Goal: Task Accomplishment & Management: Use online tool/utility

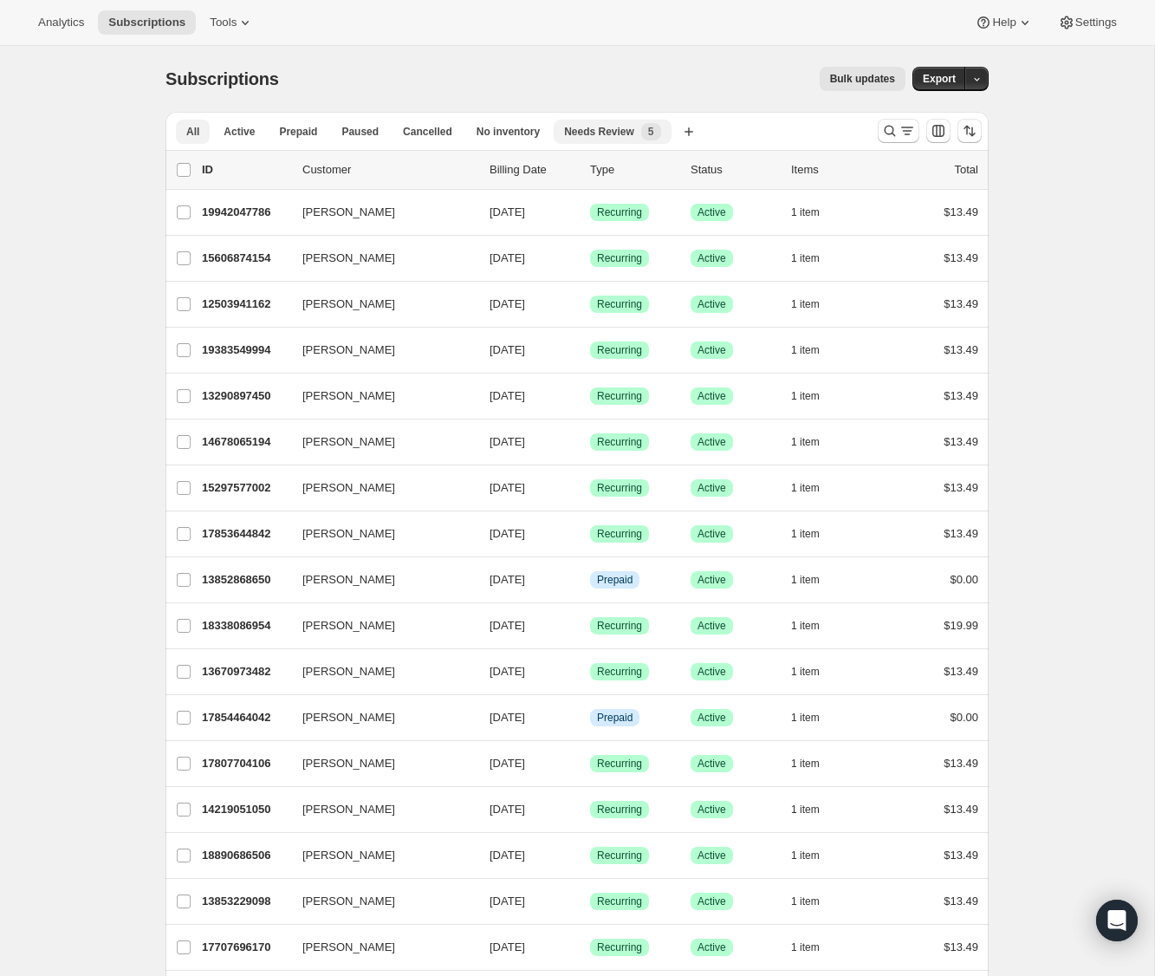
click at [606, 136] on span "Needs Review" at bounding box center [599, 132] width 70 height 14
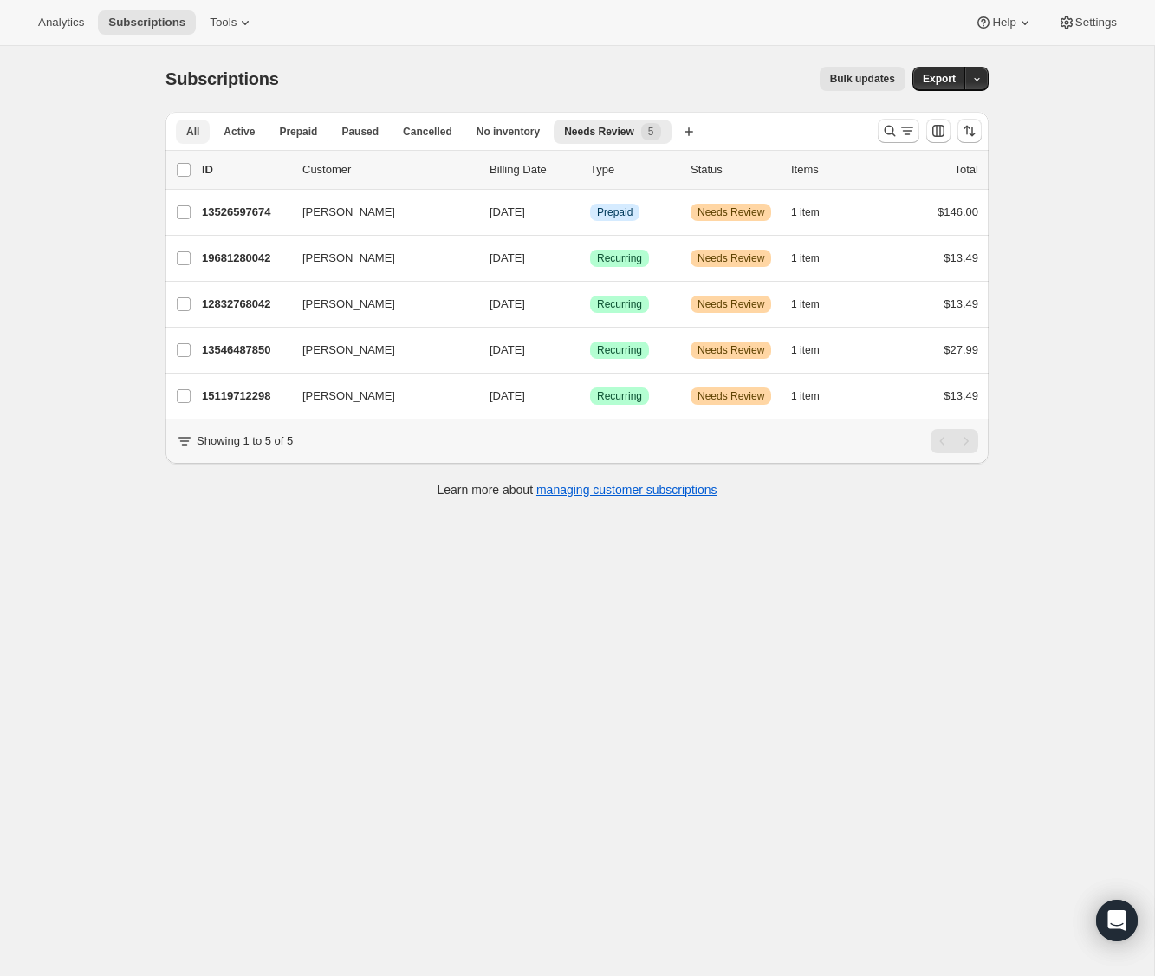
click at [193, 132] on span "All" at bounding box center [192, 132] width 13 height 14
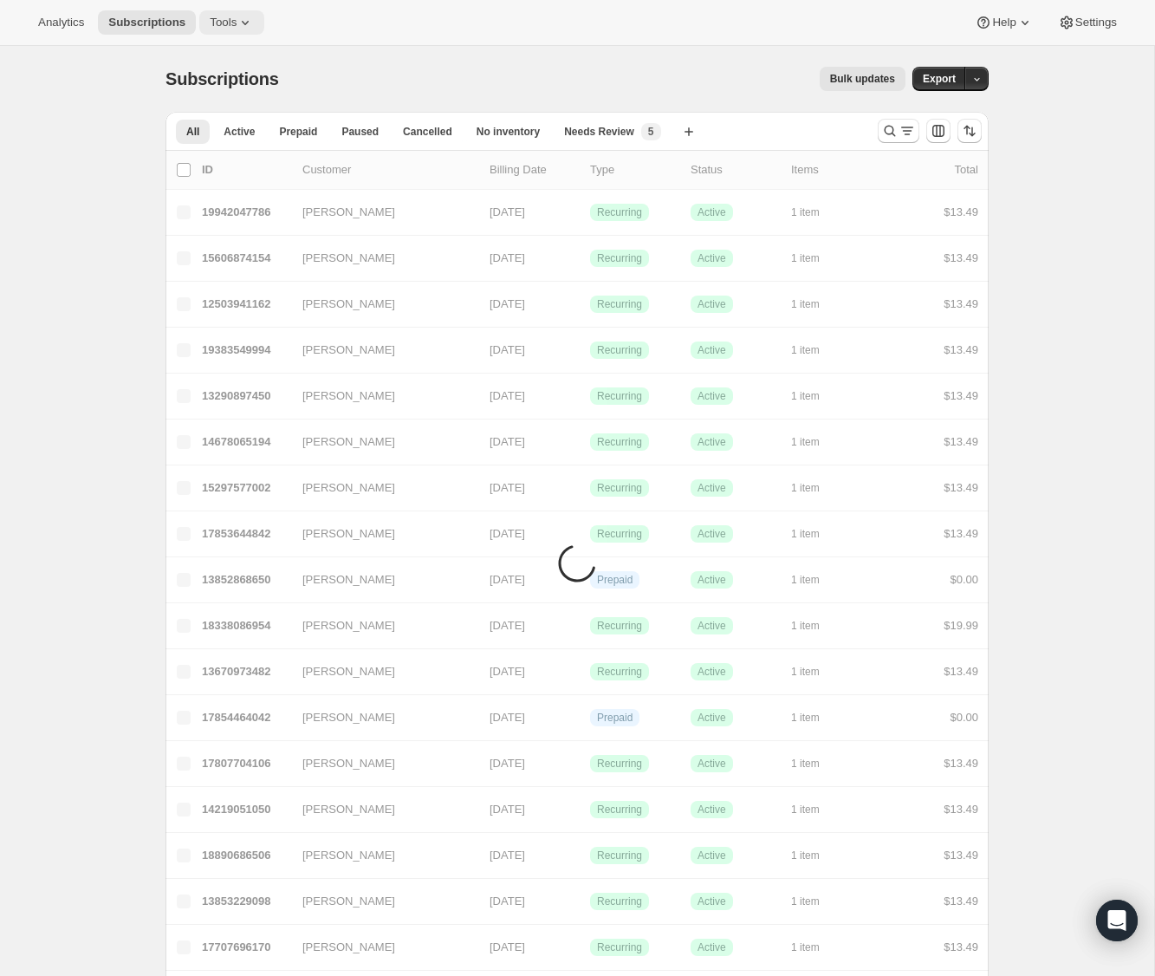
click at [229, 21] on span "Tools" at bounding box center [223, 23] width 27 height 14
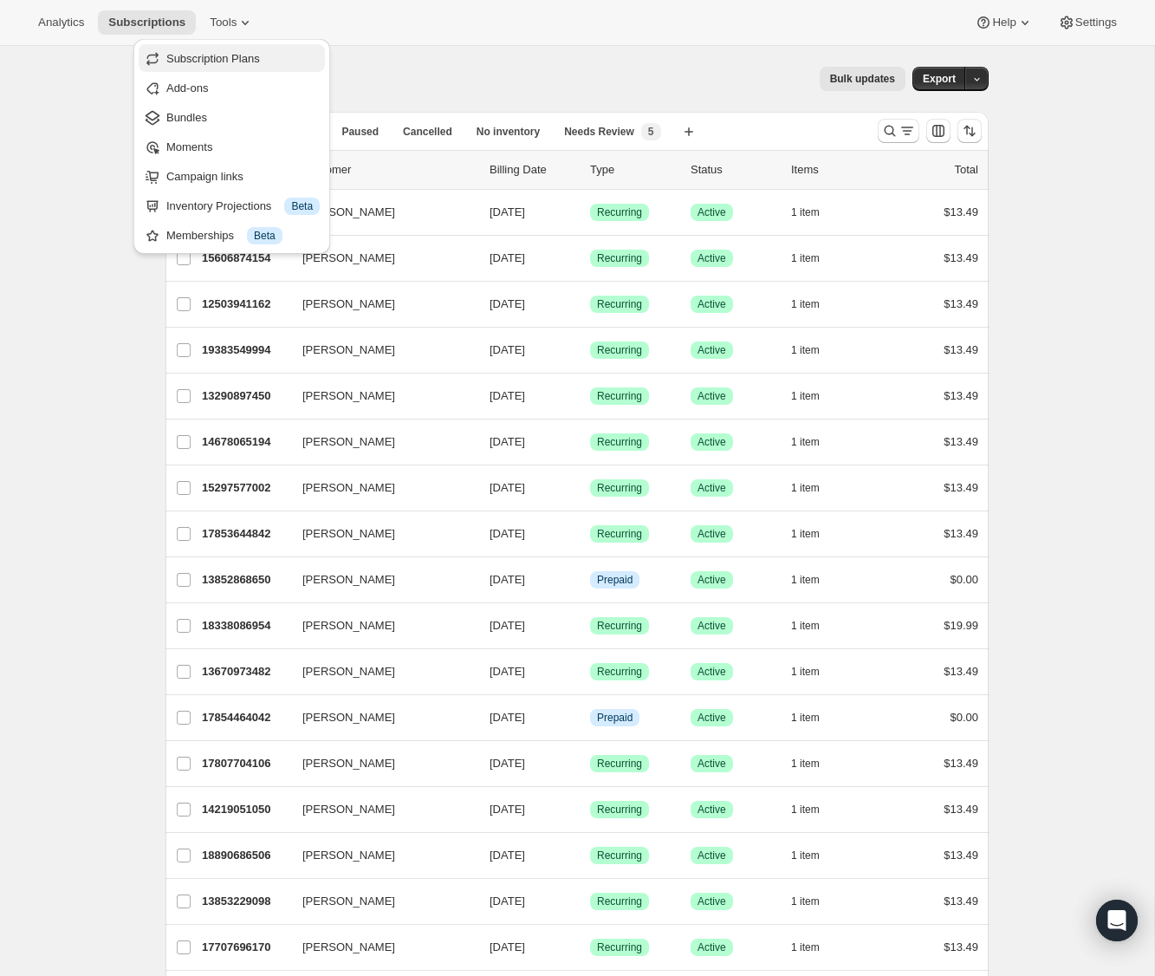
click at [209, 56] on span "Subscription Plans" at bounding box center [213, 58] width 94 height 13
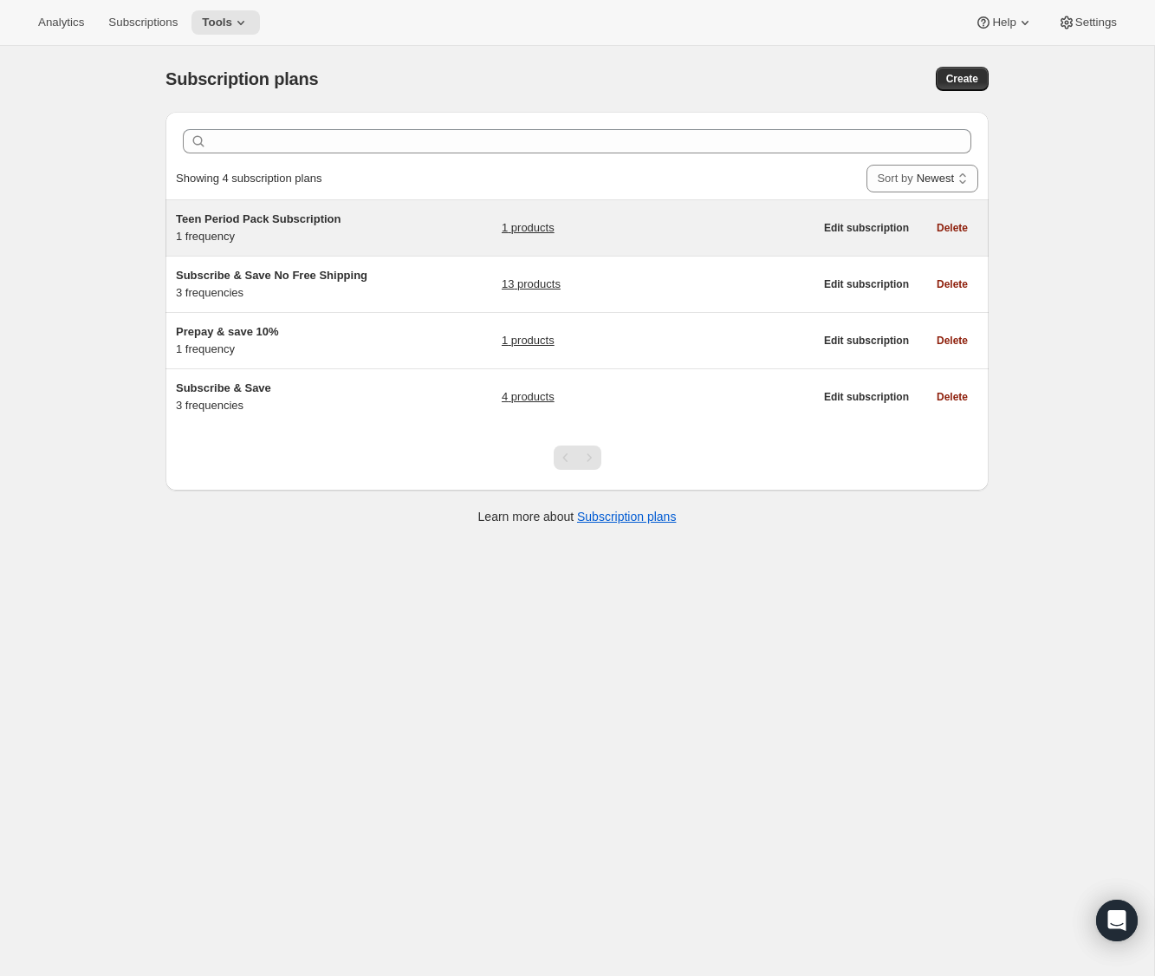
click at [462, 229] on div "Teen Period Pack Subscription 1 frequency 1 products" at bounding box center [495, 228] width 638 height 35
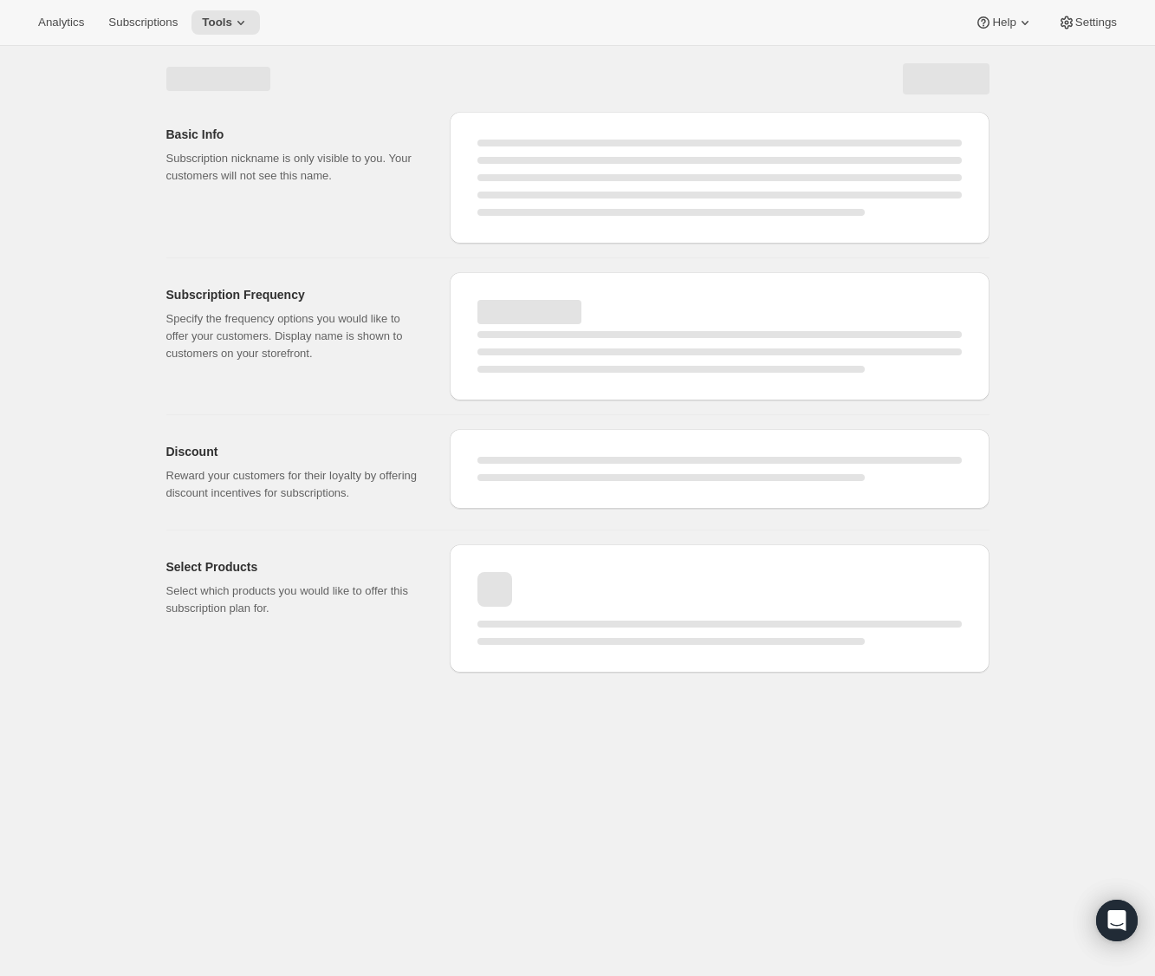
select select "WEEK"
select select "MONTH"
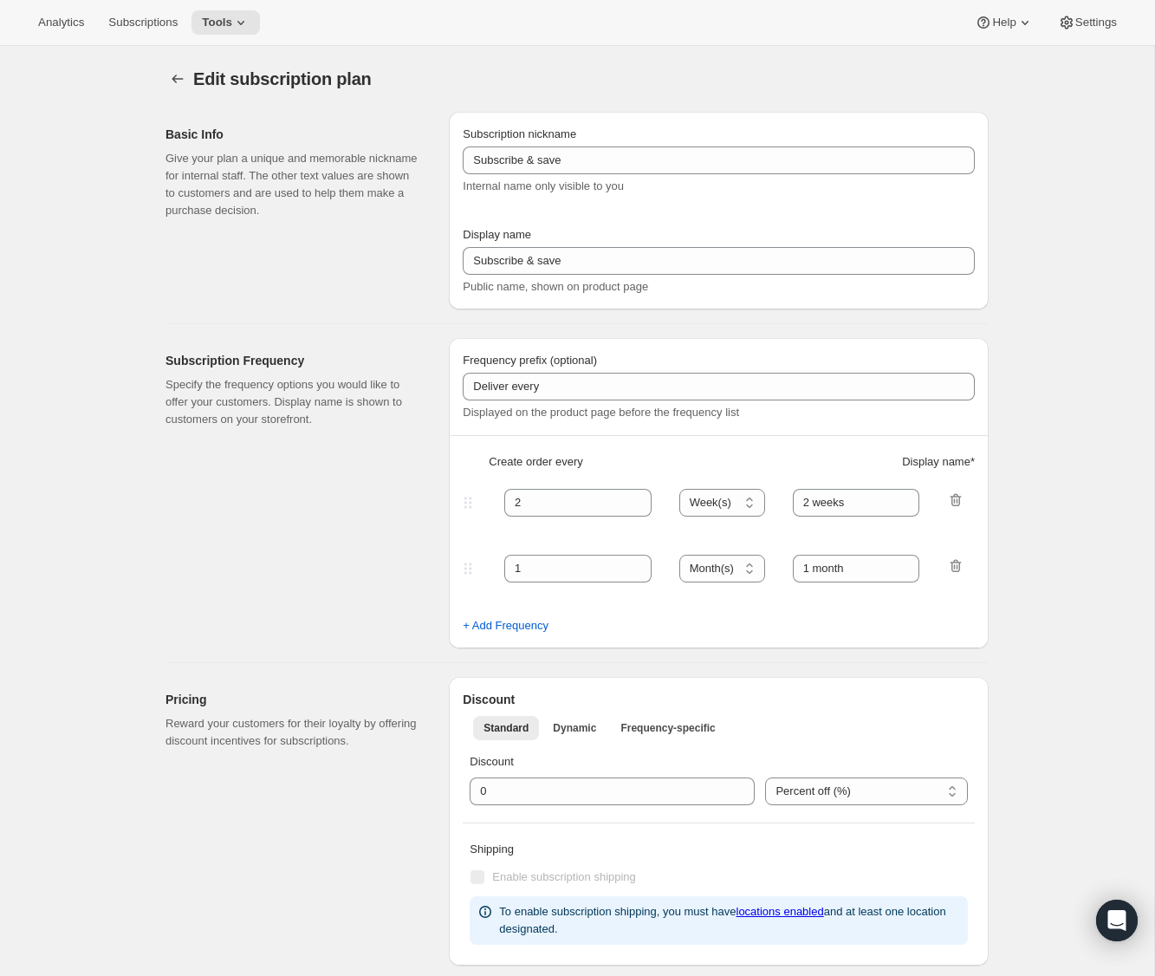
type input "Teen Period Pack Subscription"
type input "1"
select select "MONTH"
type input "1 month"
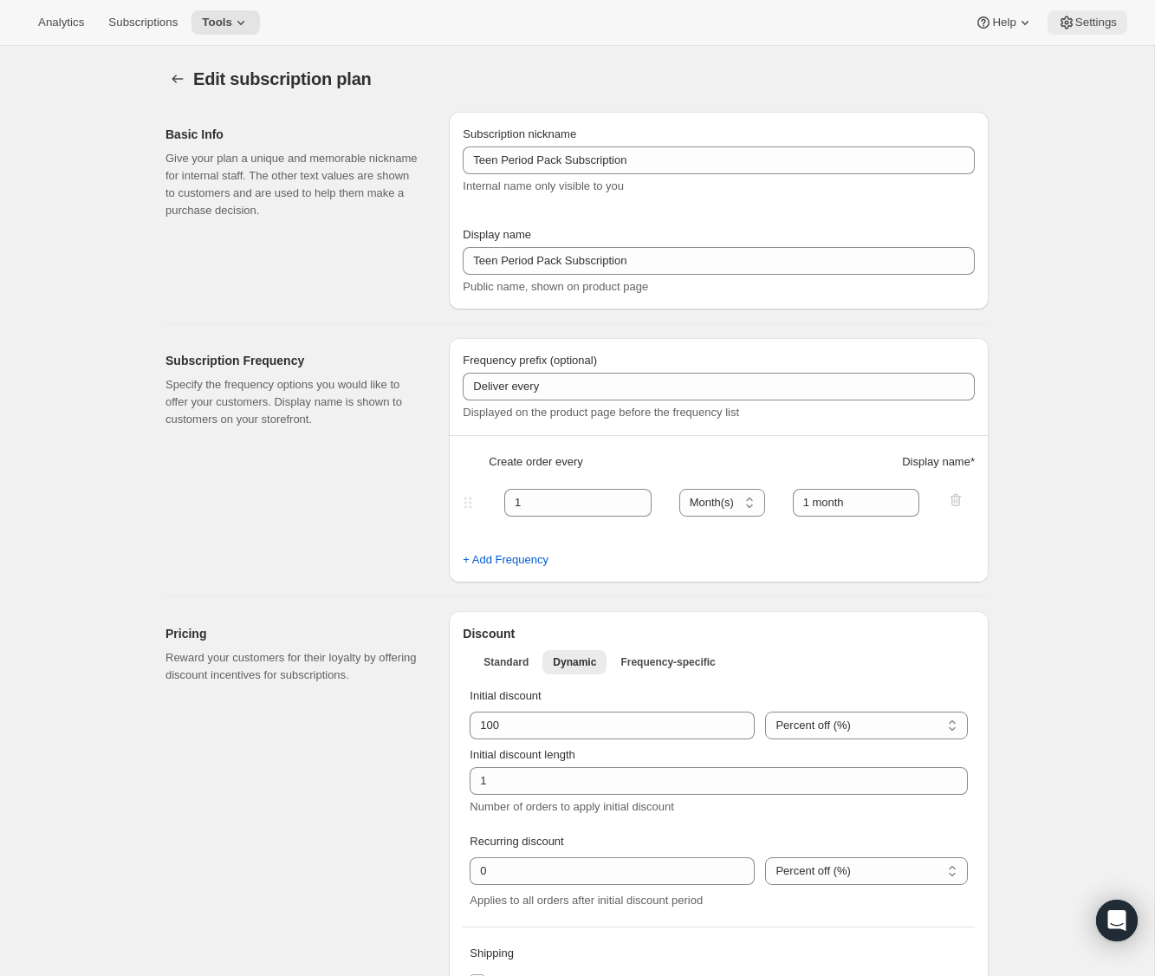
click at [1112, 16] on span "Settings" at bounding box center [1096, 23] width 42 height 14
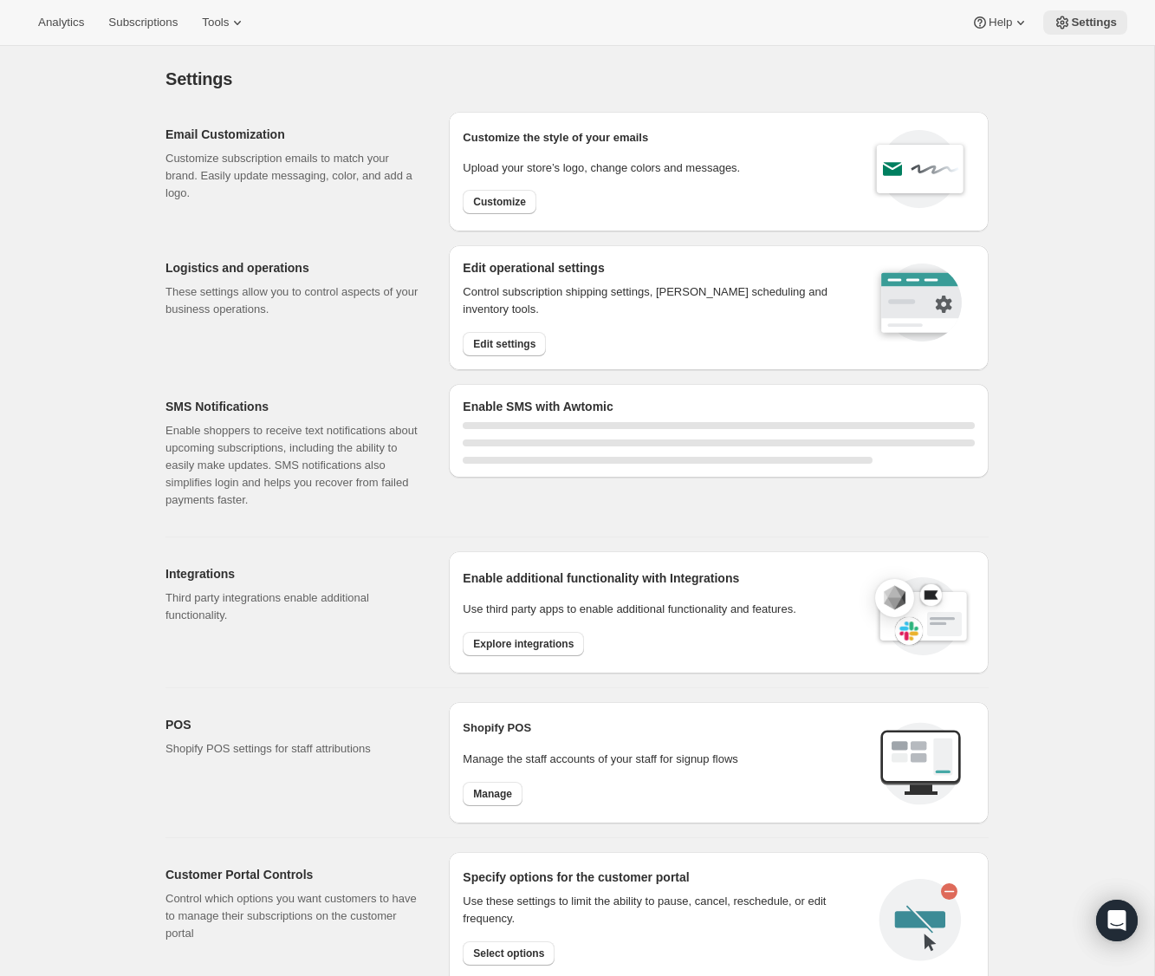
select select "22:00"
select select "09:00"
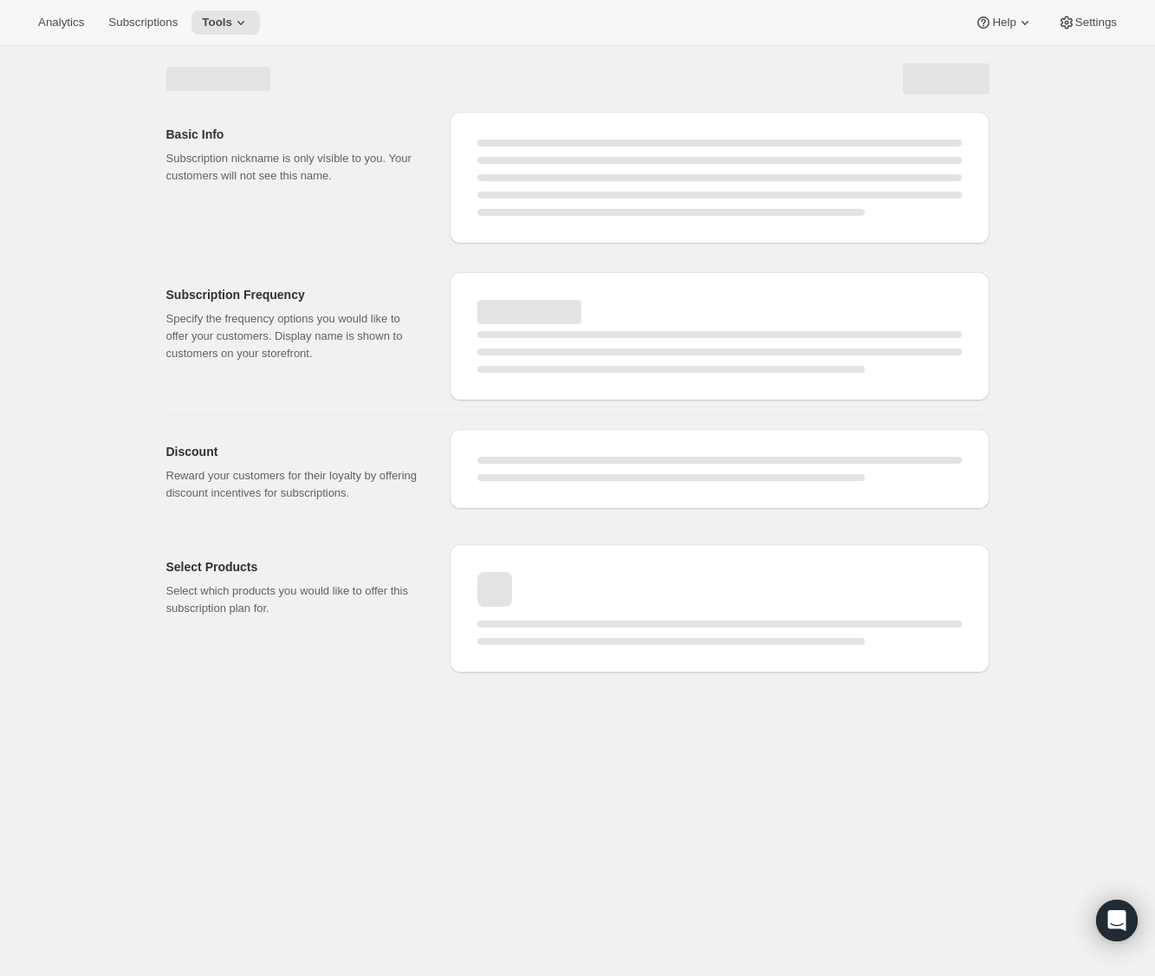
select select "WEEK"
select select "MONTH"
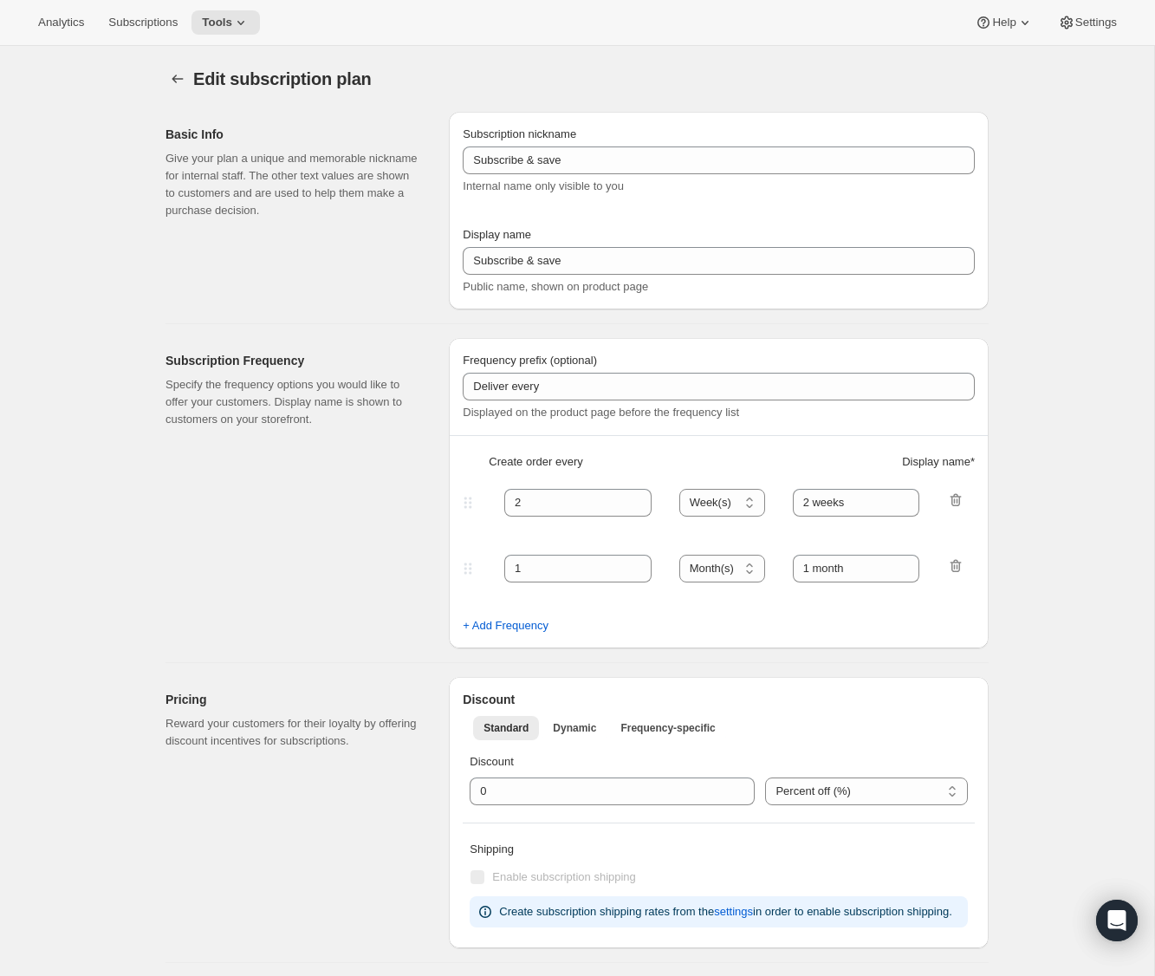
type input "Teen Period Pack Subscription"
type input "1"
type input "1 month"
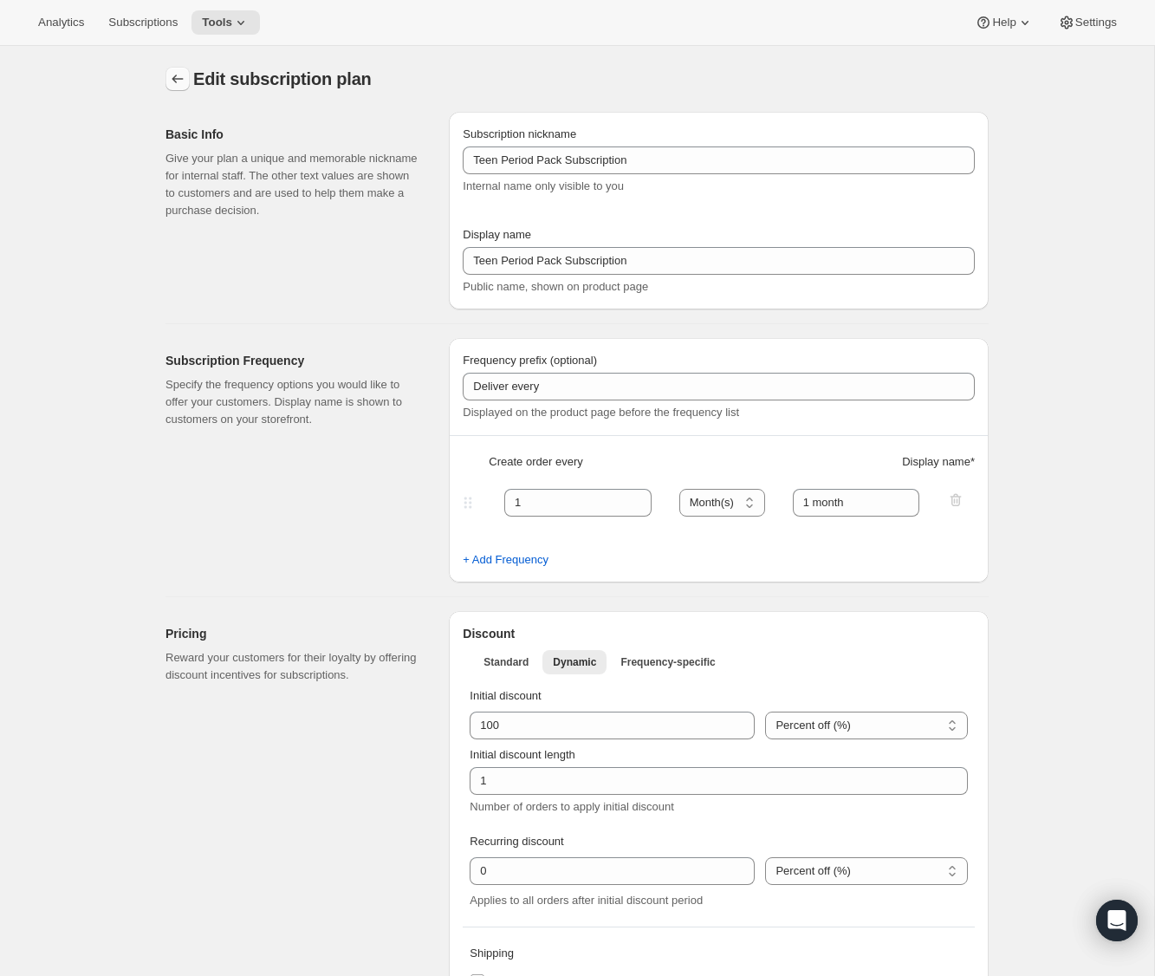
click at [181, 76] on icon "Subscription plans" at bounding box center [177, 78] width 17 height 17
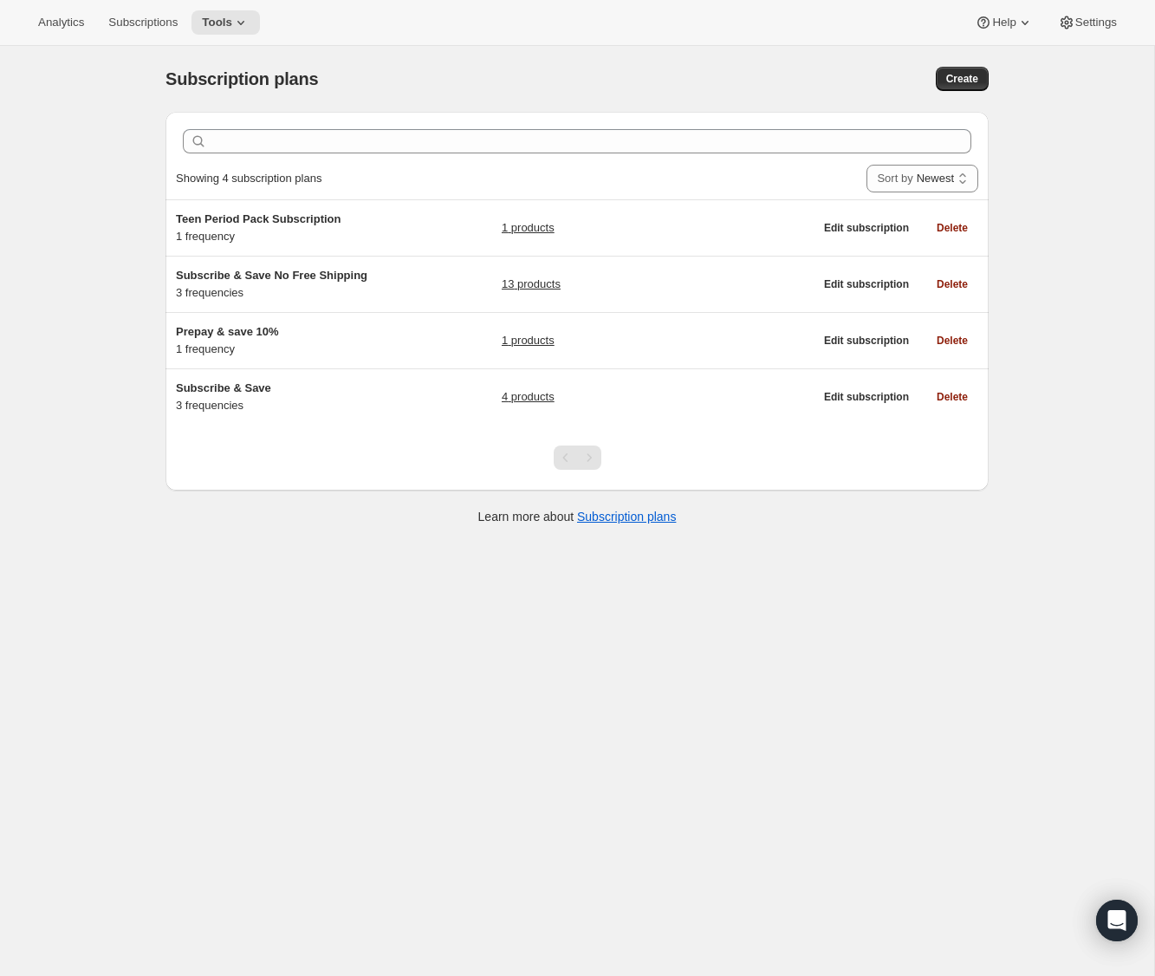
drag, startPoint x: 85, startPoint y: 146, endPoint x: 44, endPoint y: 195, distance: 64.0
click at [85, 146] on div "Subscription plans. This page is ready Subscription plans Create Clear Showing …" at bounding box center [577, 534] width 1154 height 976
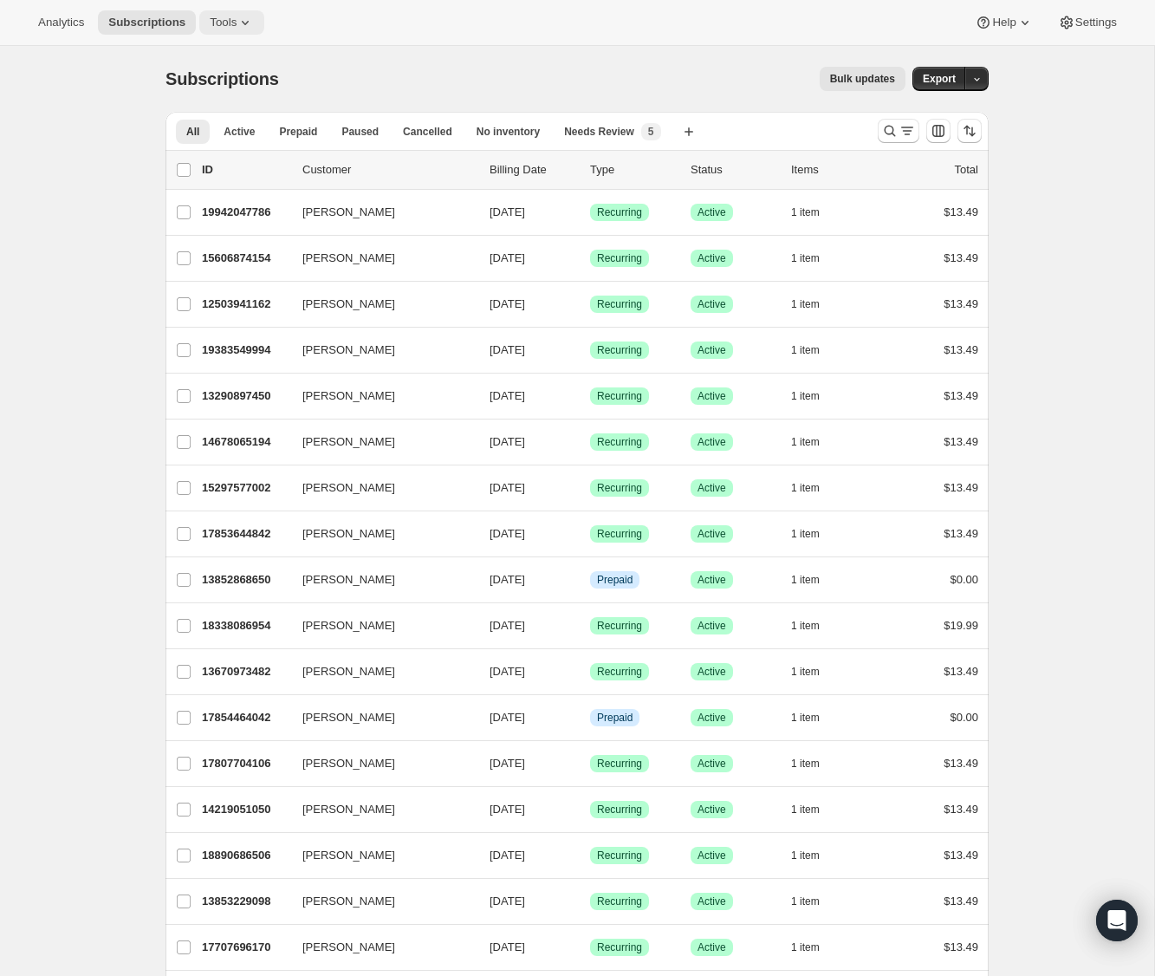
click at [230, 25] on span "Tools" at bounding box center [223, 23] width 27 height 14
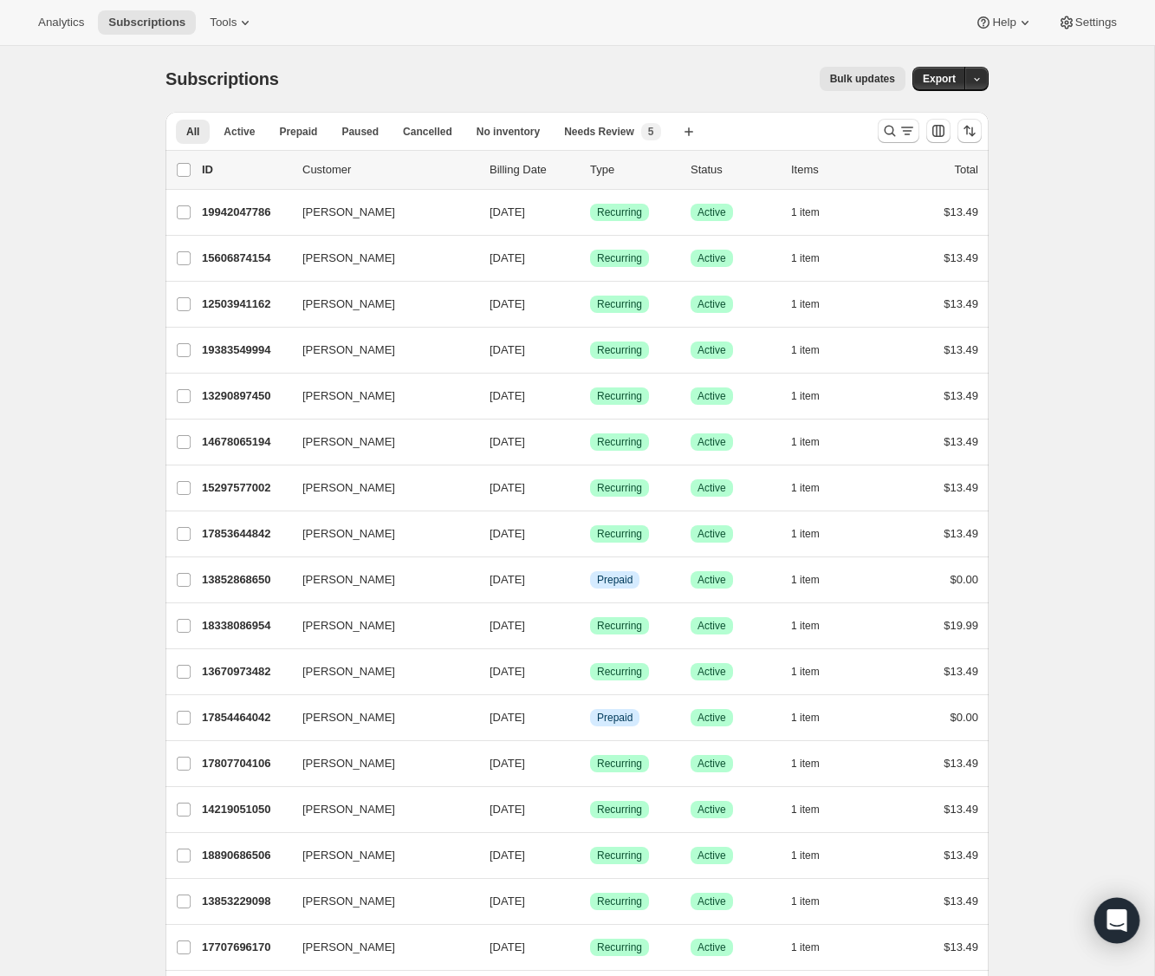
click at [1124, 926] on icon "Open Intercom Messenger" at bounding box center [1117, 920] width 20 height 23
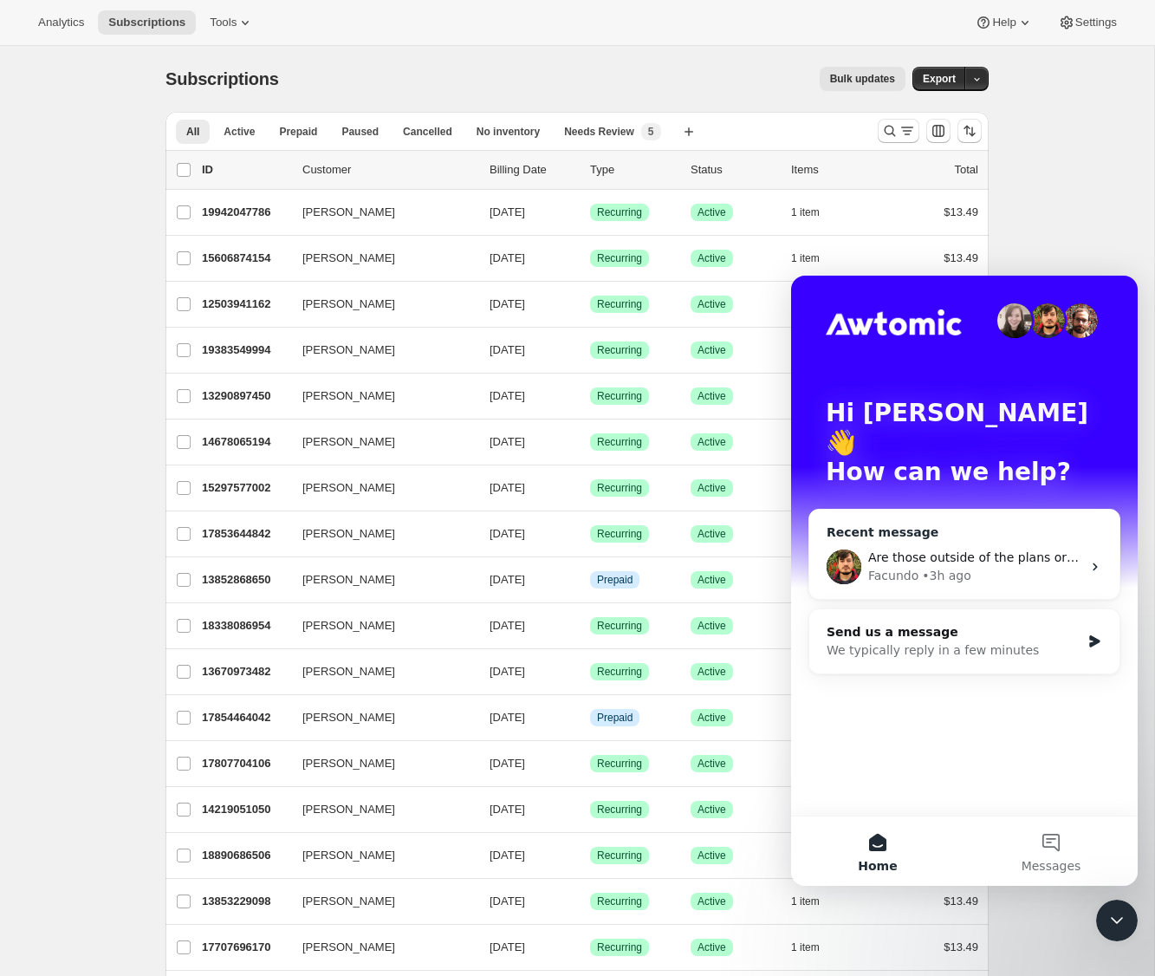
click at [1013, 549] on div "Are those outside of the plans or dont get included in orders?" at bounding box center [974, 558] width 213 height 18
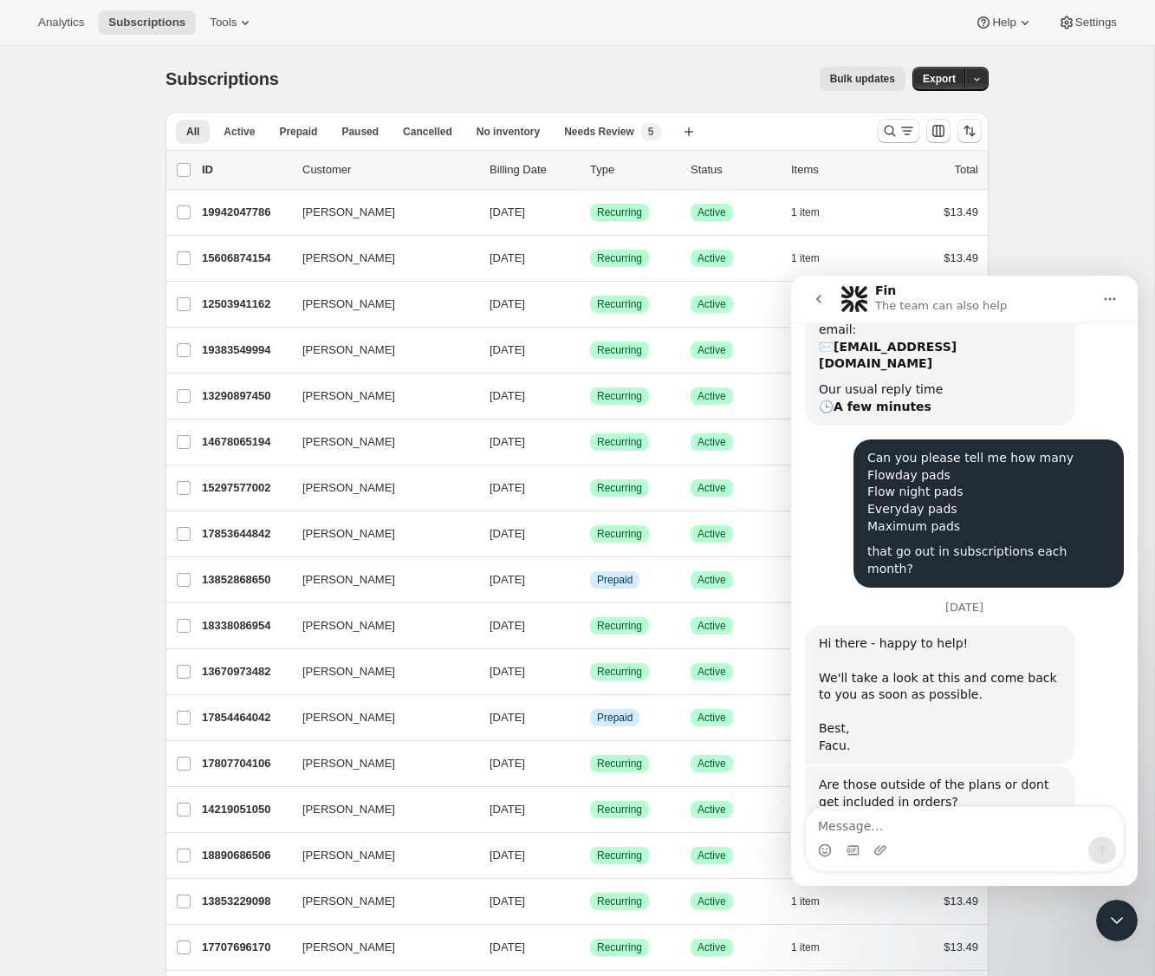
scroll to position [1, 0]
click at [1110, 919] on icon "Close Intercom Messenger" at bounding box center [1117, 920] width 21 height 21
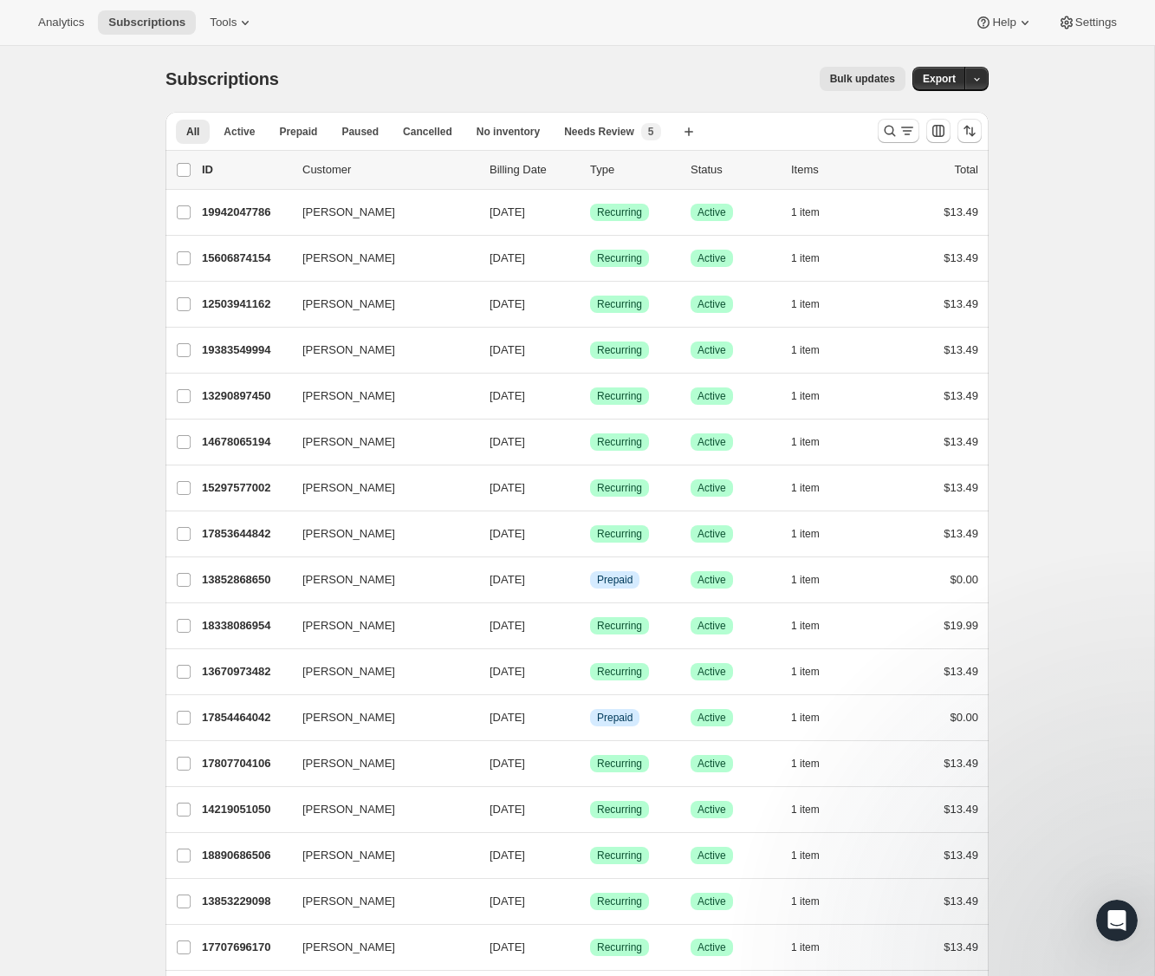
scroll to position [92, 0]
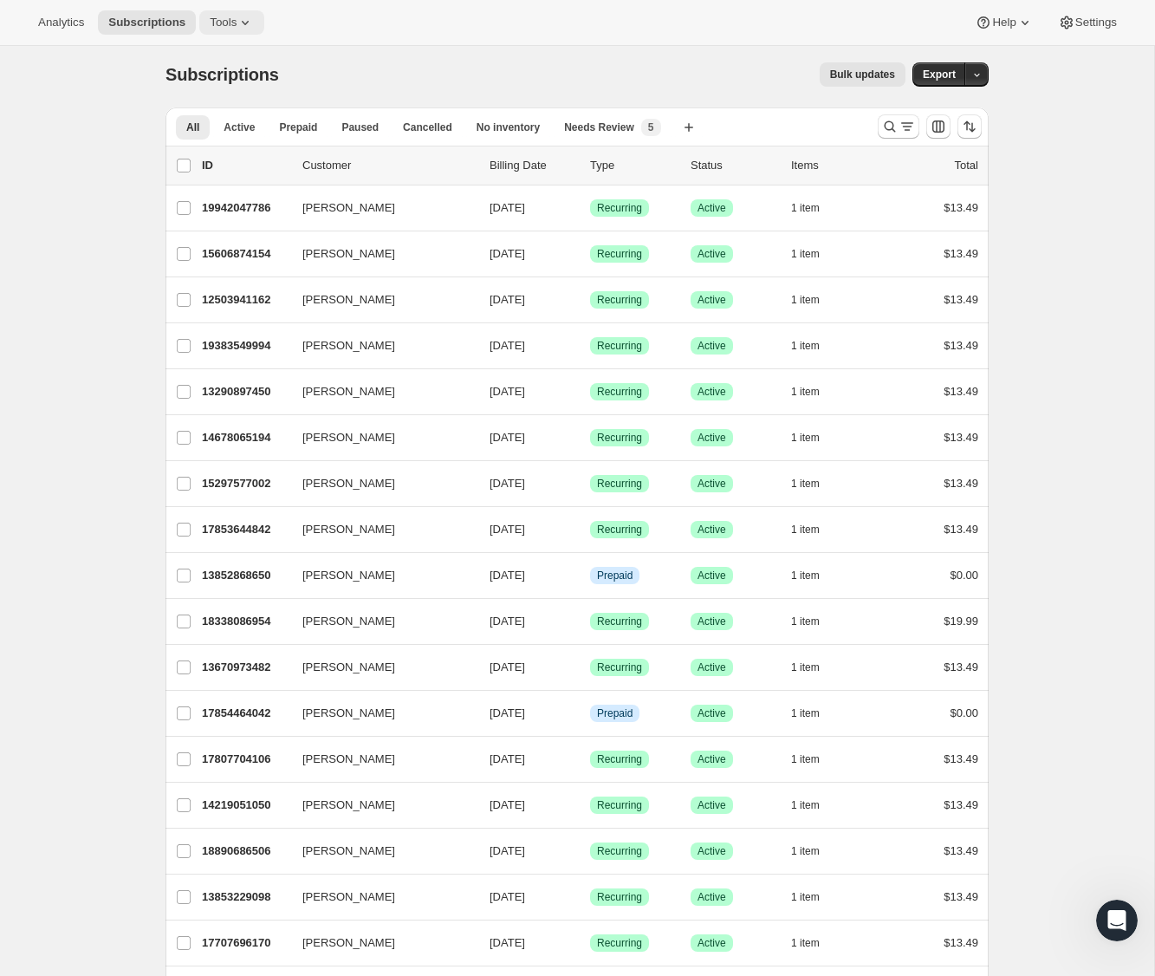
click at [243, 17] on icon at bounding box center [245, 22] width 17 height 17
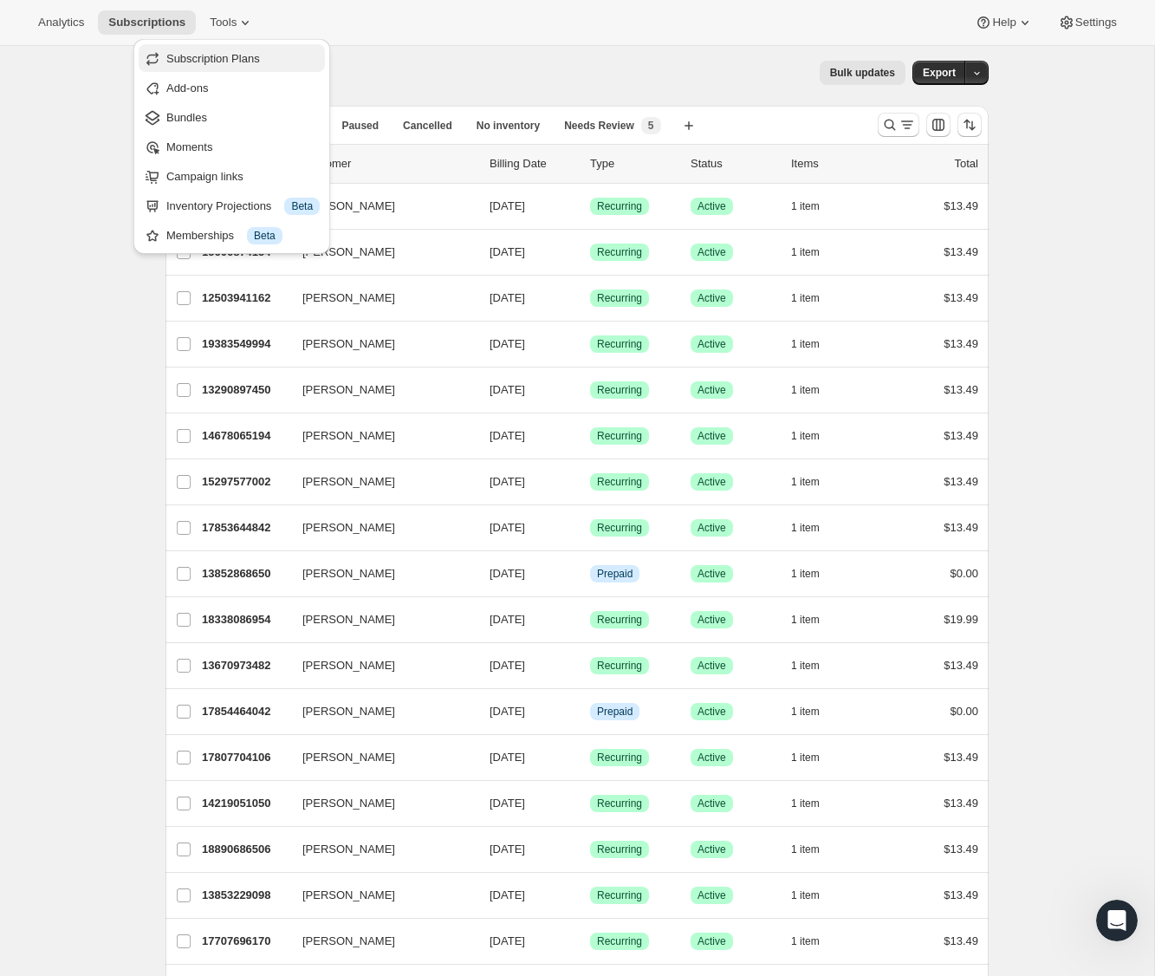
scroll to position [8, 0]
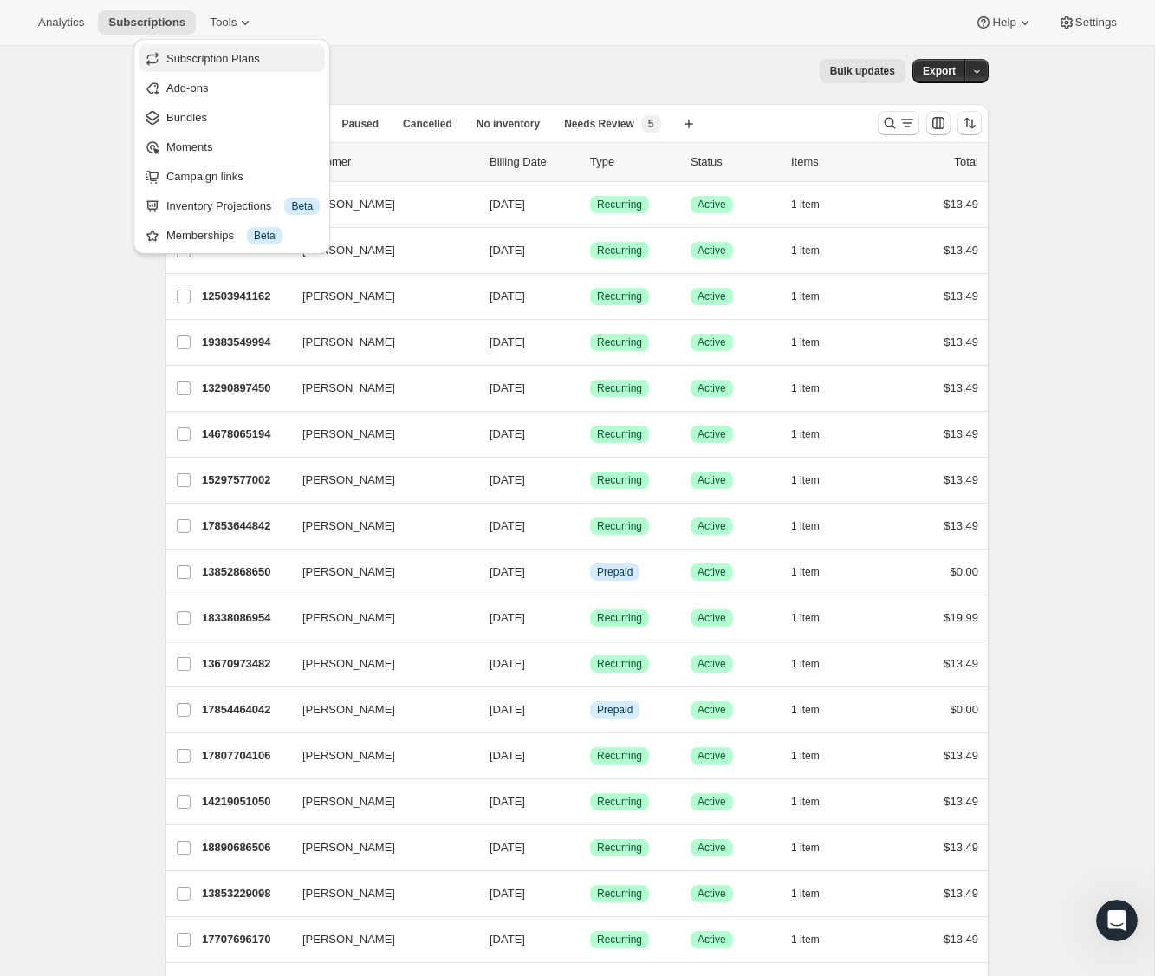
click at [237, 53] on span "Subscription Plans" at bounding box center [213, 58] width 94 height 13
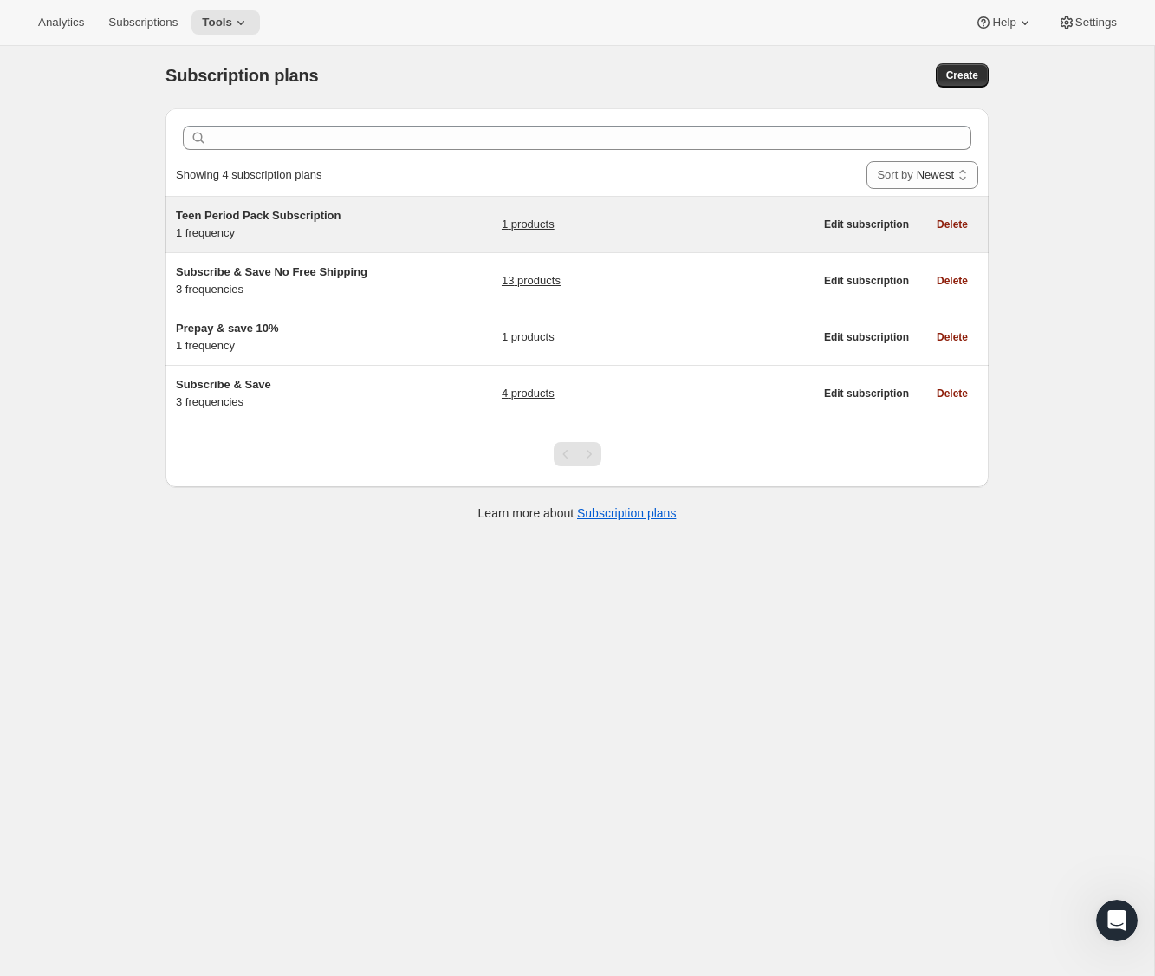
click at [366, 217] on h5 "Teen Period Pack Subscription" at bounding box center [284, 215] width 217 height 17
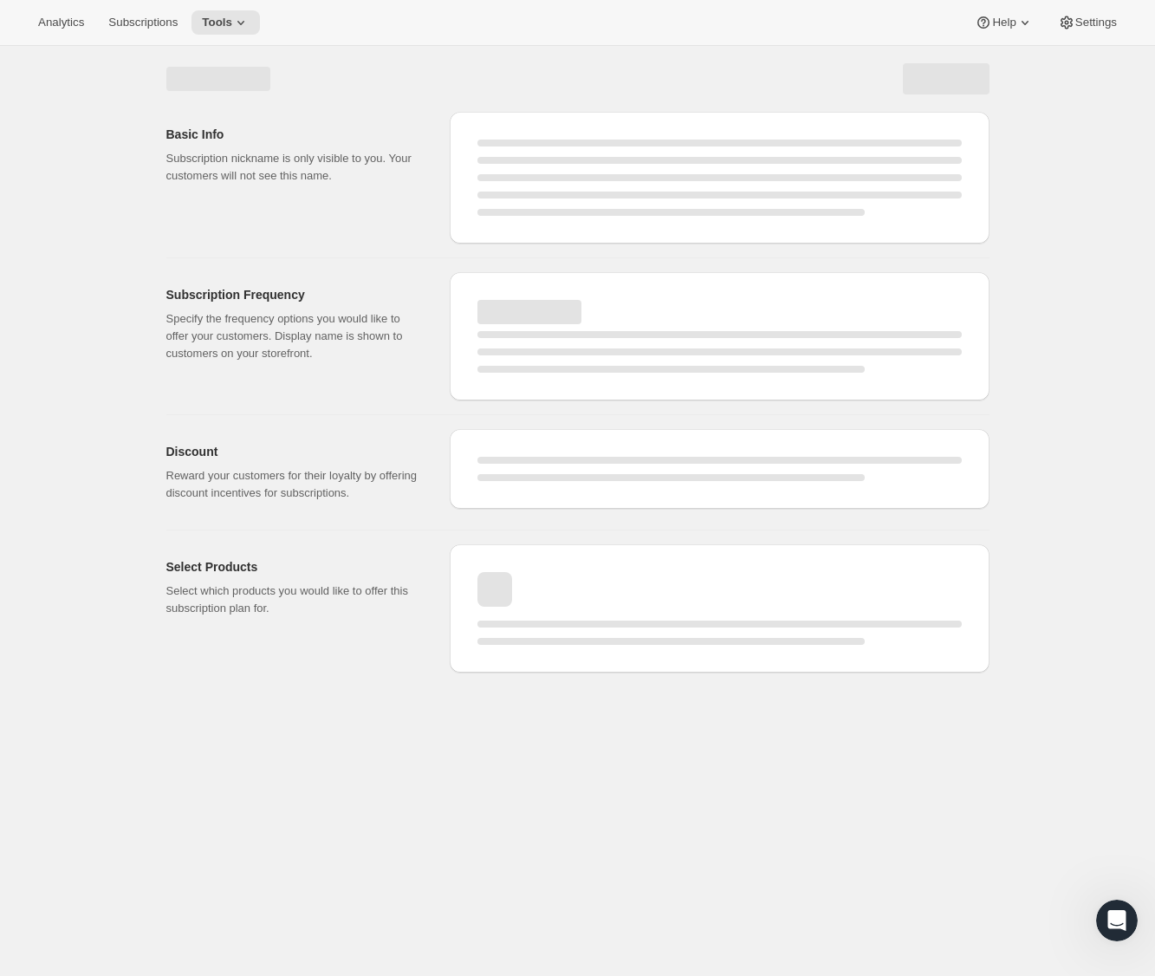
select select "WEEK"
select select "MONTH"
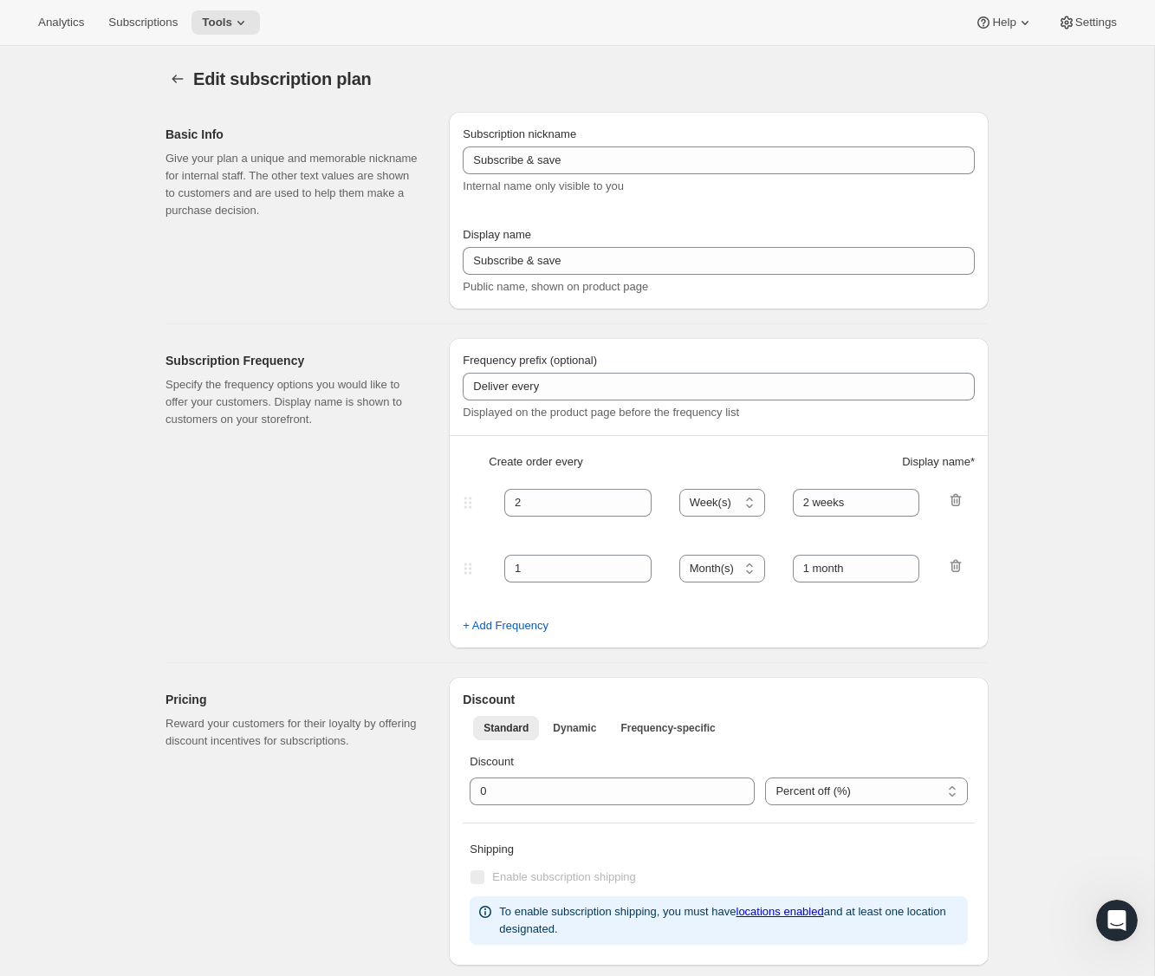
type input "Teen Period Pack Subscription"
type input "1"
select select "MONTH"
type input "1 month"
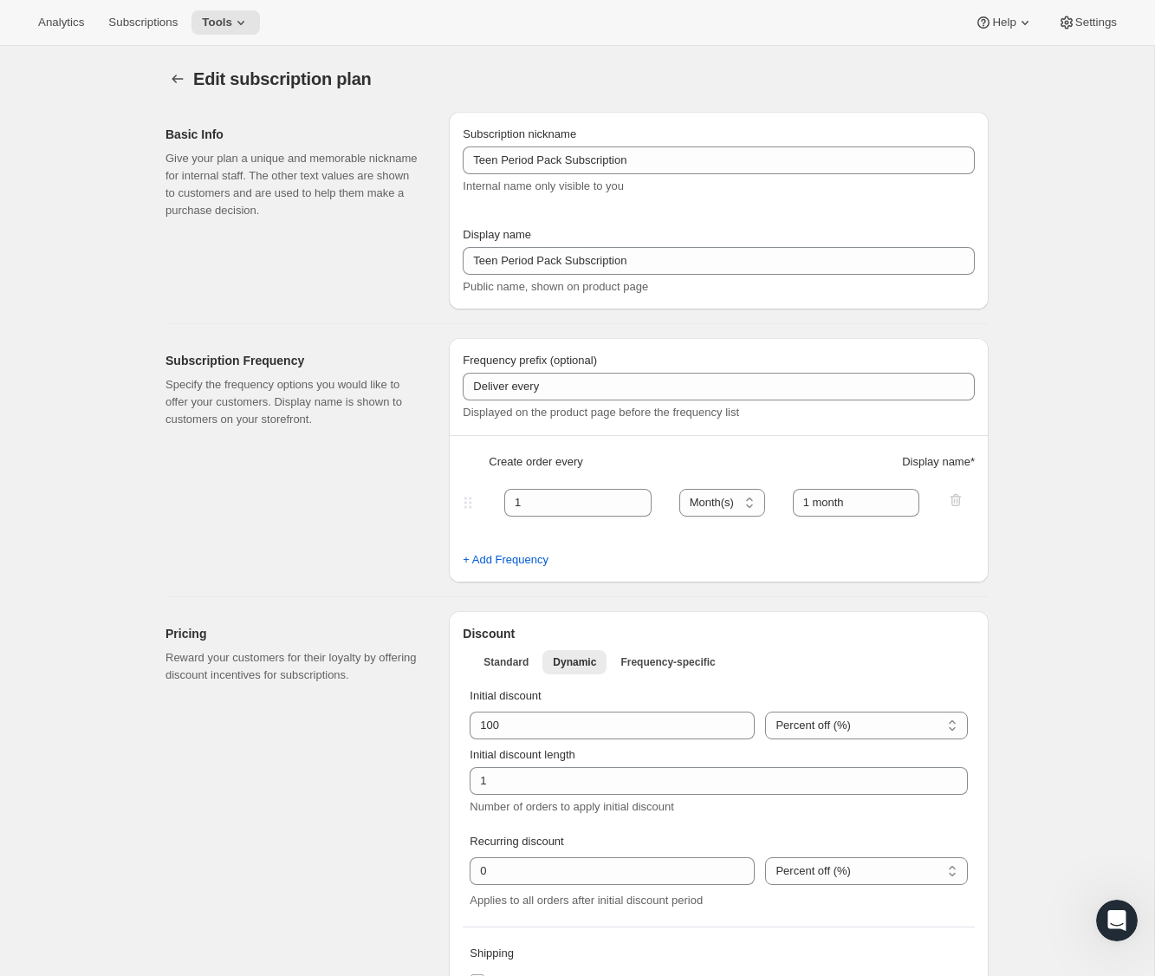
click at [1134, 922] on div "Open Intercom Messenger" at bounding box center [1116, 920] width 57 height 57
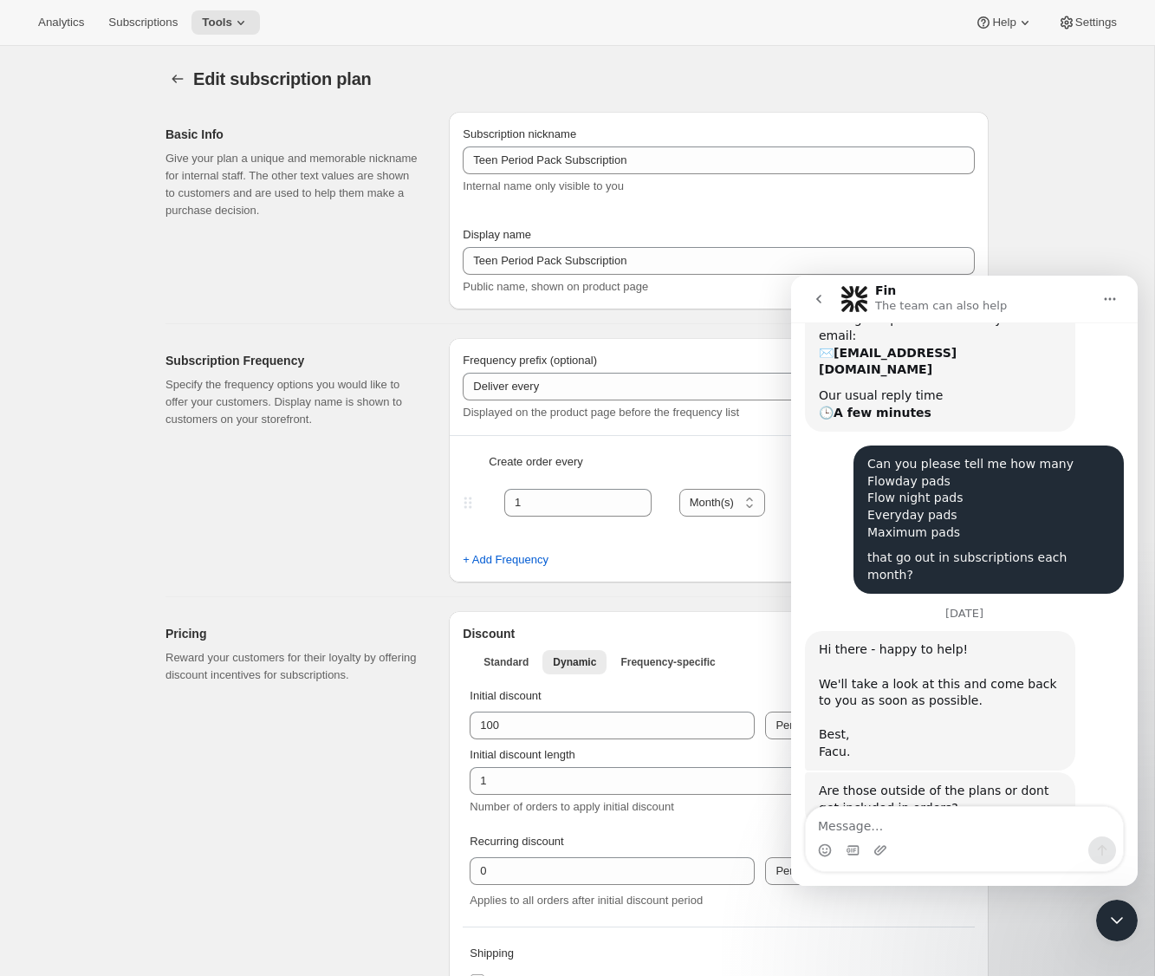
scroll to position [192, 0]
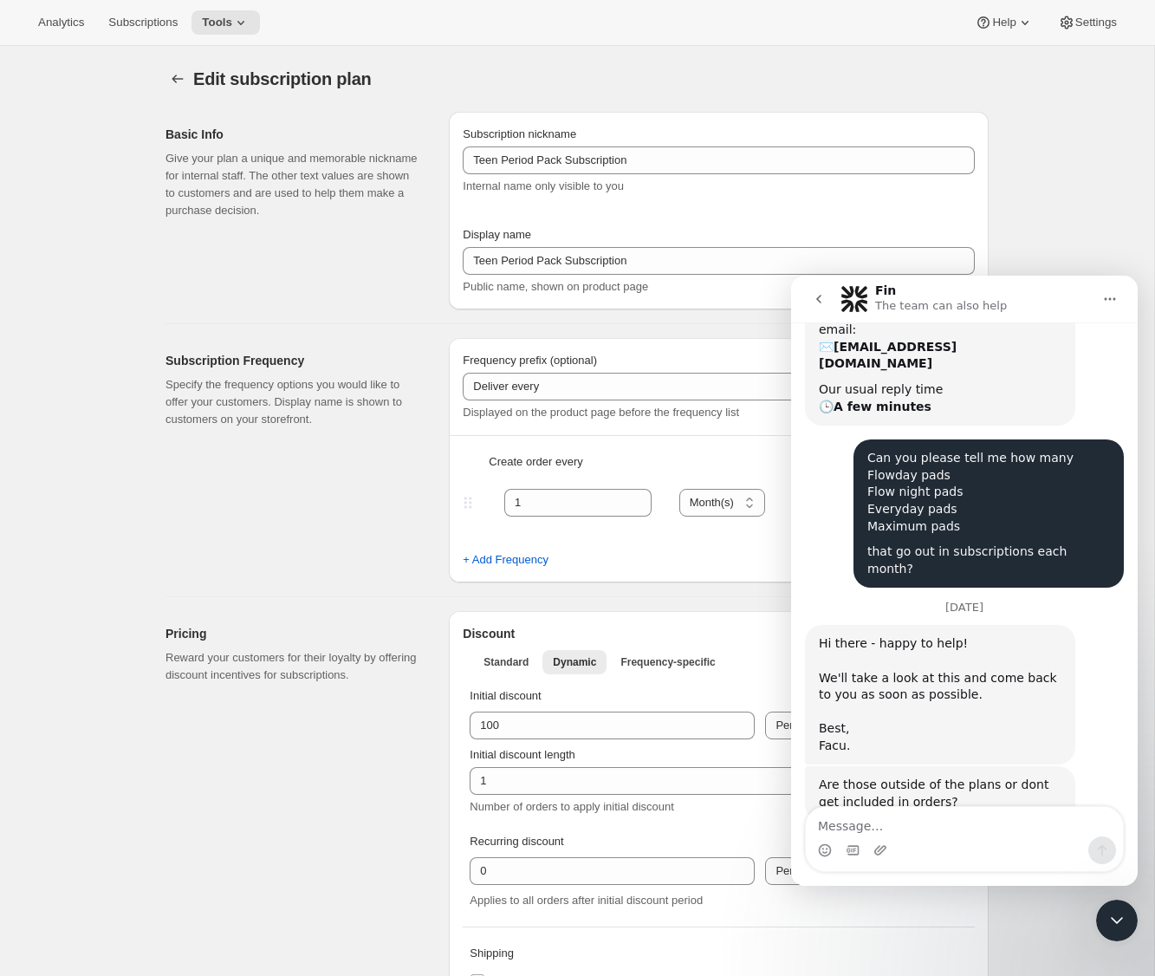
click at [817, 306] on button "go back" at bounding box center [819, 299] width 33 height 33
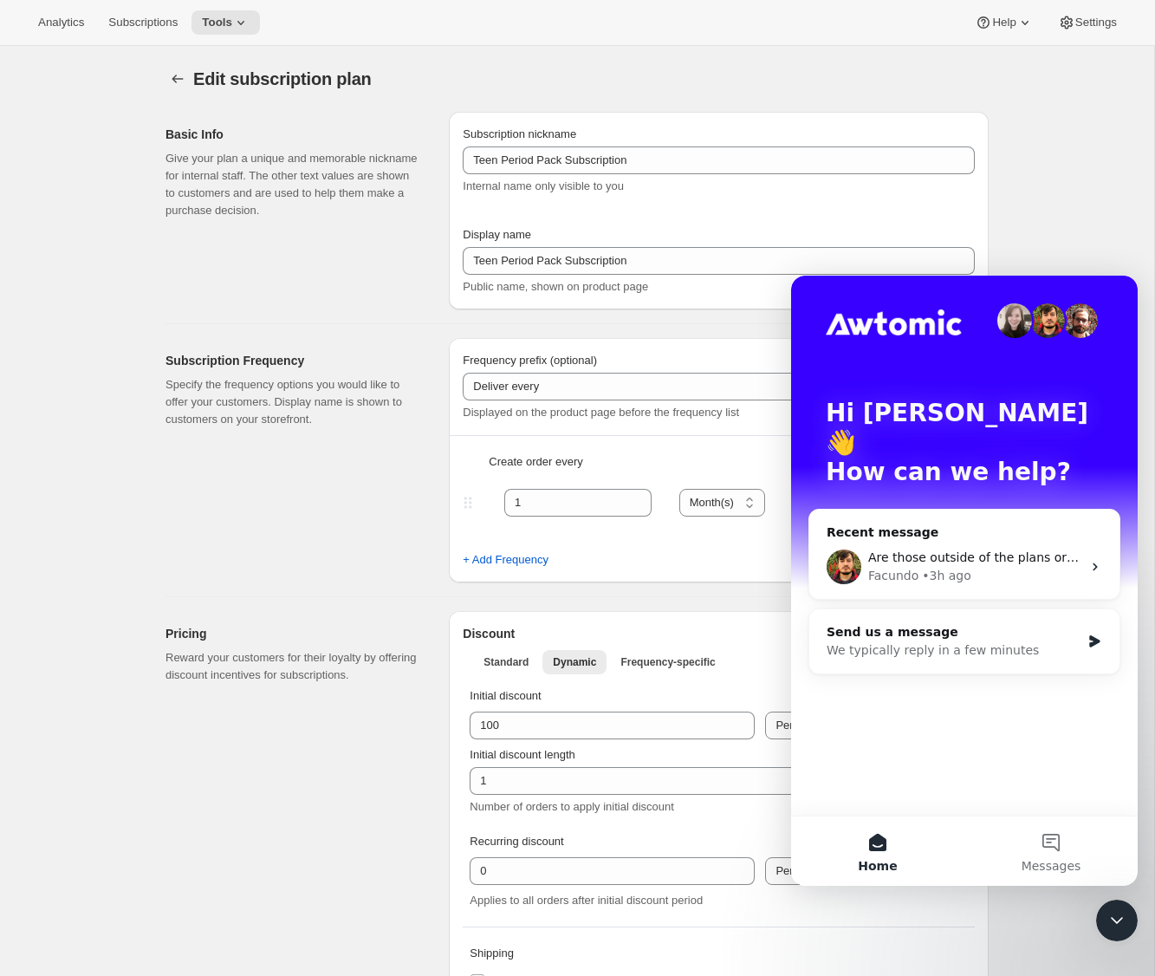
scroll to position [0, 0]
click at [946, 641] on div "We typically reply in a few minutes" at bounding box center [954, 650] width 254 height 18
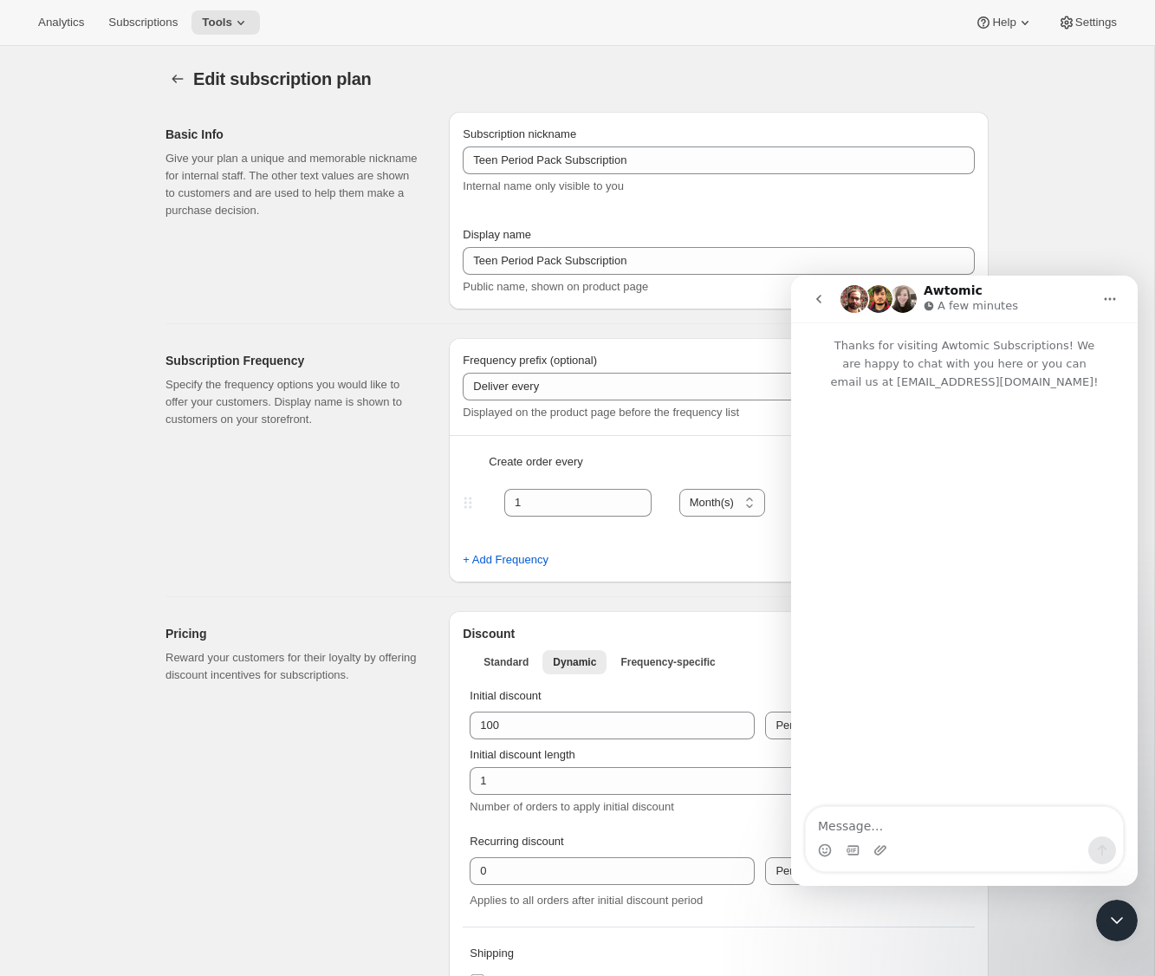
click at [871, 831] on textarea "Message…" at bounding box center [964, 821] width 317 height 29
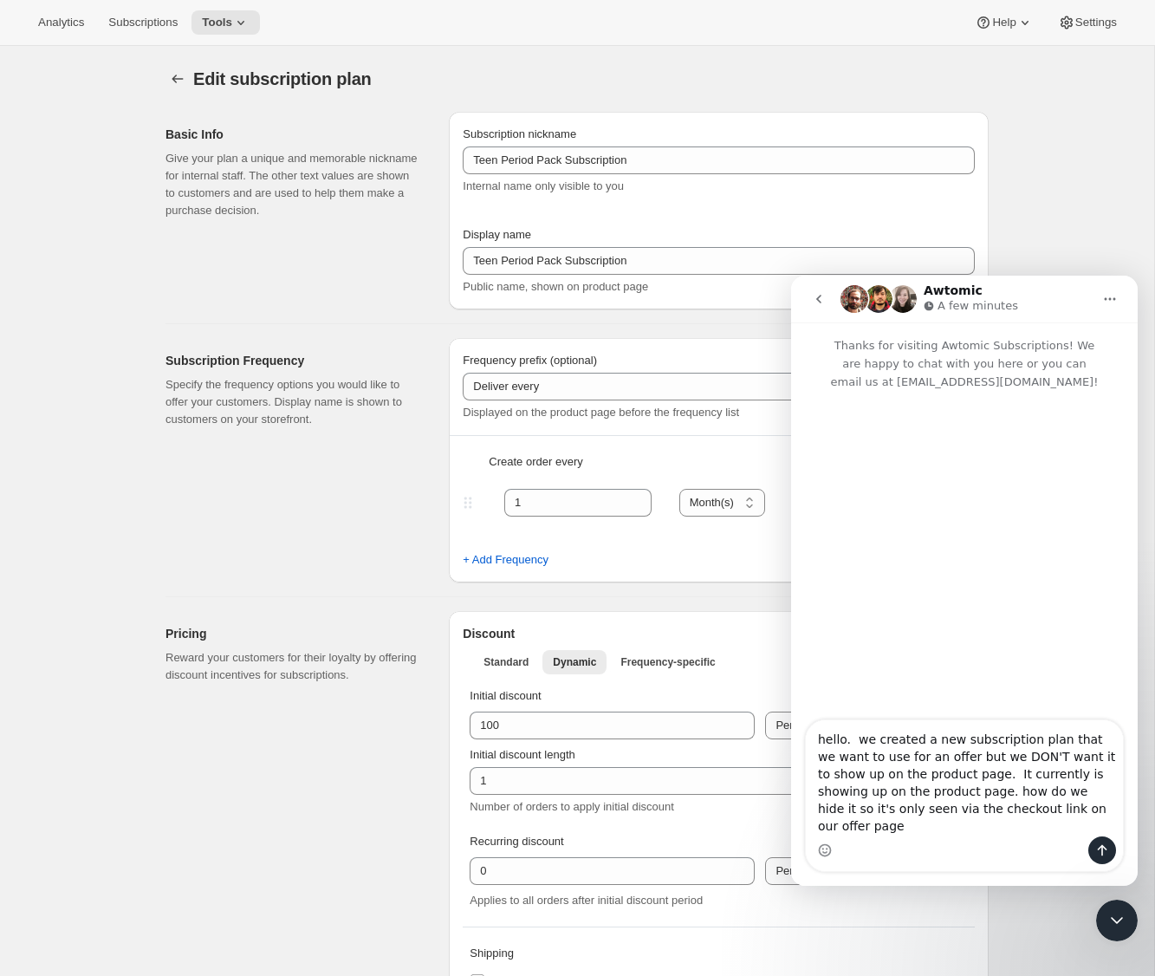
type textarea "hello. we created a new subscription plan that we want to use for an offer but …"
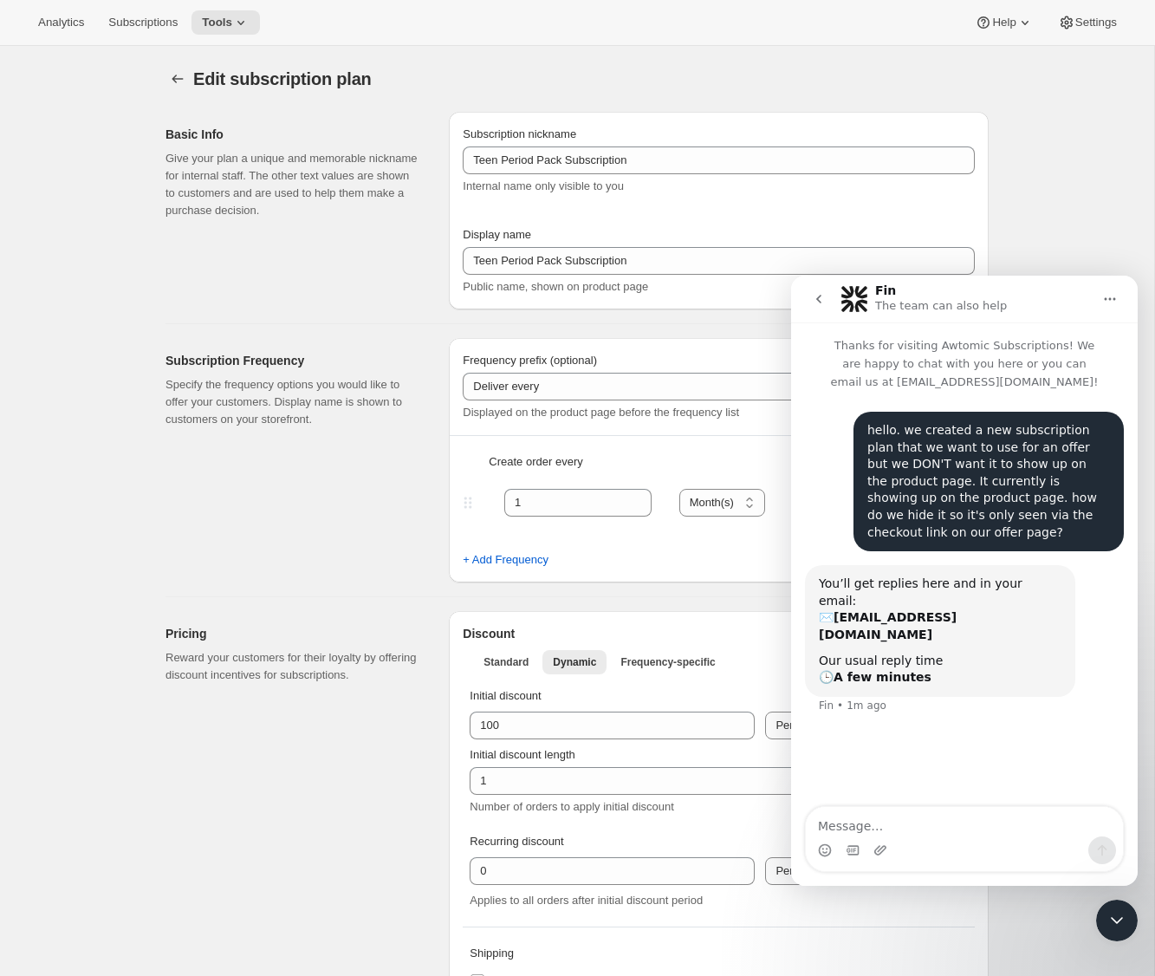
scroll to position [5, 0]
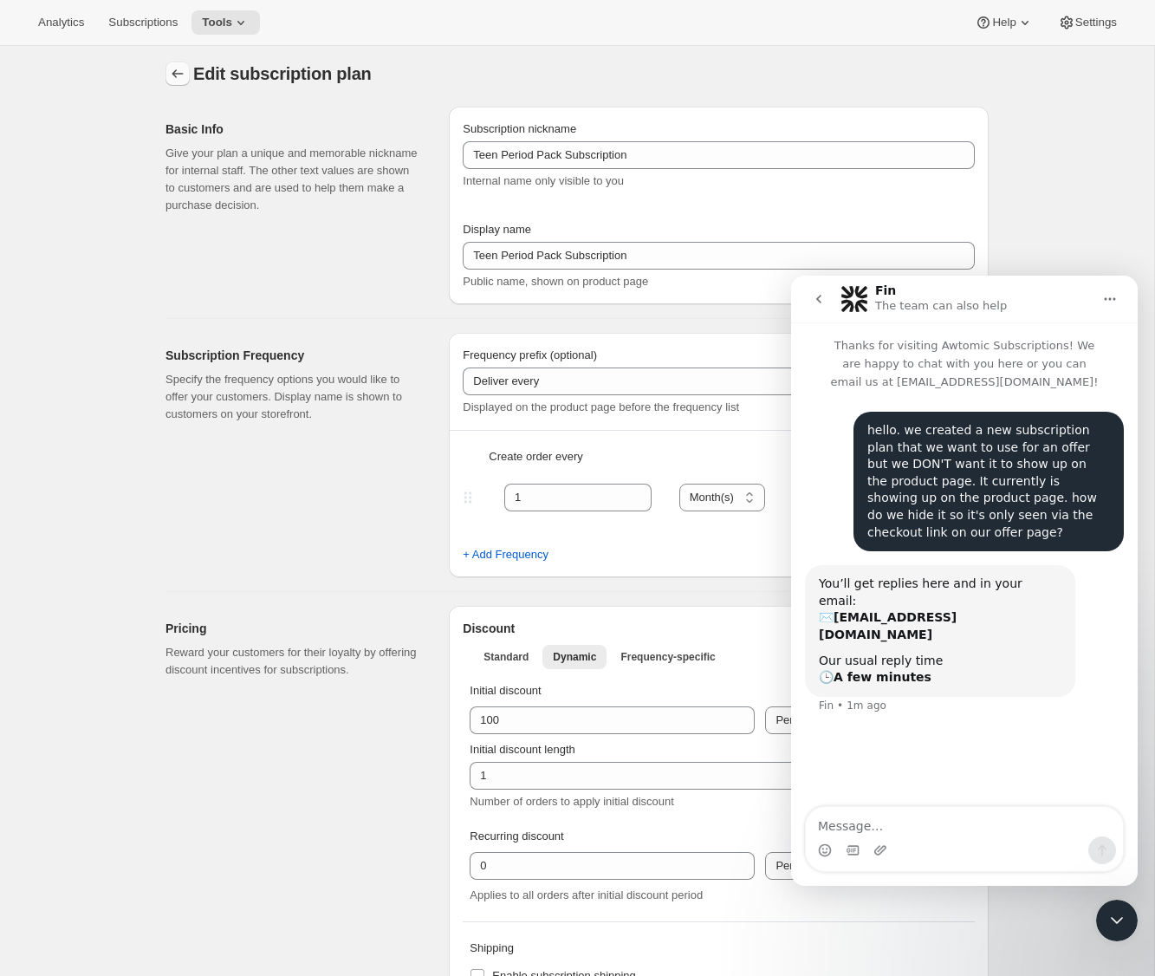
click at [172, 74] on icon "Subscription plans" at bounding box center [177, 73] width 11 height 9
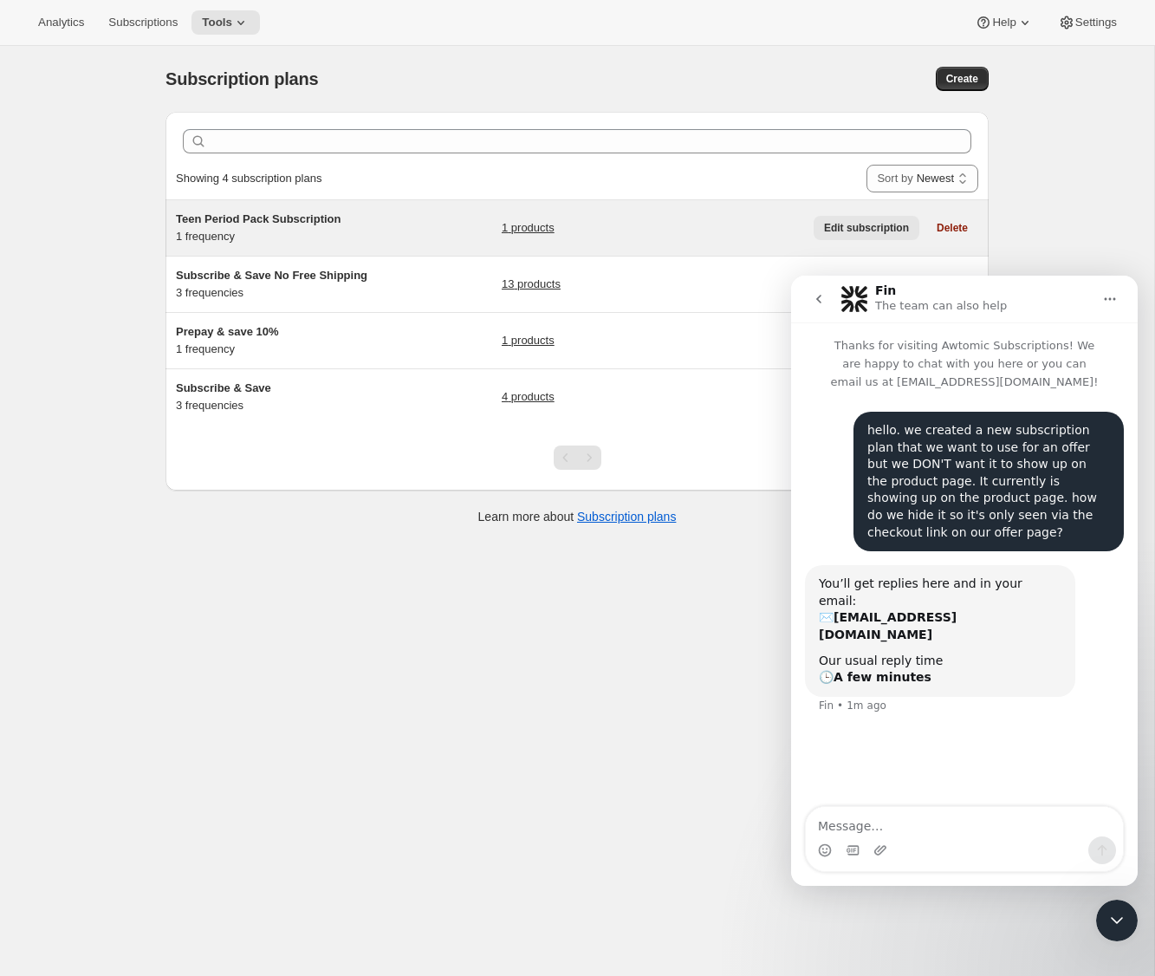
scroll to position [4, 0]
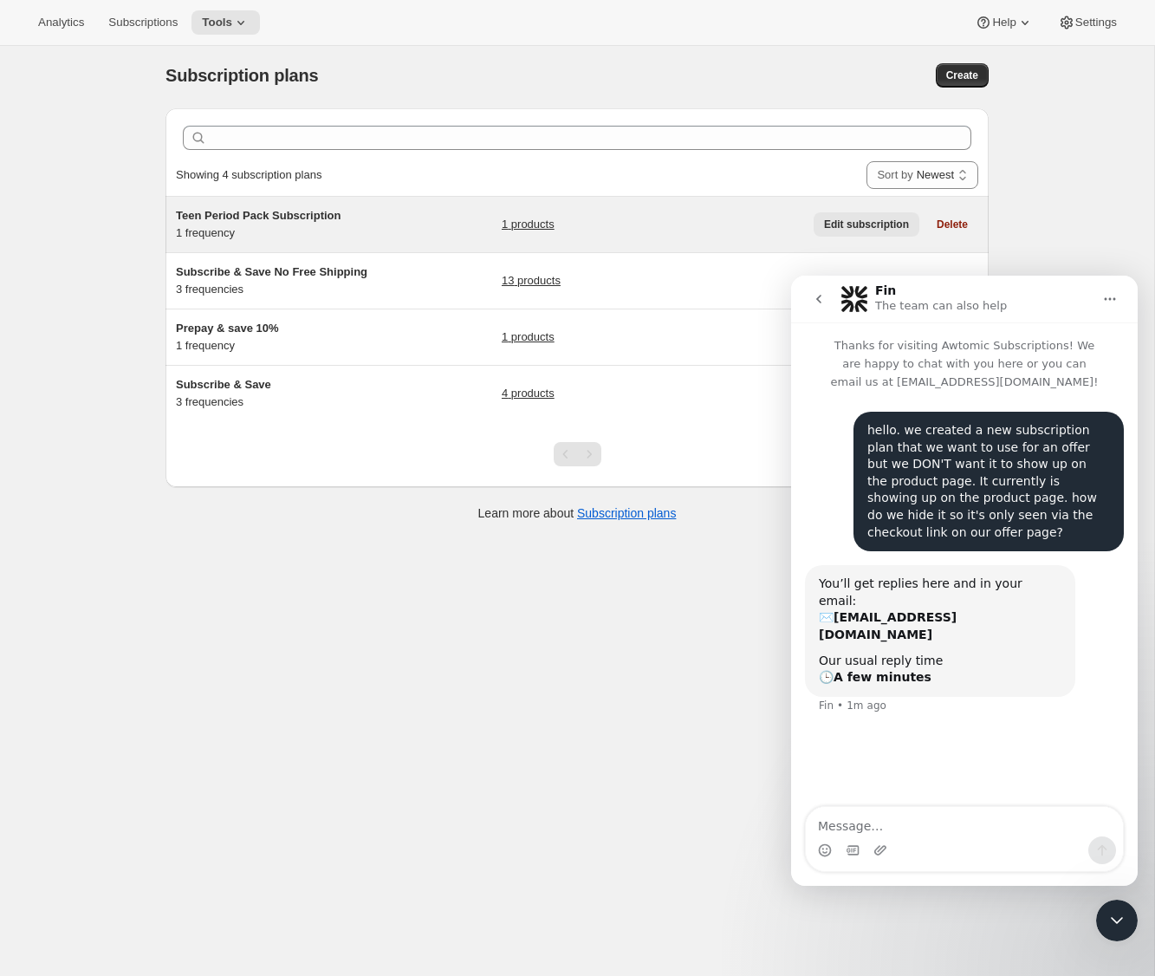
click at [833, 224] on span "Edit subscription" at bounding box center [866, 225] width 85 height 14
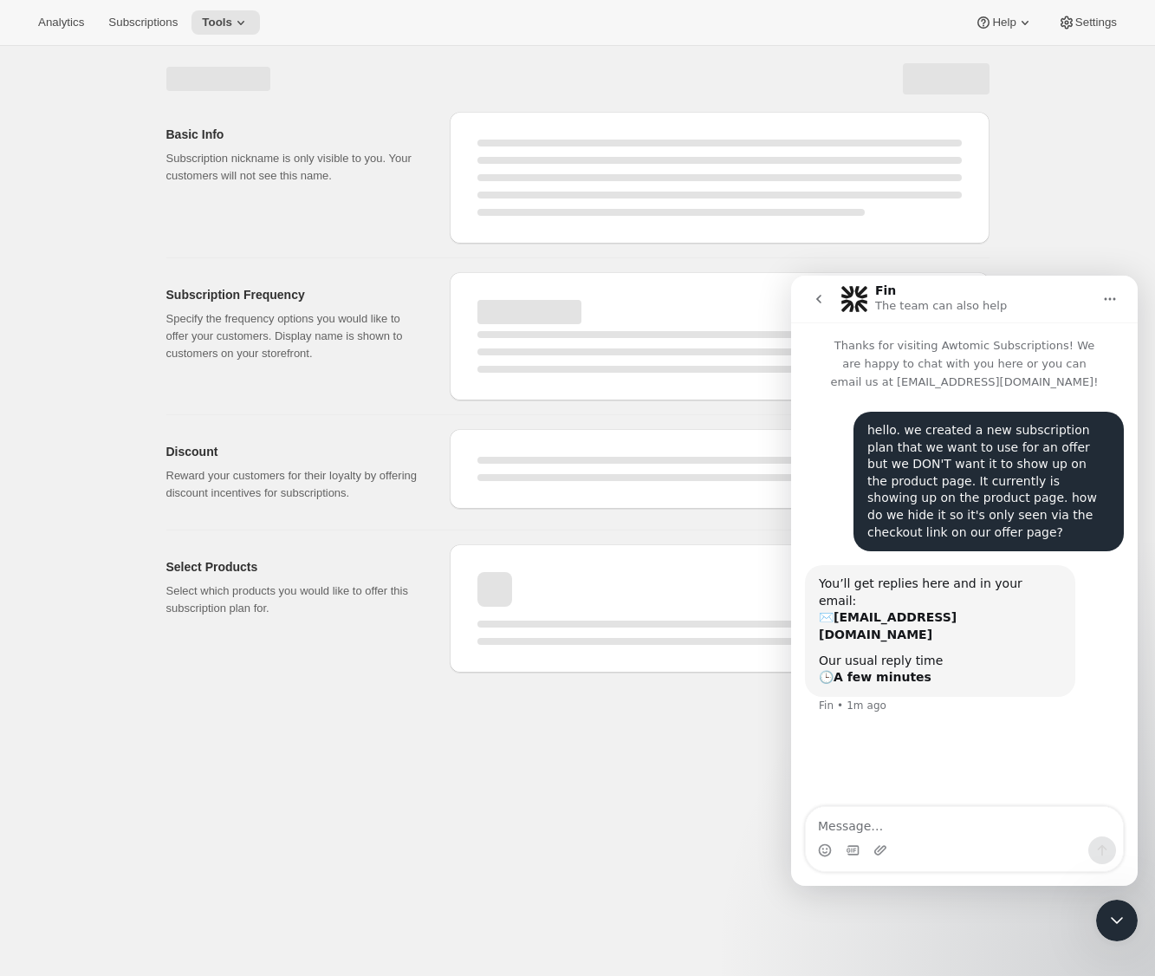
select select "WEEK"
select select "MONTH"
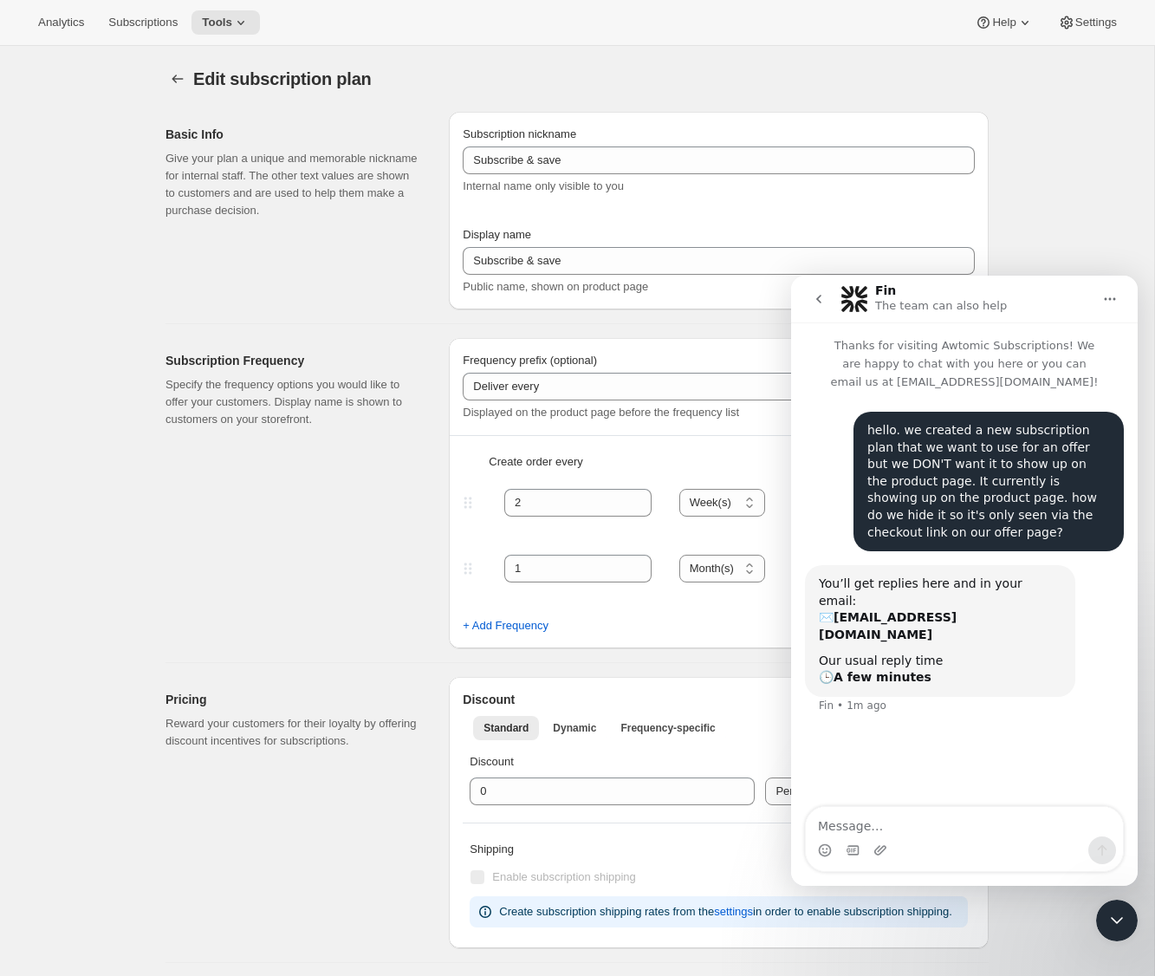
type input "Teen Period Pack Subscription"
type input "1"
select select "MONTH"
type input "1 month"
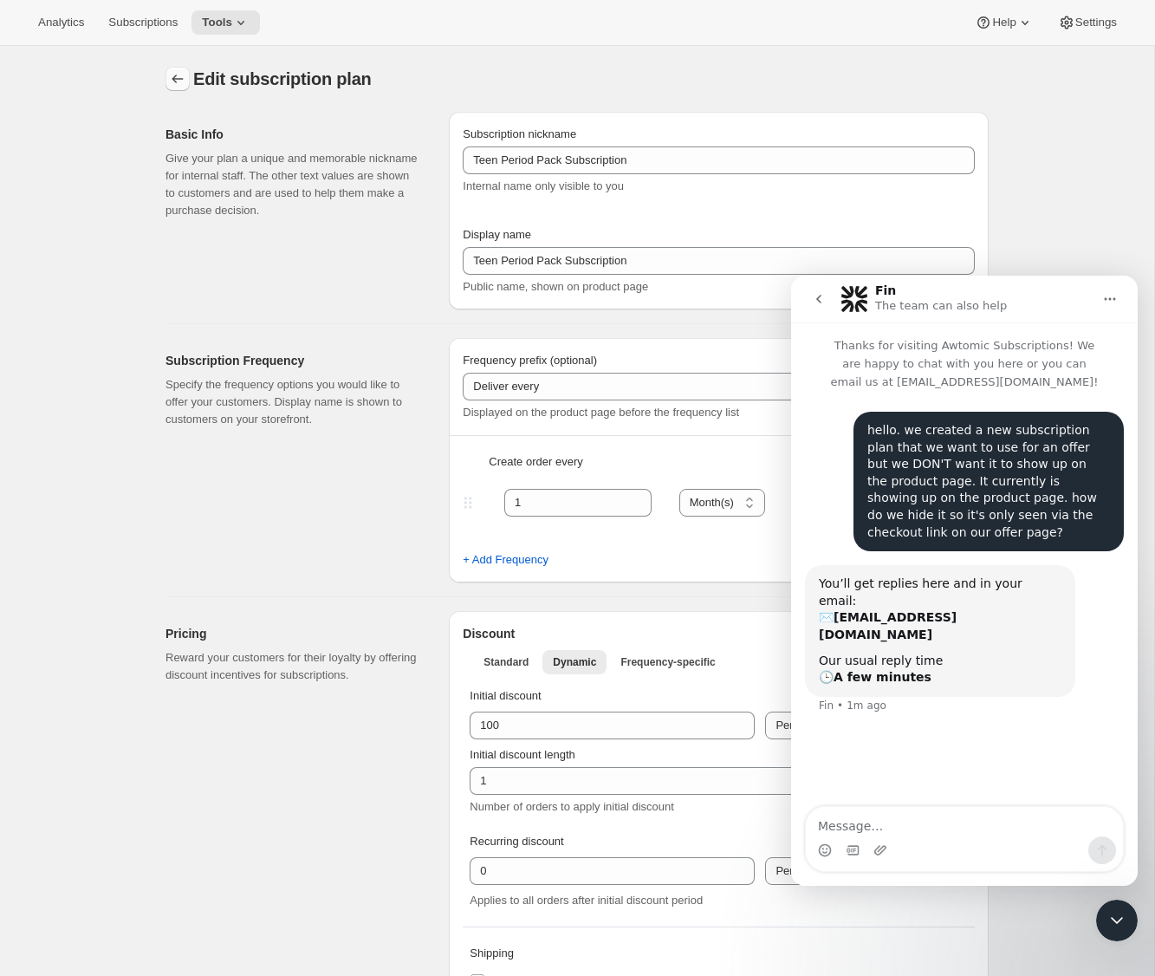
click at [175, 76] on icon "Subscription plans" at bounding box center [177, 79] width 11 height 9
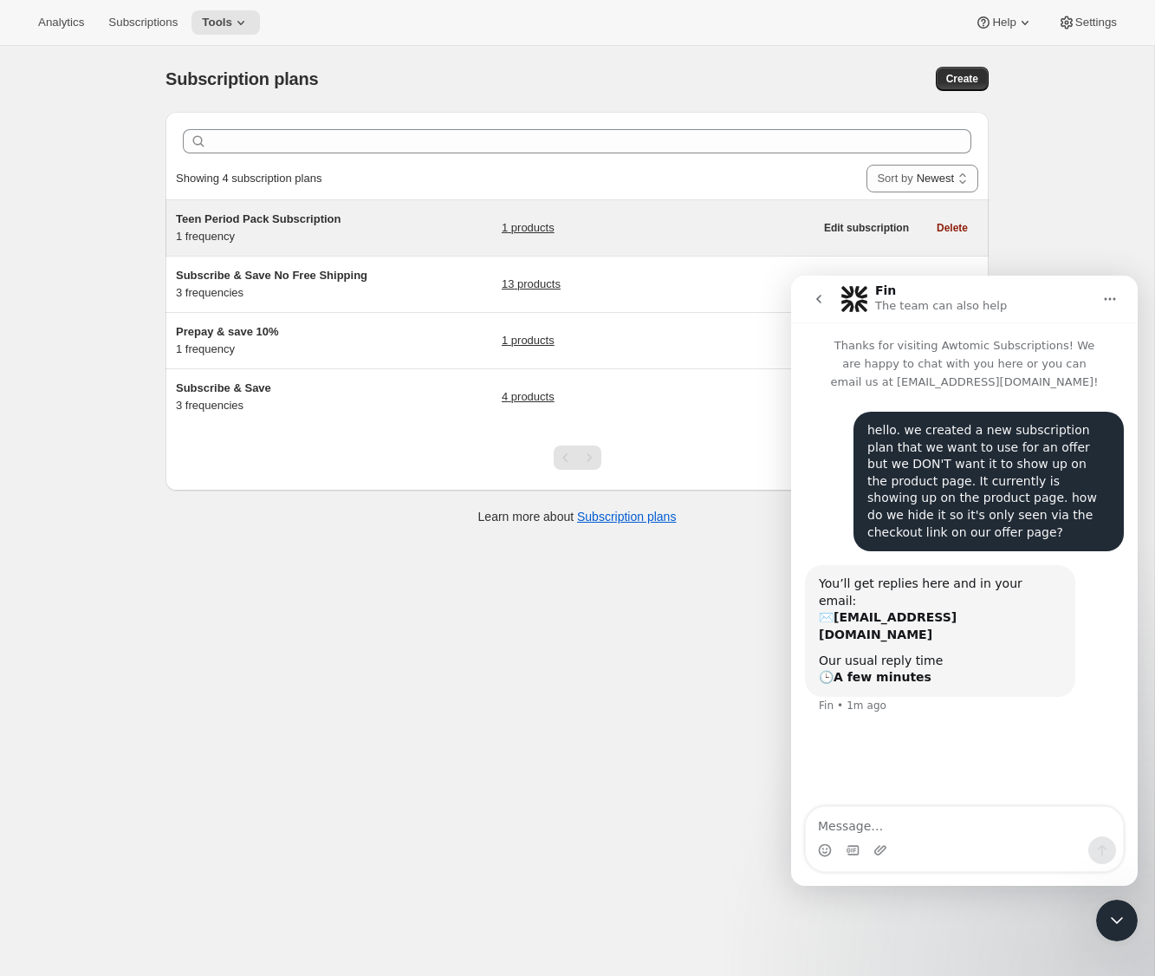
click at [530, 230] on link "1 products" at bounding box center [528, 227] width 53 height 17
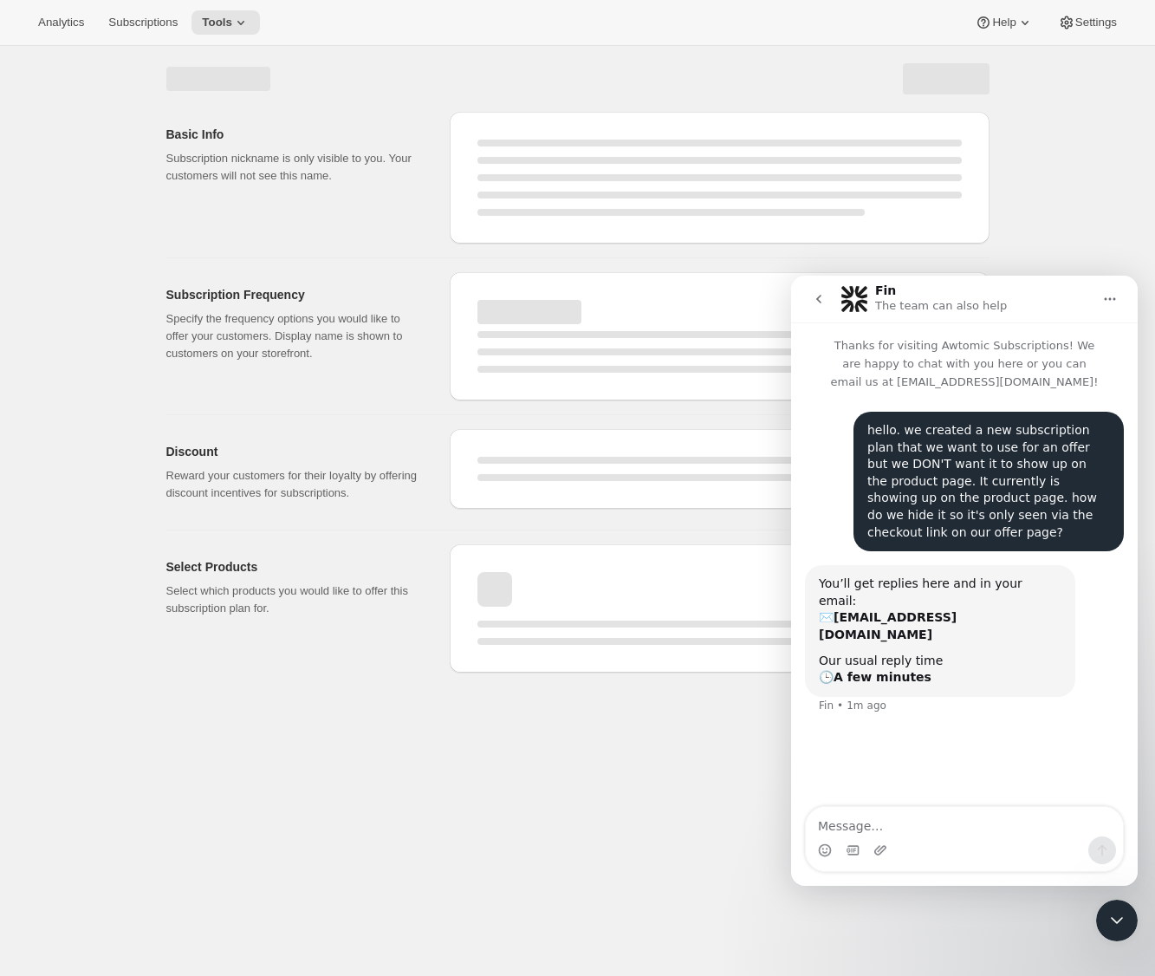
select select "WEEK"
select select "MONTH"
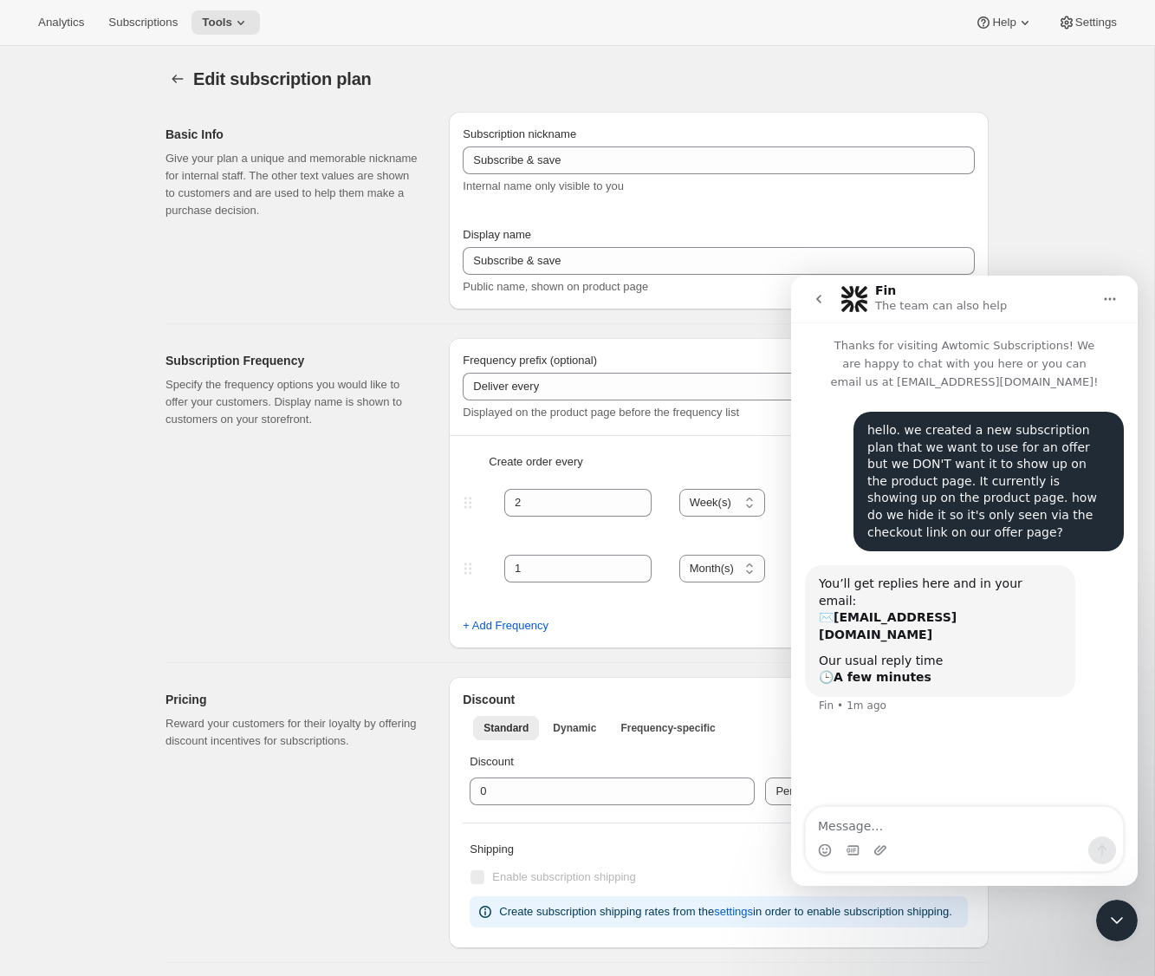
type input "Teen Period Pack Subscription"
type input "1"
select select "MONTH"
type input "1 month"
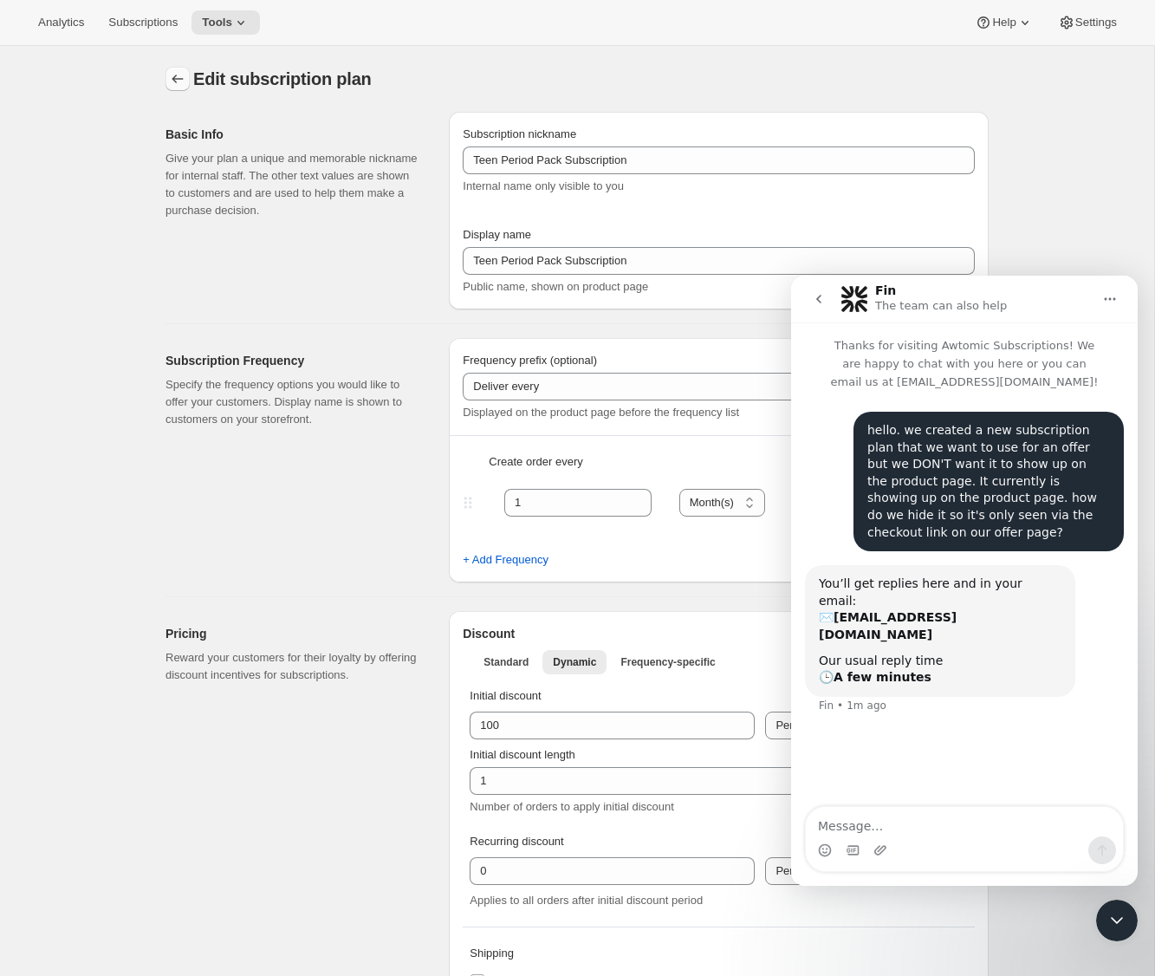
click at [172, 72] on icon "Subscription plans" at bounding box center [177, 78] width 17 height 17
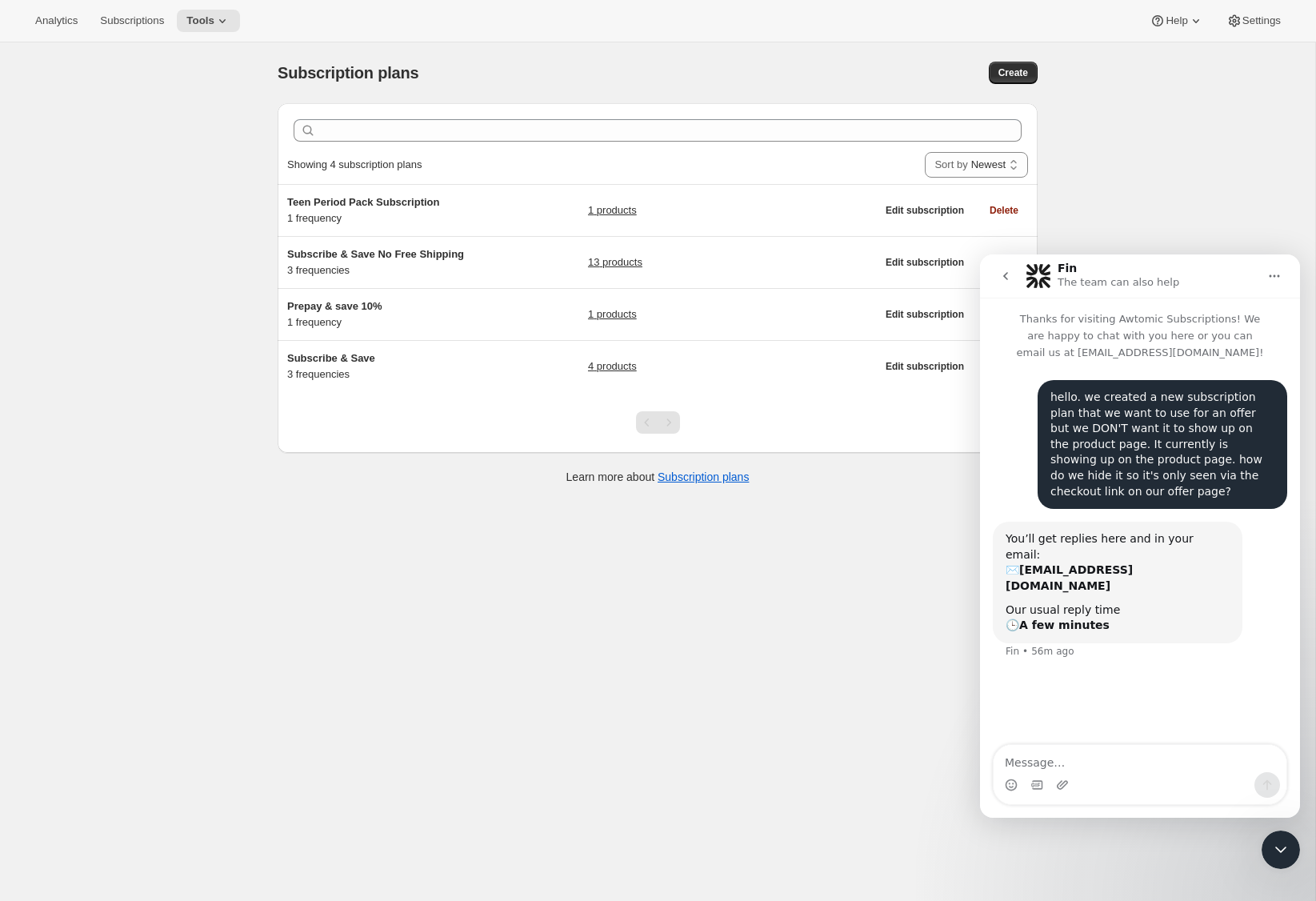
click at [102, 231] on div "Subscription plans. This page is ready Subscription plans Create Clear Showing …" at bounding box center [657, 493] width 1315 height 901
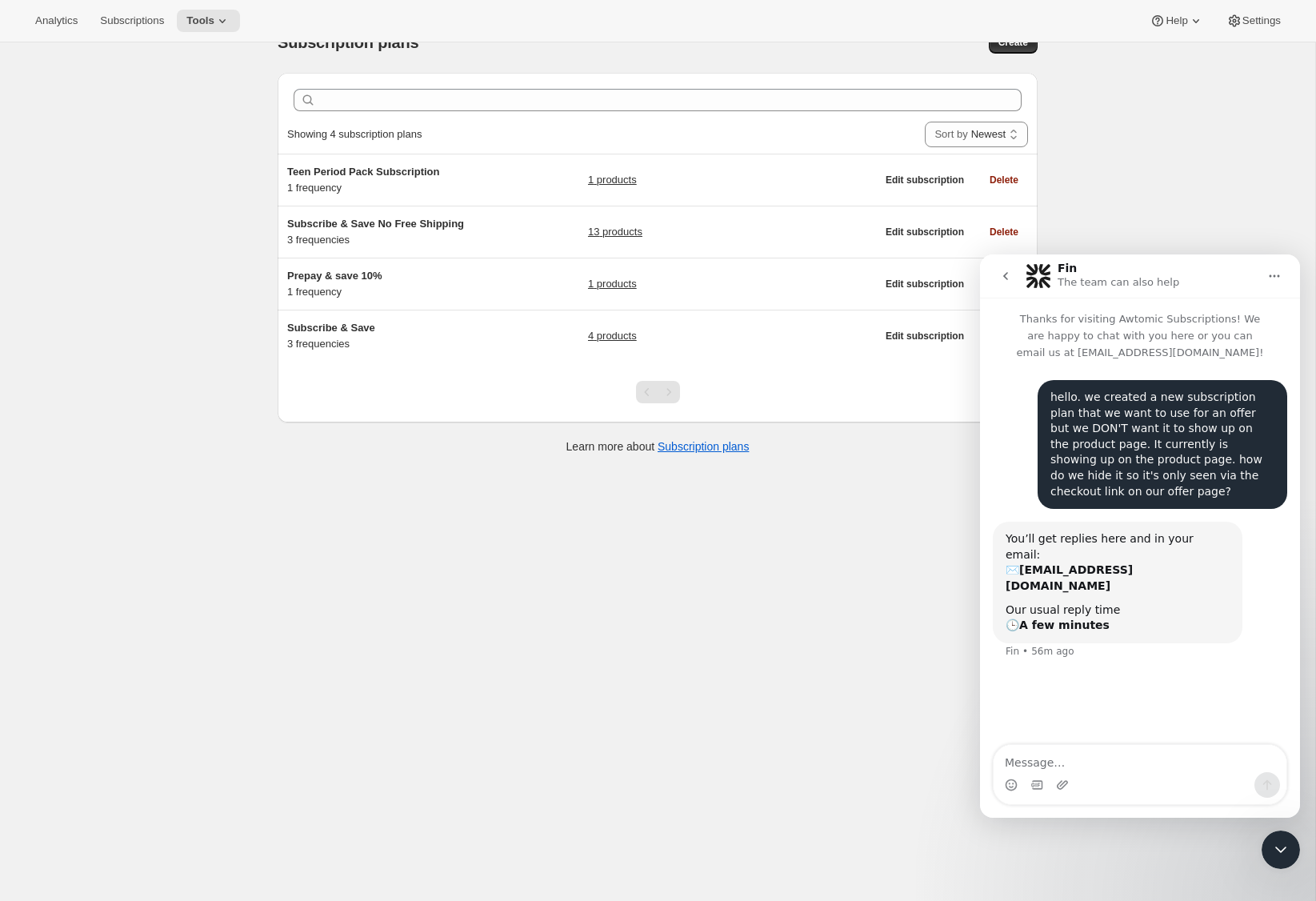
scroll to position [42, 0]
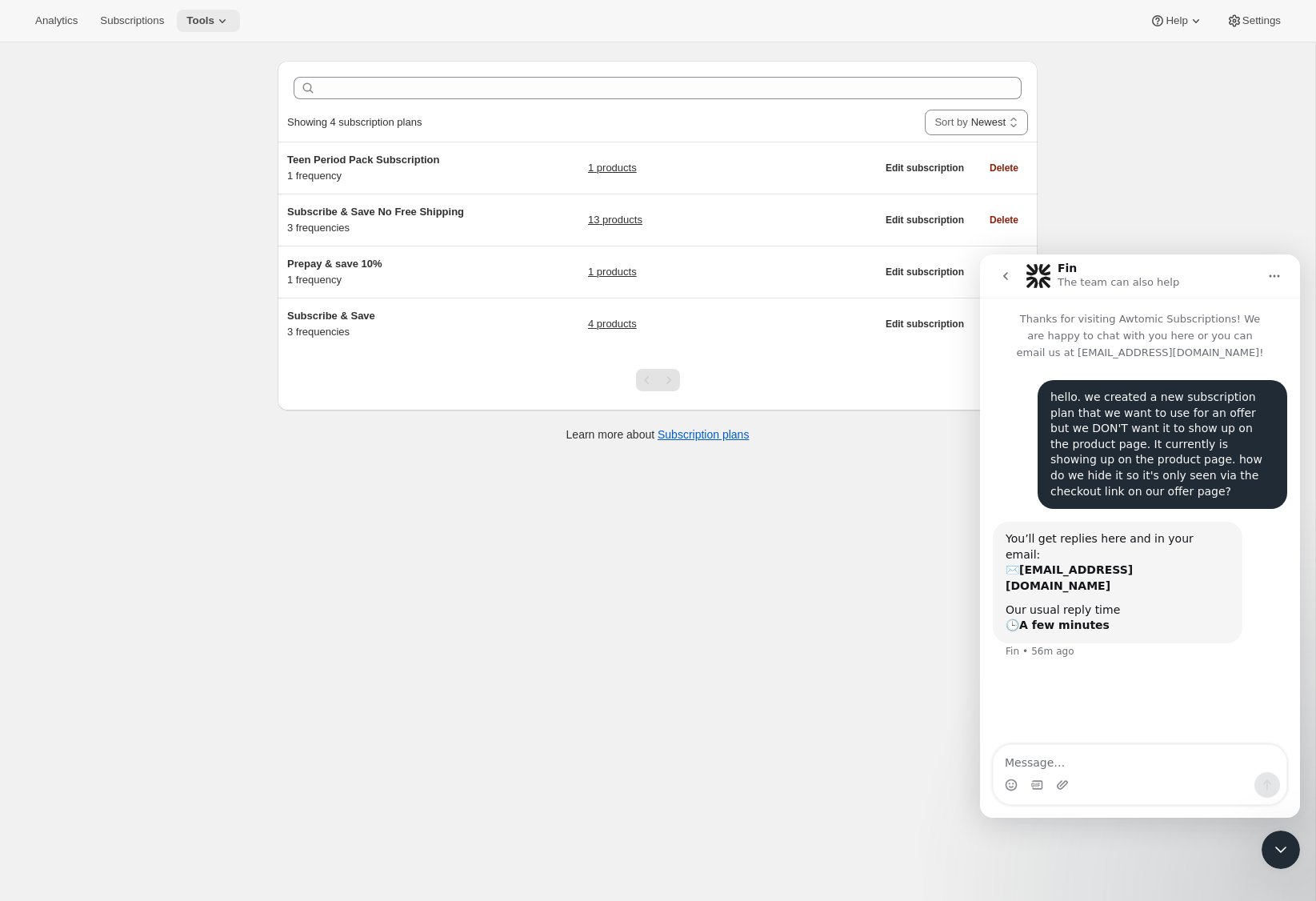
click at [214, 22] on span "Tools" at bounding box center [200, 21] width 28 height 13
click at [215, 159] on span "Campaign links" at bounding box center [187, 162] width 71 height 12
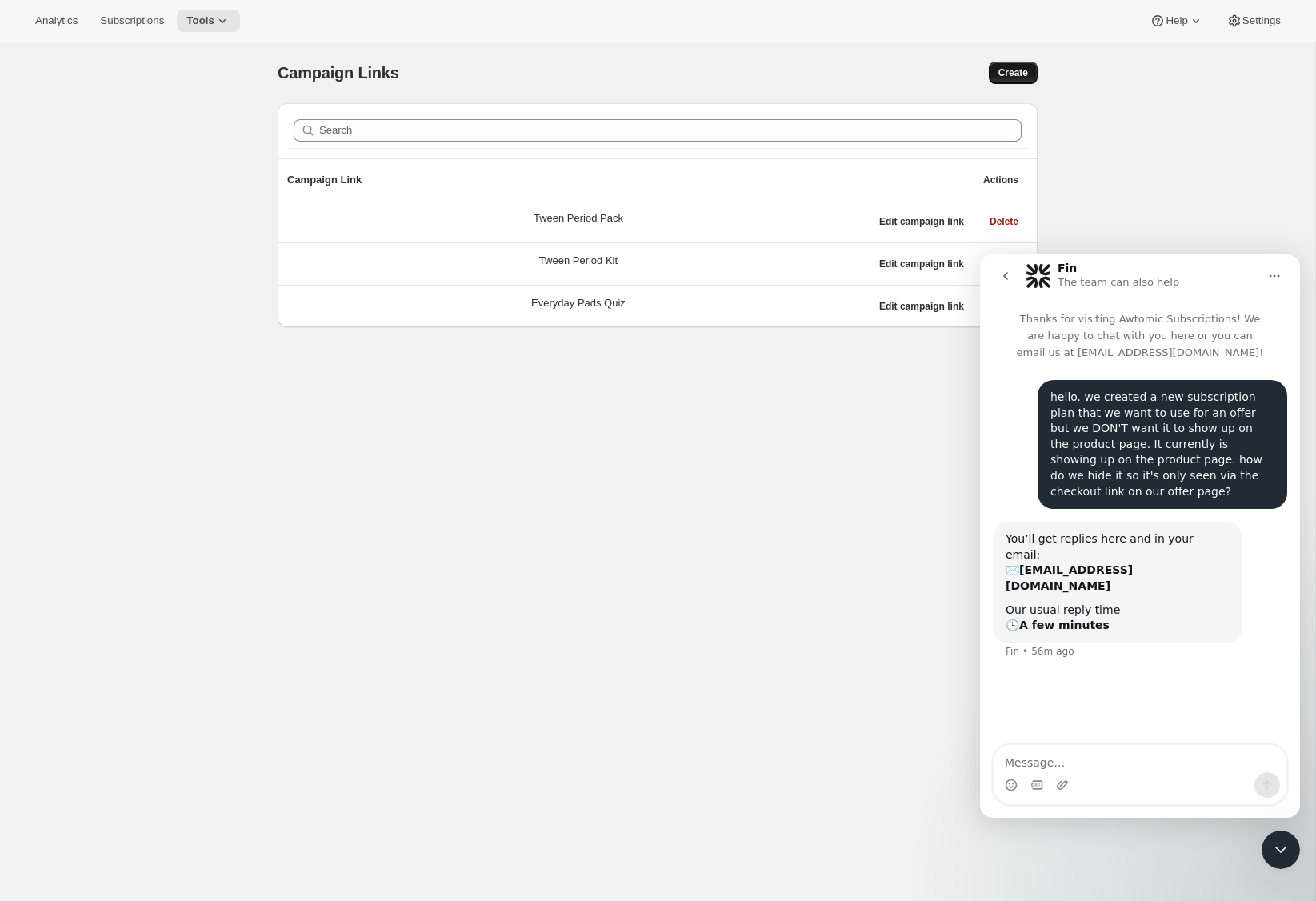
click at [1018, 68] on span "Create" at bounding box center [1013, 73] width 30 height 13
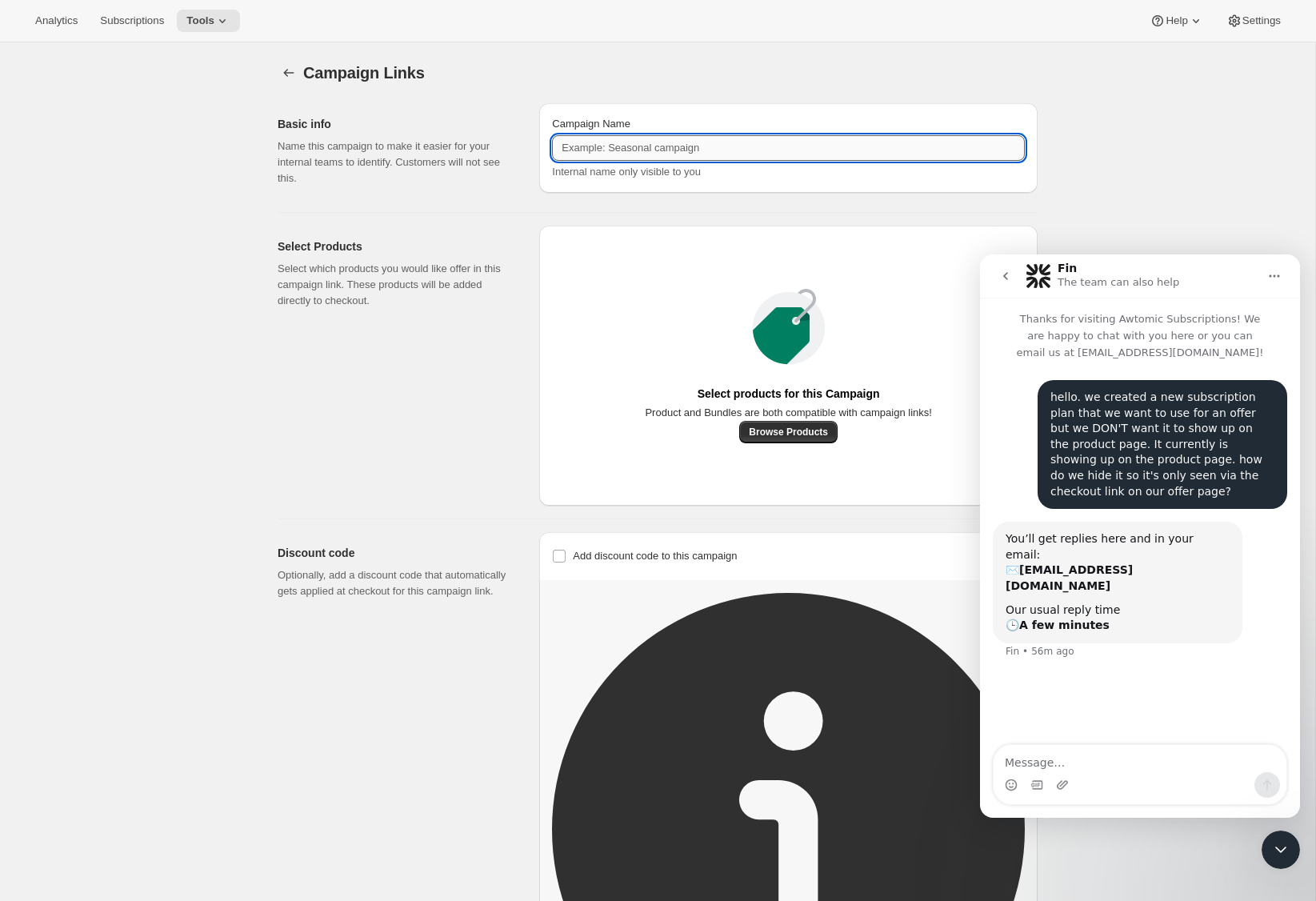
click at [576, 151] on input "Campaign Name" at bounding box center [788, 148] width 473 height 26
type input "TPK + TPP"
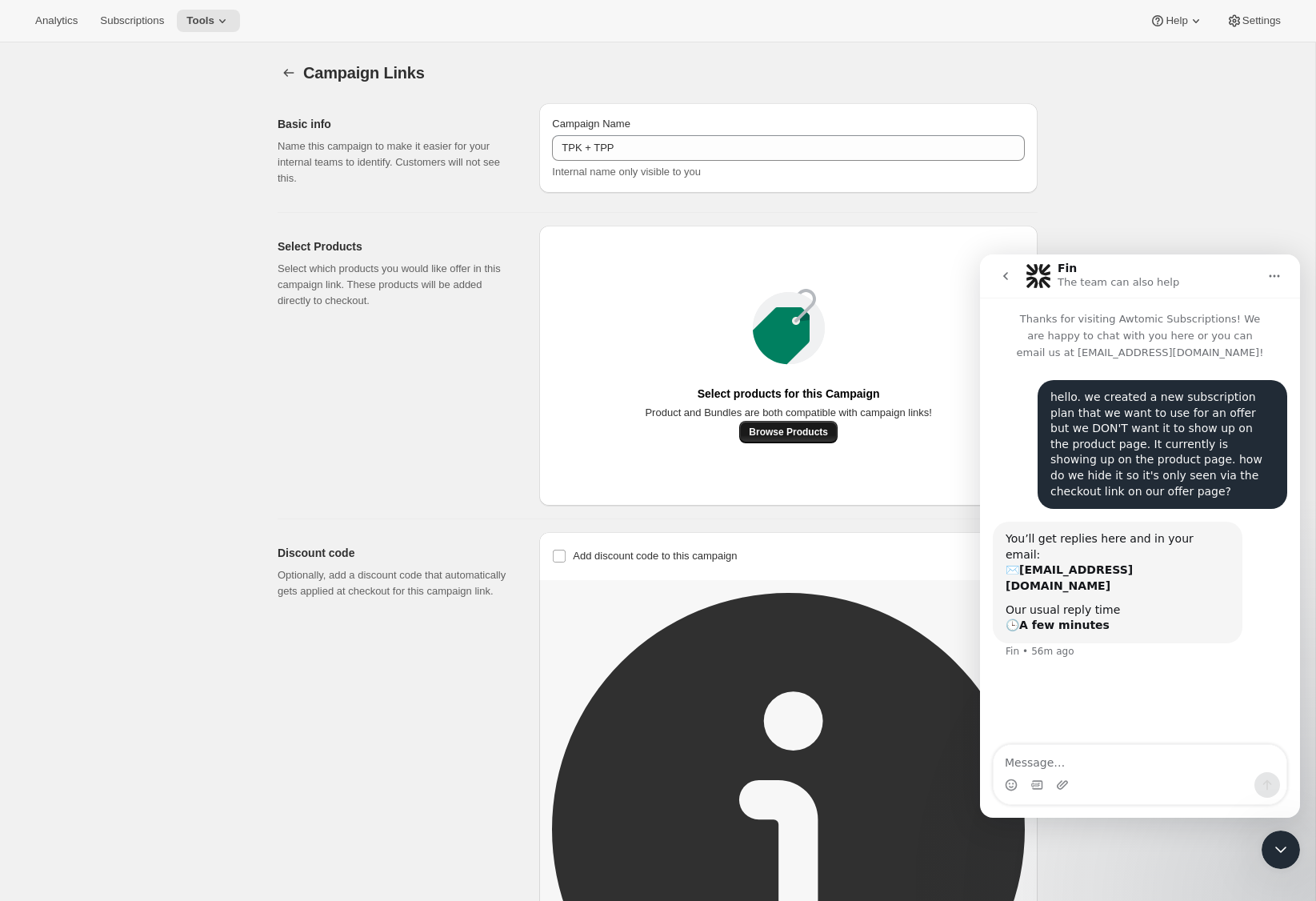
click at [780, 443] on button "Browse Products" at bounding box center [788, 432] width 99 height 22
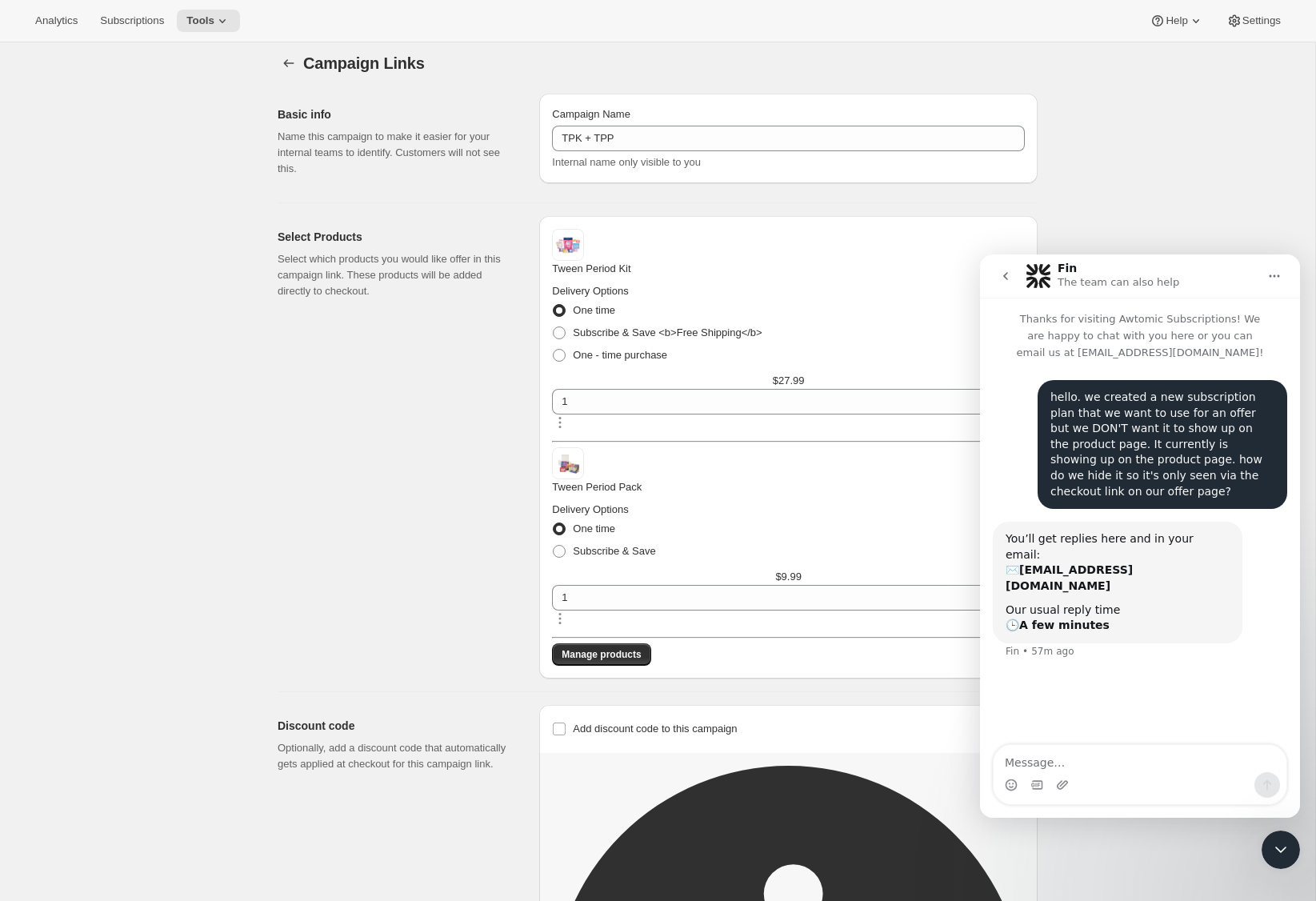
scroll to position [10, 0]
drag, startPoint x: 1280, startPoint y: 843, endPoint x: 2527, endPoint y: 1649, distance: 1484.8
click at [1065, 843] on icon "Close Intercom Messenger" at bounding box center [1280, 849] width 19 height 19
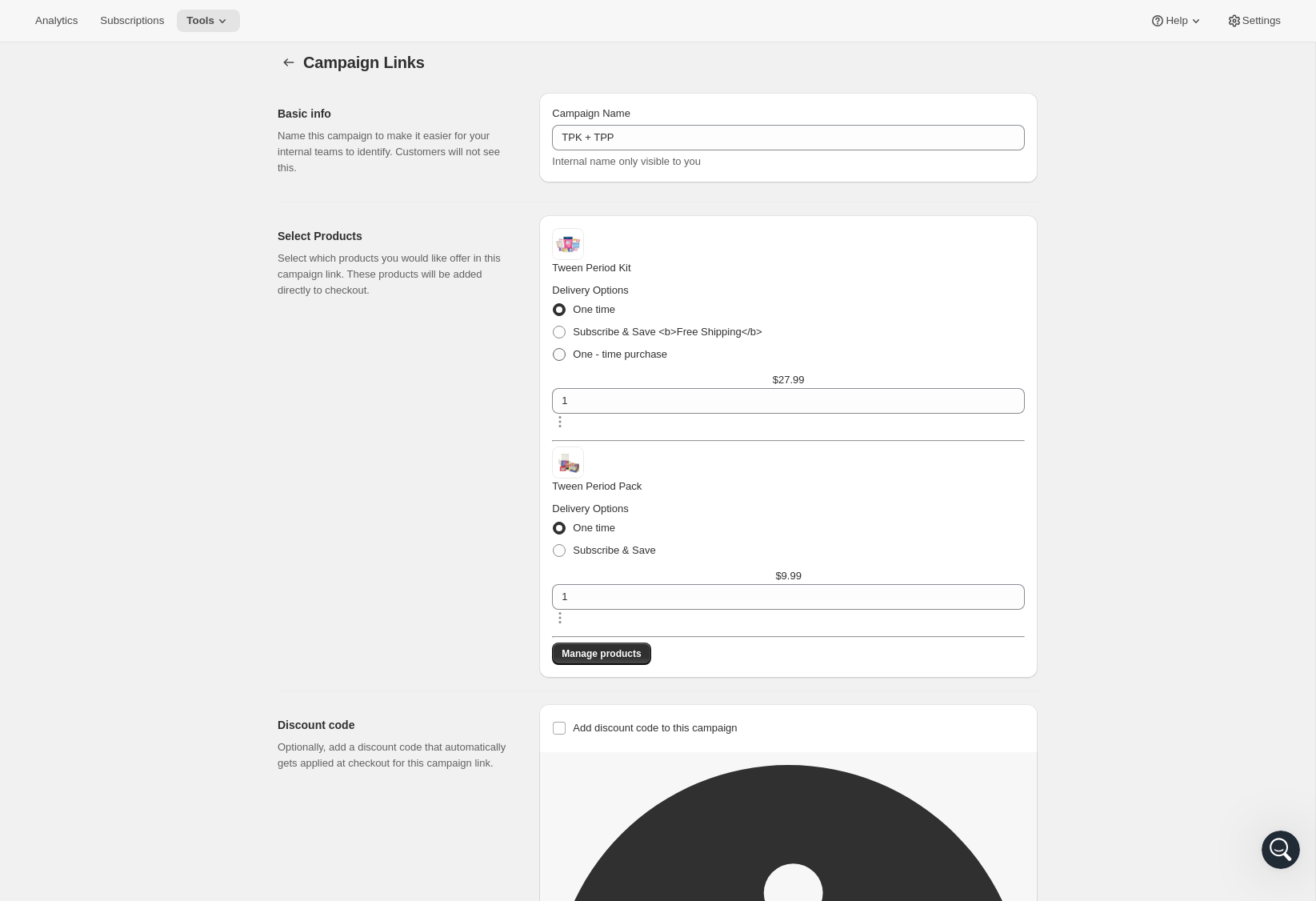
click at [648, 348] on span "One - time purchase" at bounding box center [620, 354] width 94 height 12
click at [554, 348] on input "One - time purchase" at bounding box center [553, 348] width 1 height 1
radio input "true"
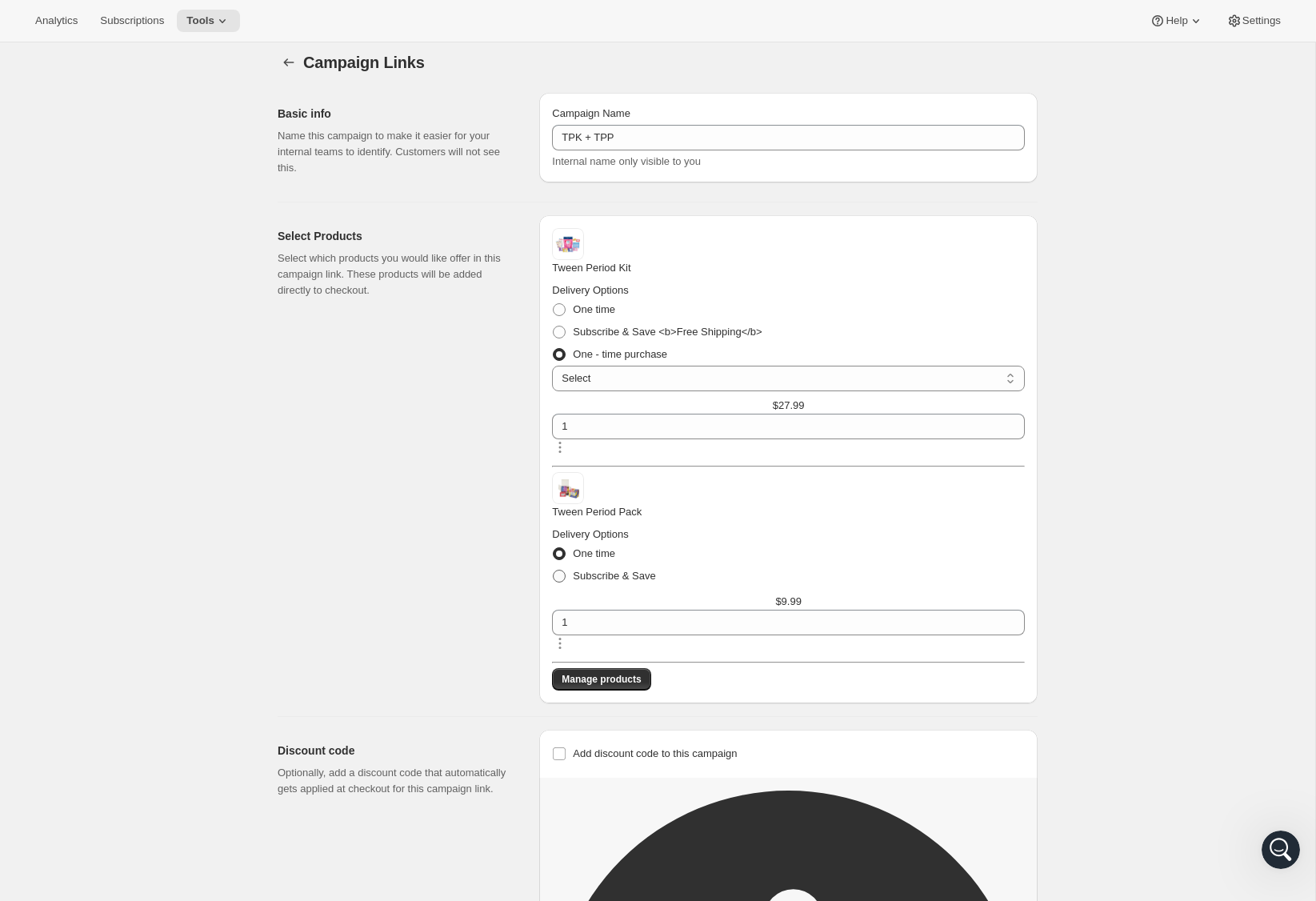
click at [655, 570] on span "Subscribe & Save" at bounding box center [614, 575] width 82 height 12
click at [554, 570] on input "Subscribe & Save" at bounding box center [553, 570] width 1 height 1
radio input "true"
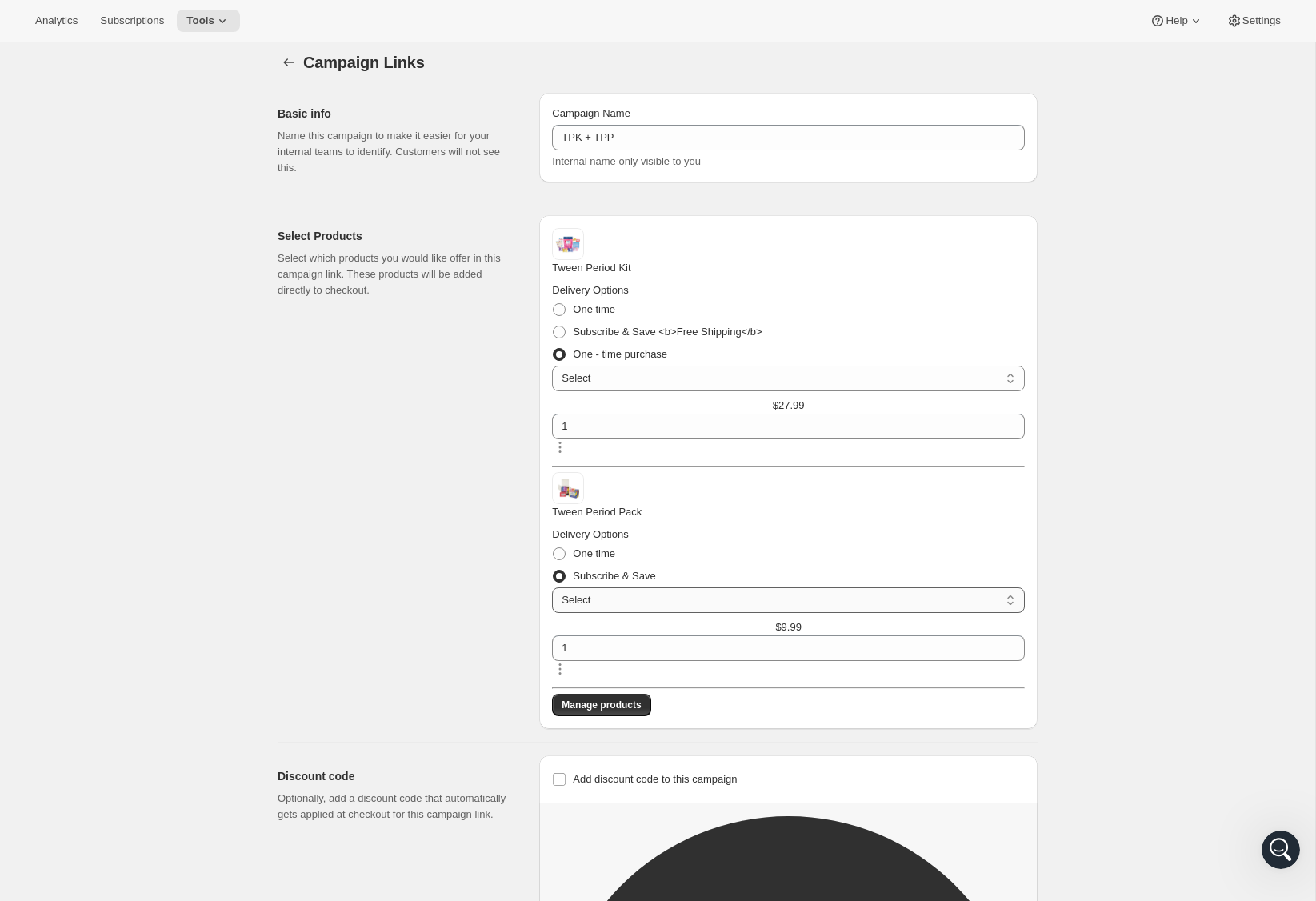
click at [761, 587] on select "Select Deliver every 1 month Deliver every 2 months Deliver every 3 months" at bounding box center [788, 600] width 473 height 26
select select "gid://shopify/SellingPlan/1831796778"
click at [651, 693] on button "Manage products" at bounding box center [601, 704] width 99 height 22
click at [1065, 573] on div "Campaign Links. This page is ready Campaign Links Basic info Name this campaign…" at bounding box center [657, 702] width 1315 height 1339
click at [648, 773] on span "Add discount code to this campaign" at bounding box center [655, 778] width 164 height 12
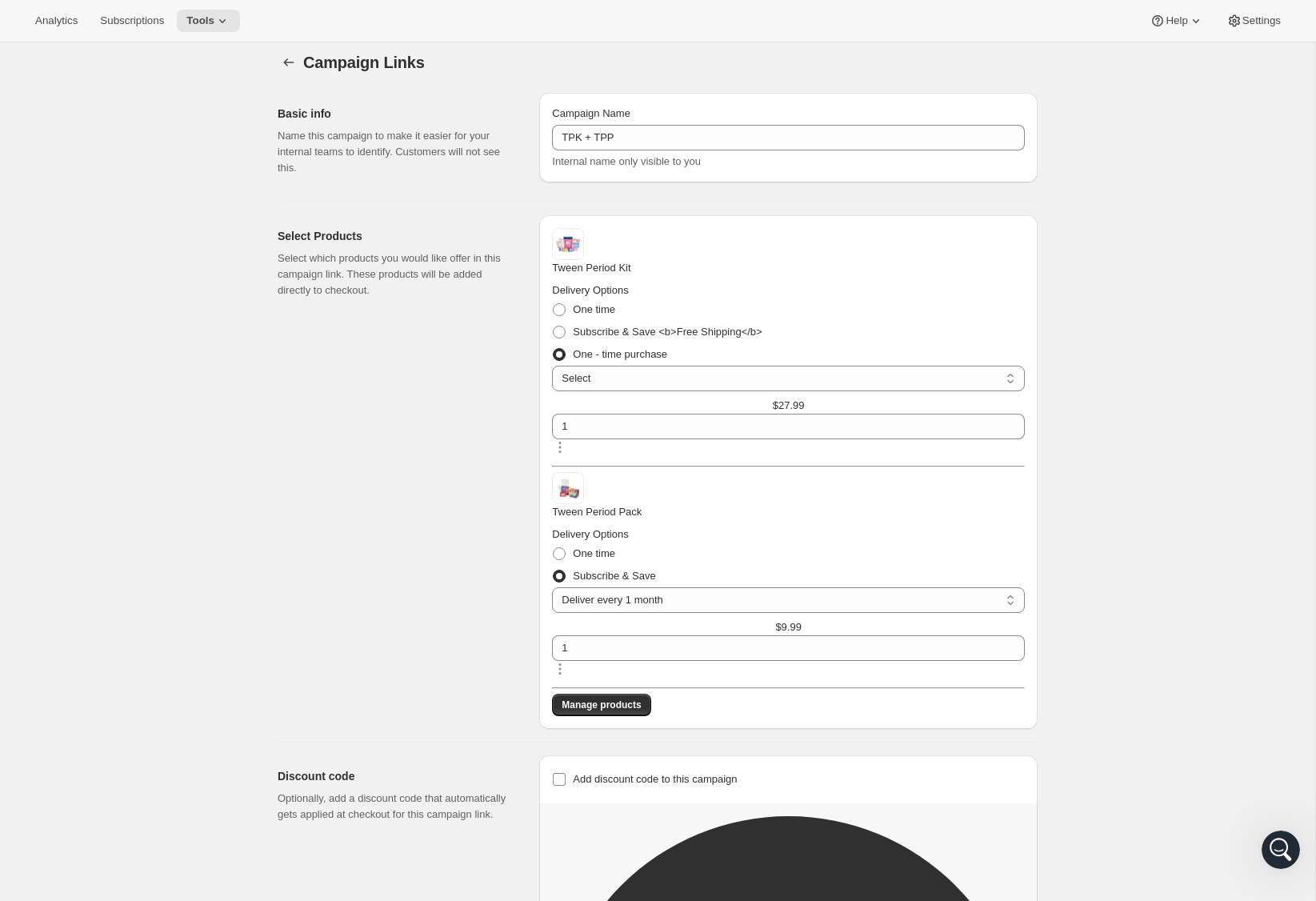
click at [566, 773] on input "Add discount code to this campaign" at bounding box center [559, 779] width 13 height 13
checkbox input "true"
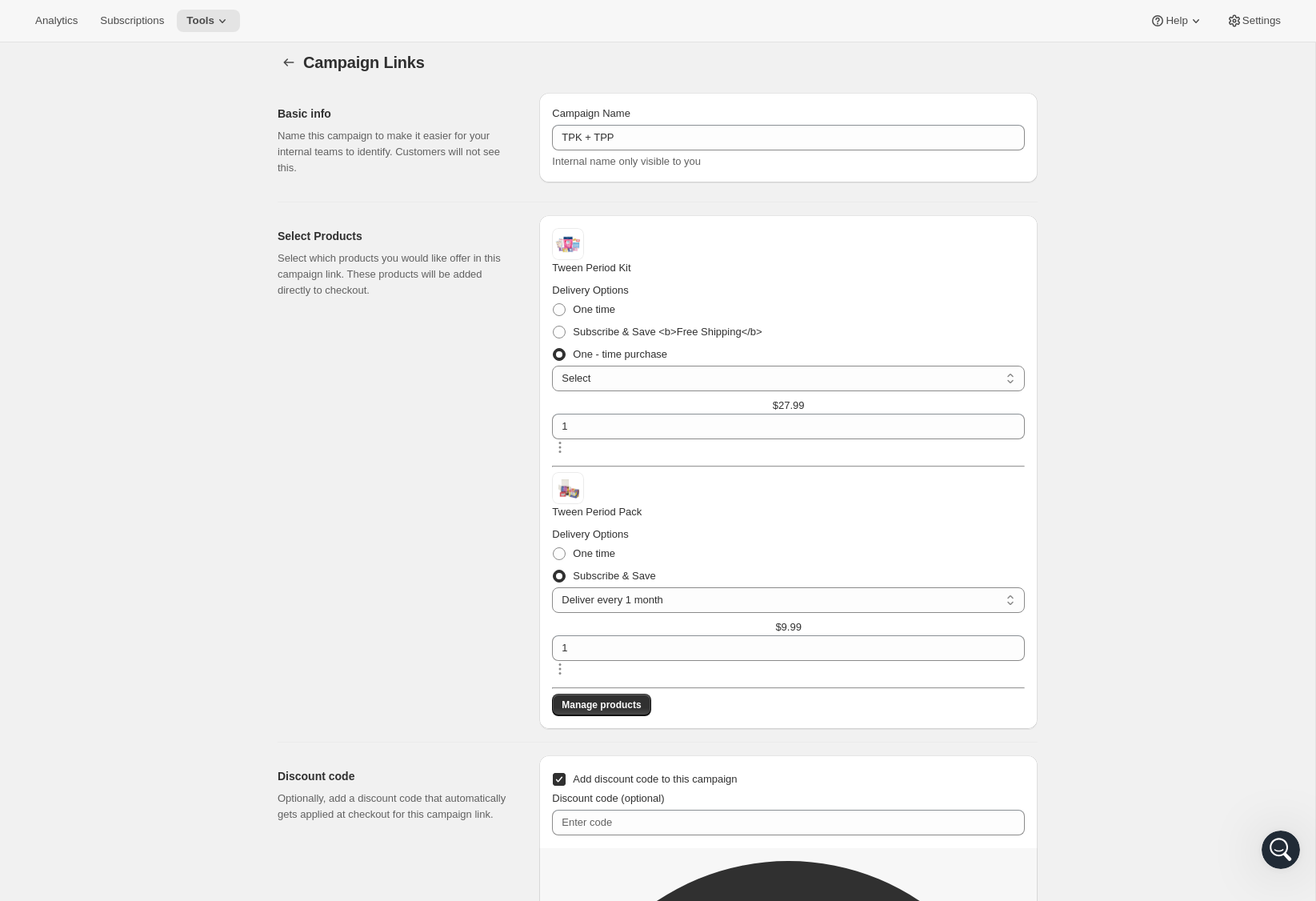
drag, startPoint x: 255, startPoint y: 603, endPoint x: 158, endPoint y: 551, distance: 110.1
click at [255, 603] on div "Campaign Links. This page is ready Campaign Links Basic info Name this campaign…" at bounding box center [657, 724] width 1315 height 1383
click at [1065, 850] on icon "Open Intercom Messenger" at bounding box center [1281, 849] width 27 height 27
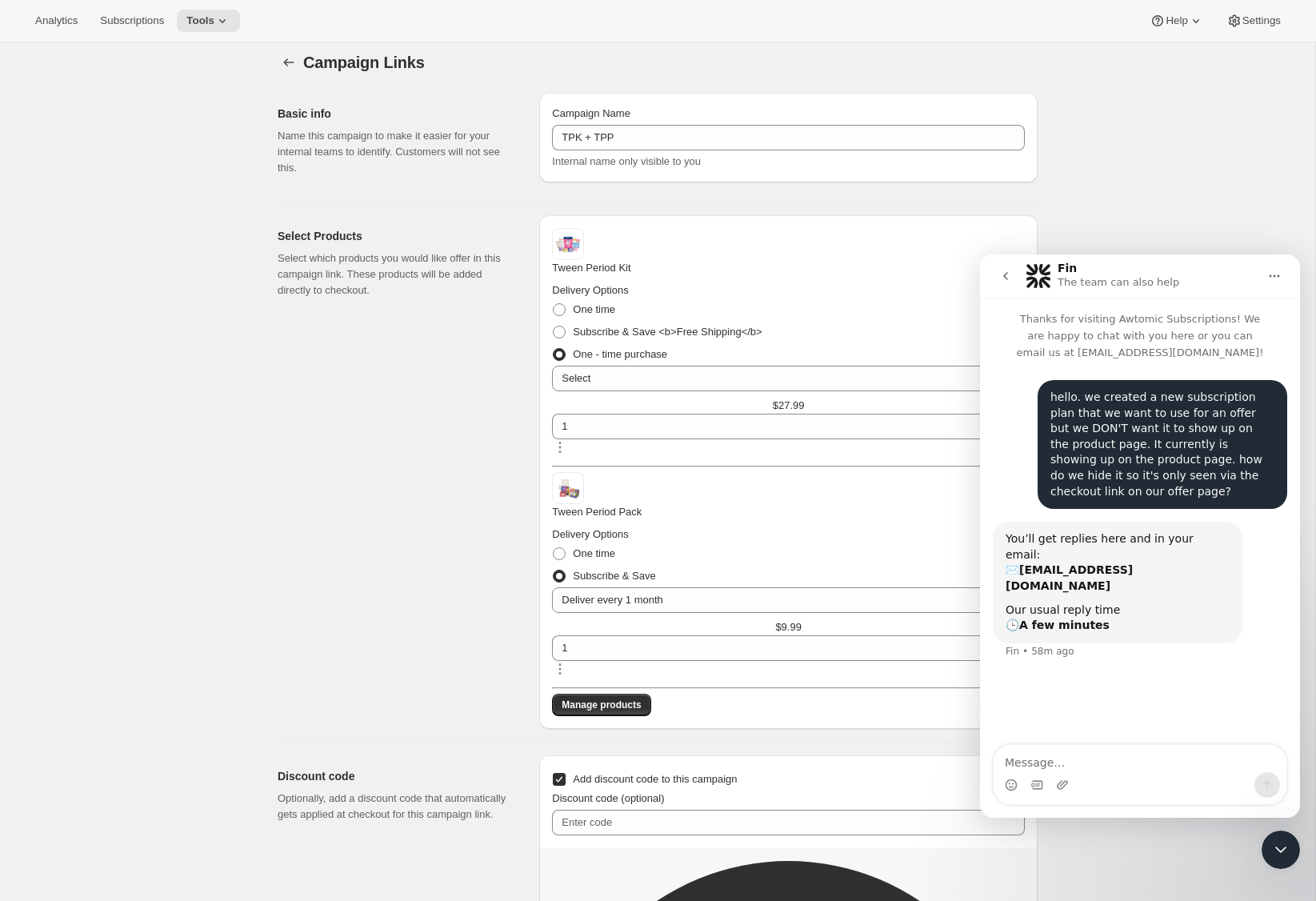
scroll to position [12, 0]
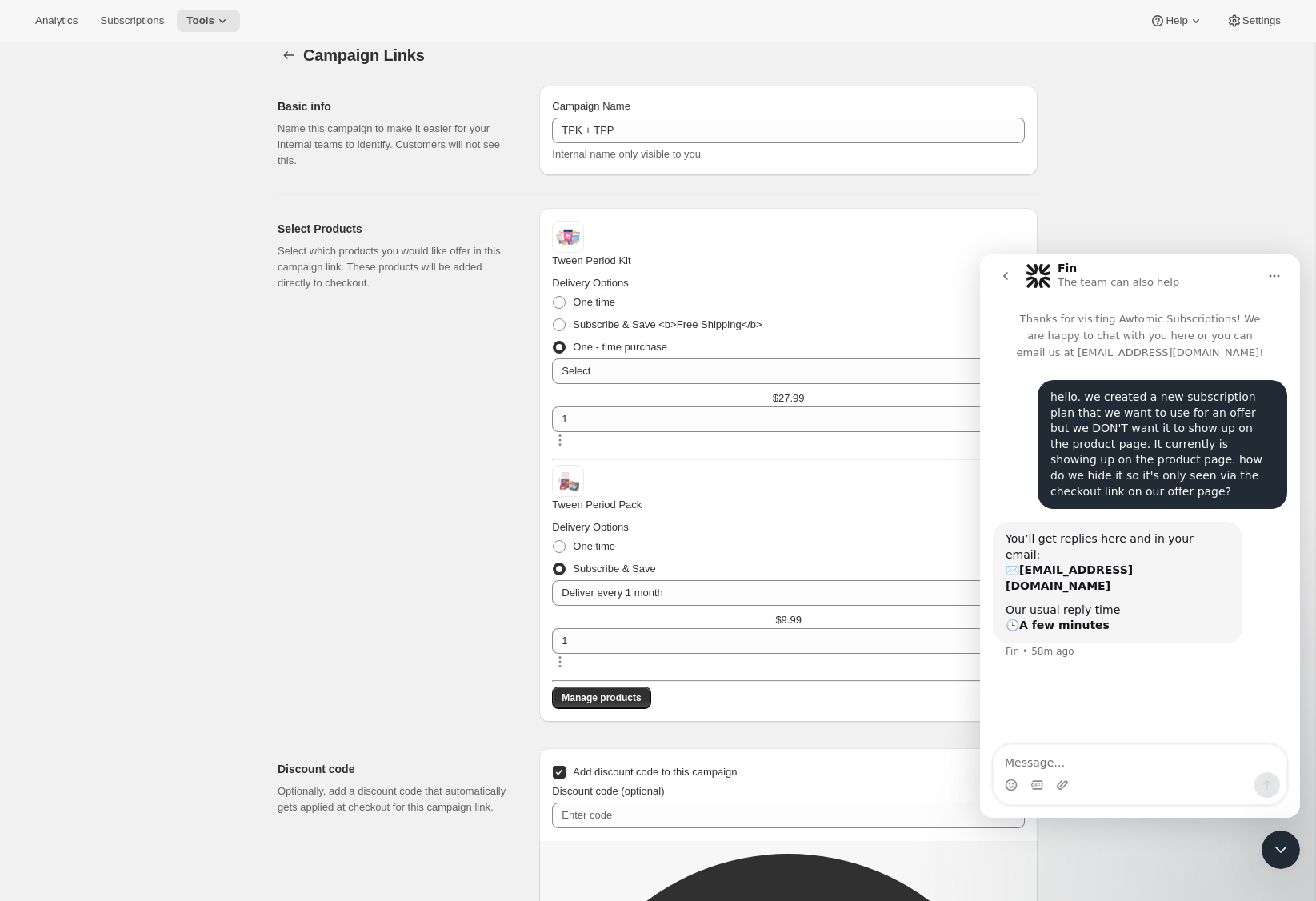
drag, startPoint x: 1286, startPoint y: 852, endPoint x: 2521, endPoint y: 1666, distance: 1479.1
click at [1065, 852] on icon "Close Intercom Messenger" at bounding box center [1280, 849] width 19 height 19
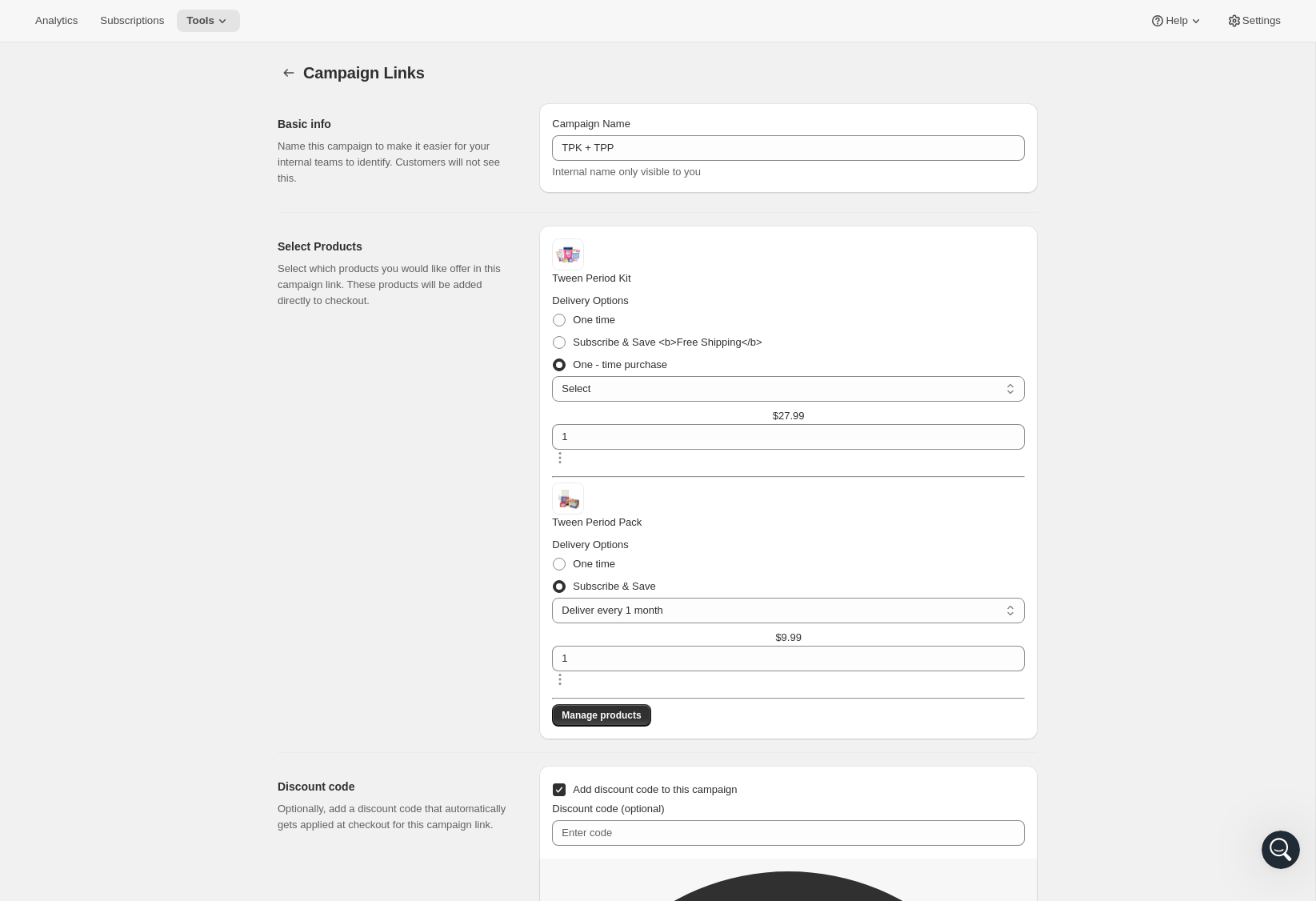
scroll to position [42, 0]
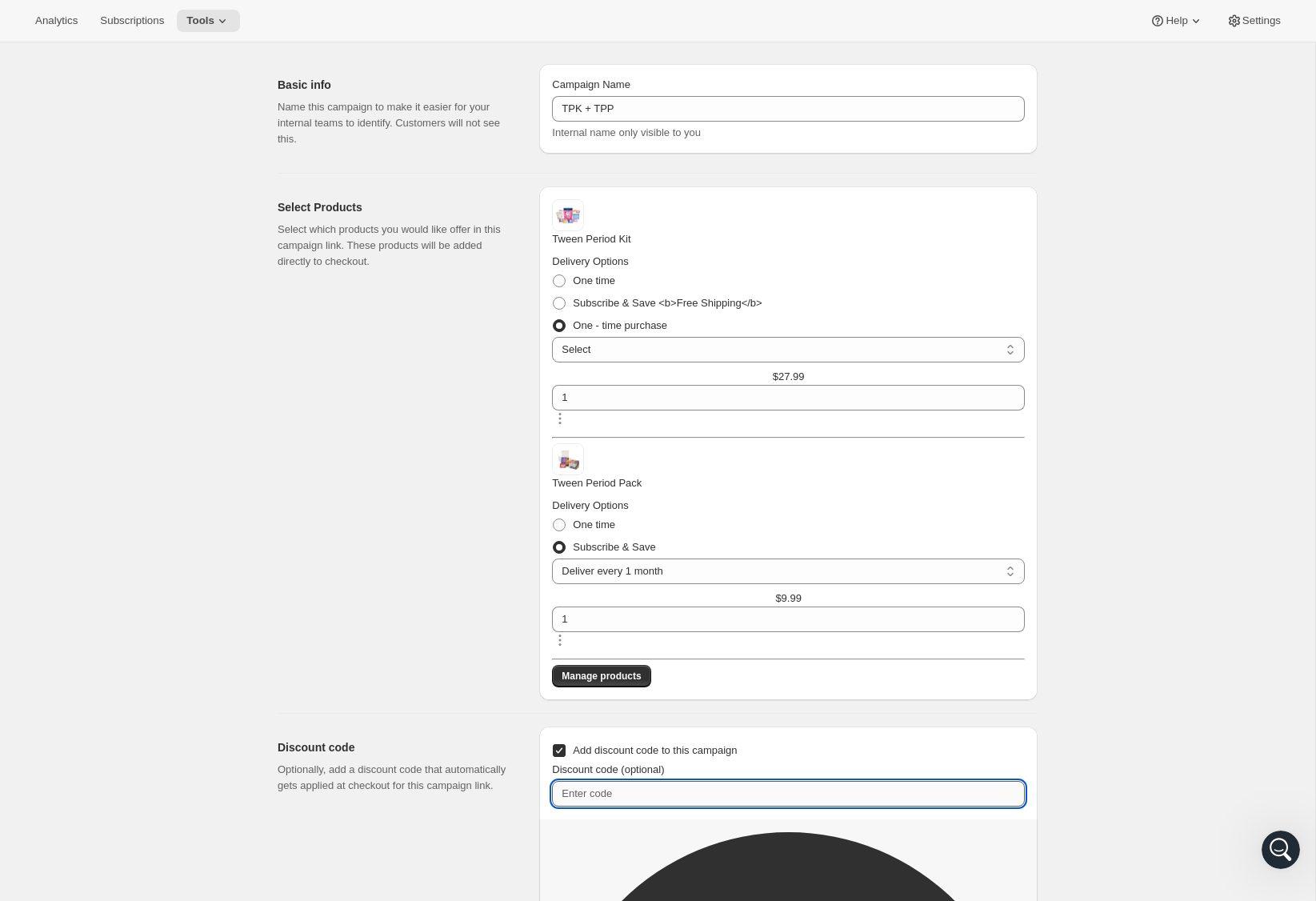
click at [634, 781] on input "Discount code (optional)" at bounding box center [788, 794] width 473 height 26
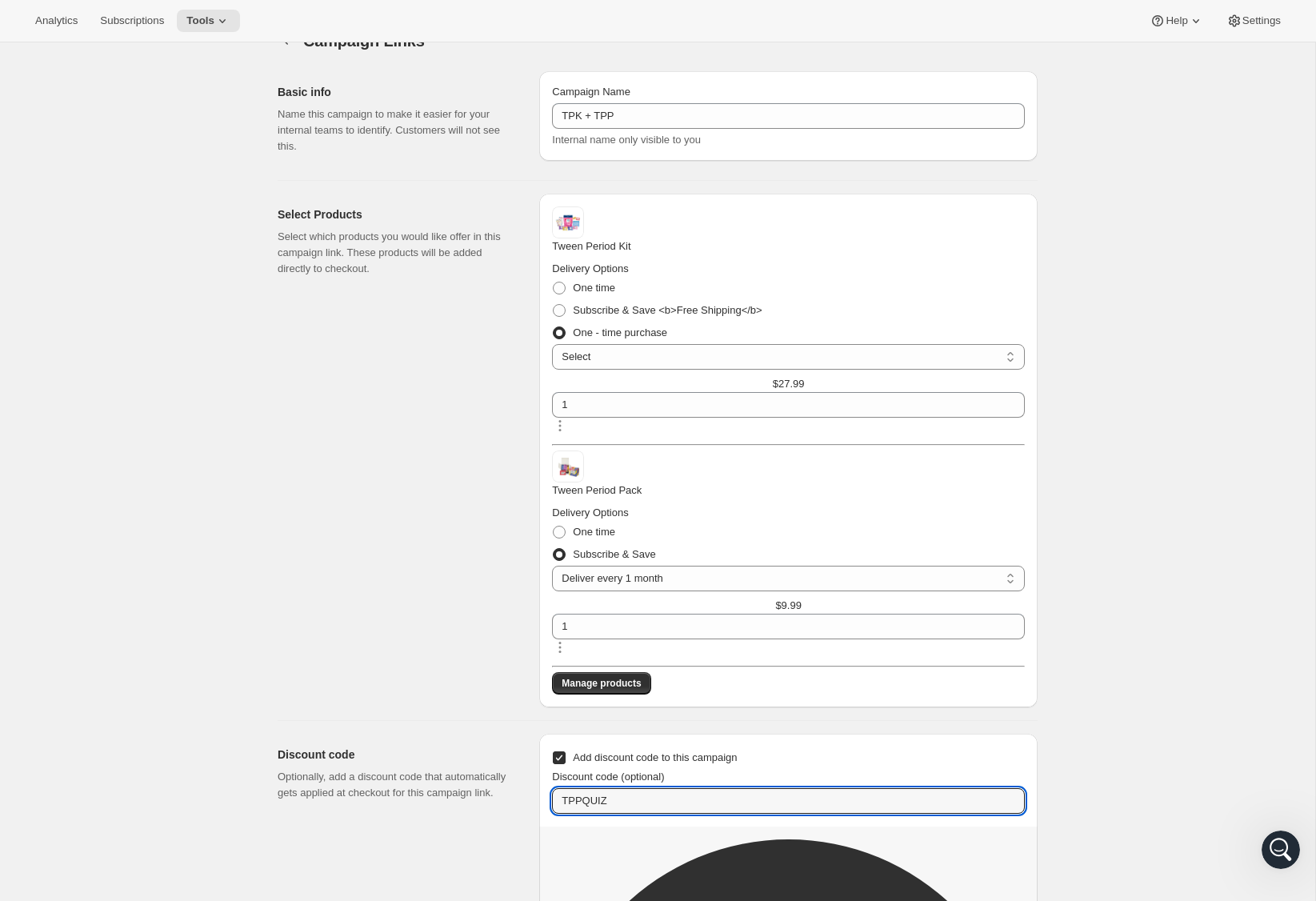
type input "TPPQUIZ"
click at [1065, 630] on div "Campaign Links. This page is ready Campaign Links Basic info Name this campaign…" at bounding box center [657, 702] width 1315 height 1383
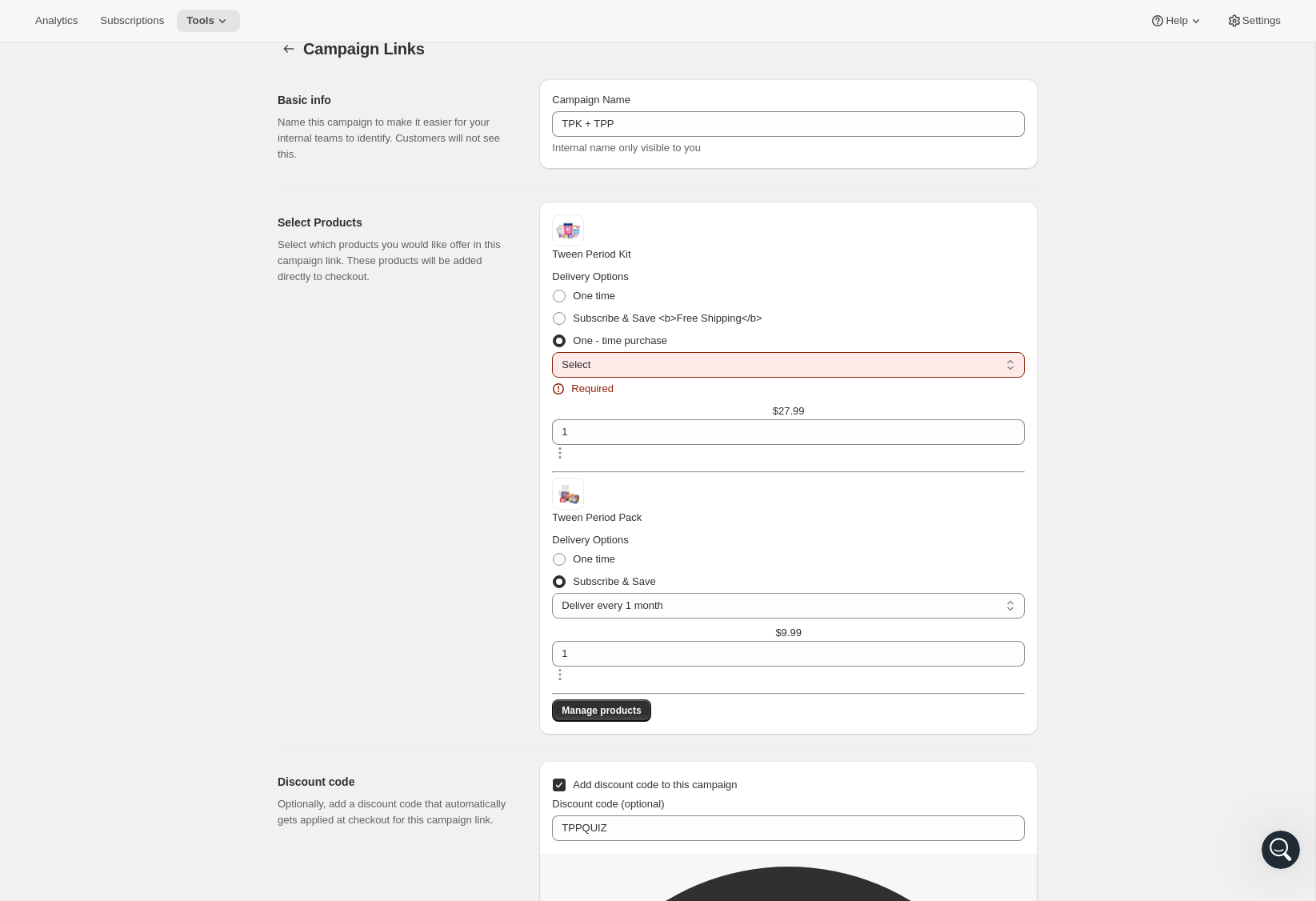
scroll to position [25, 0]
drag, startPoint x: 678, startPoint y: 375, endPoint x: 676, endPoint y: 359, distance: 16.1
click at [614, 380] on span "Required" at bounding box center [592, 388] width 42 height 16
click at [676, 354] on select "Select Deliver every month" at bounding box center [788, 364] width 473 height 26
click at [566, 289] on span at bounding box center [559, 295] width 13 height 13
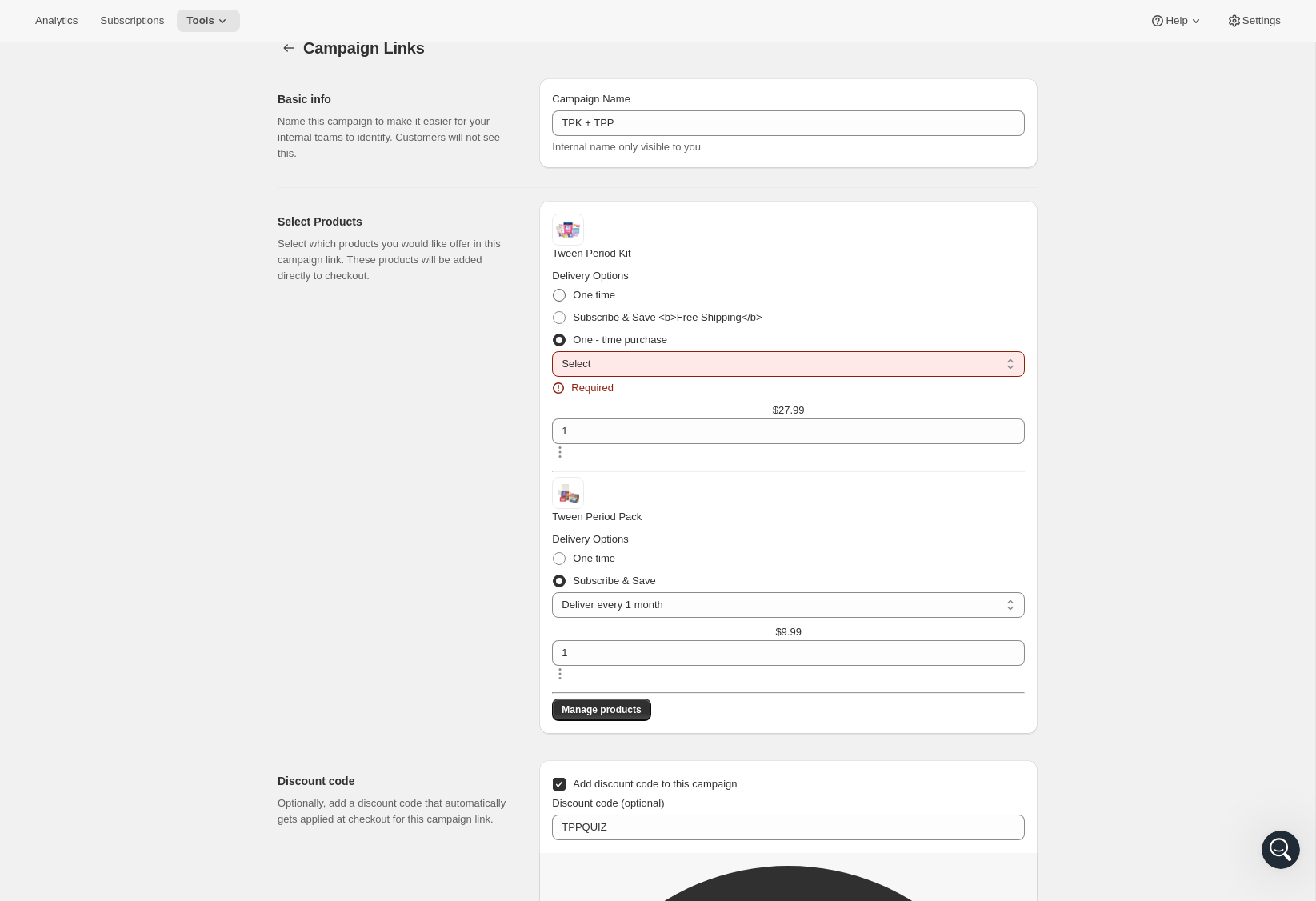
click at [554, 289] on input "One time" at bounding box center [553, 289] width 1 height 1
radio input "true"
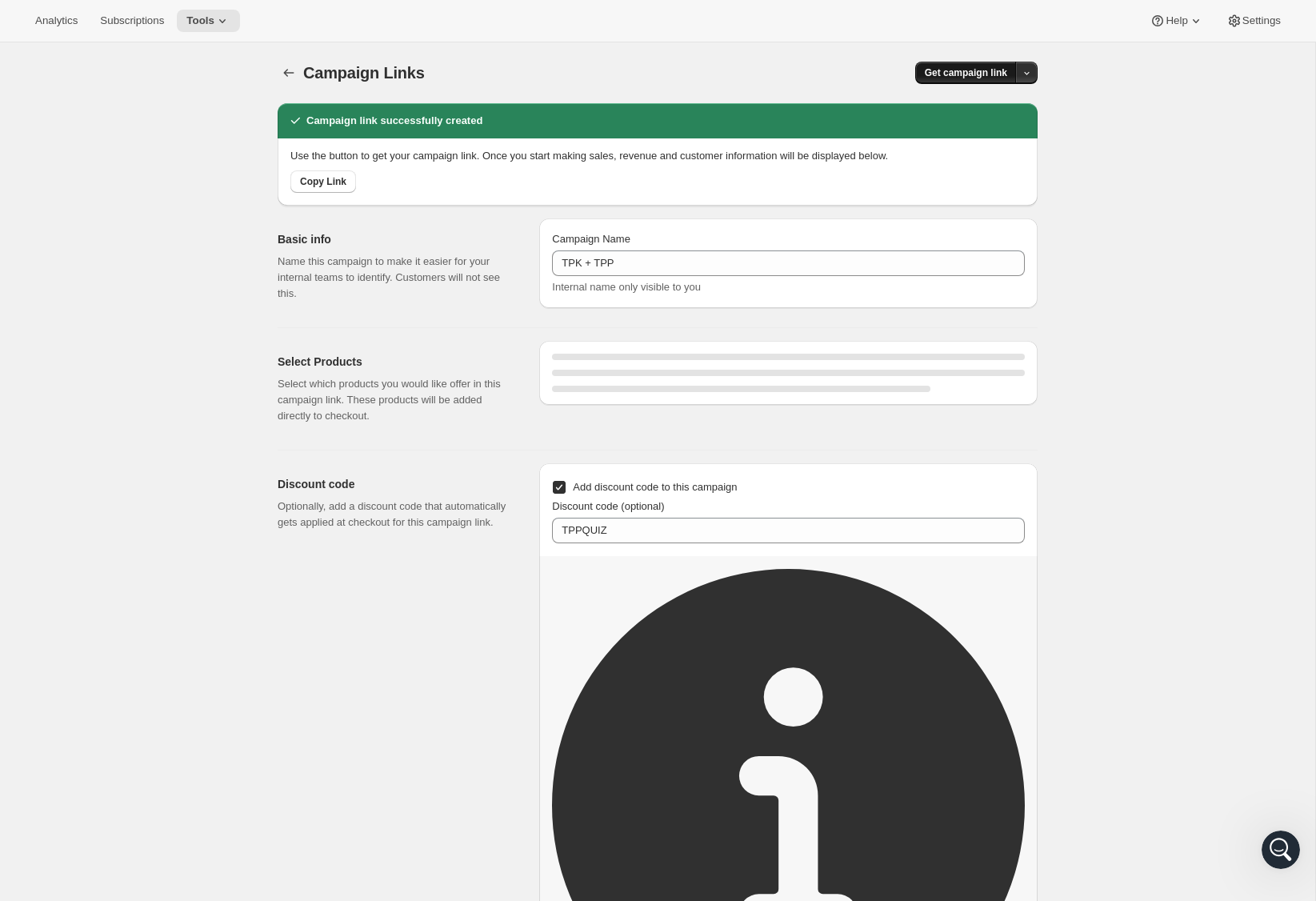
select select "gid://shopify/SellingPlan/1831796778"
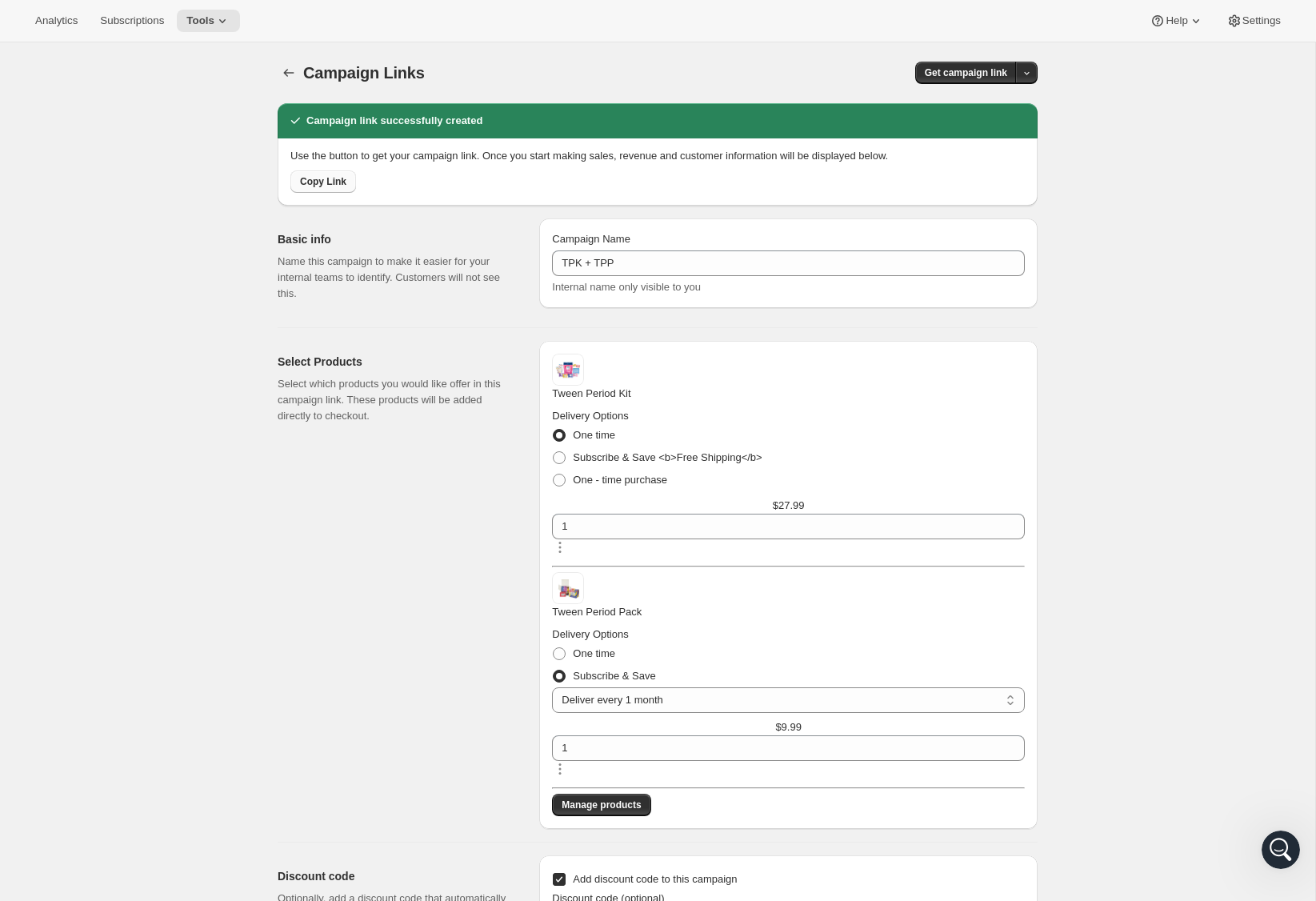
click at [329, 176] on span "Copy Link" at bounding box center [323, 182] width 46 height 13
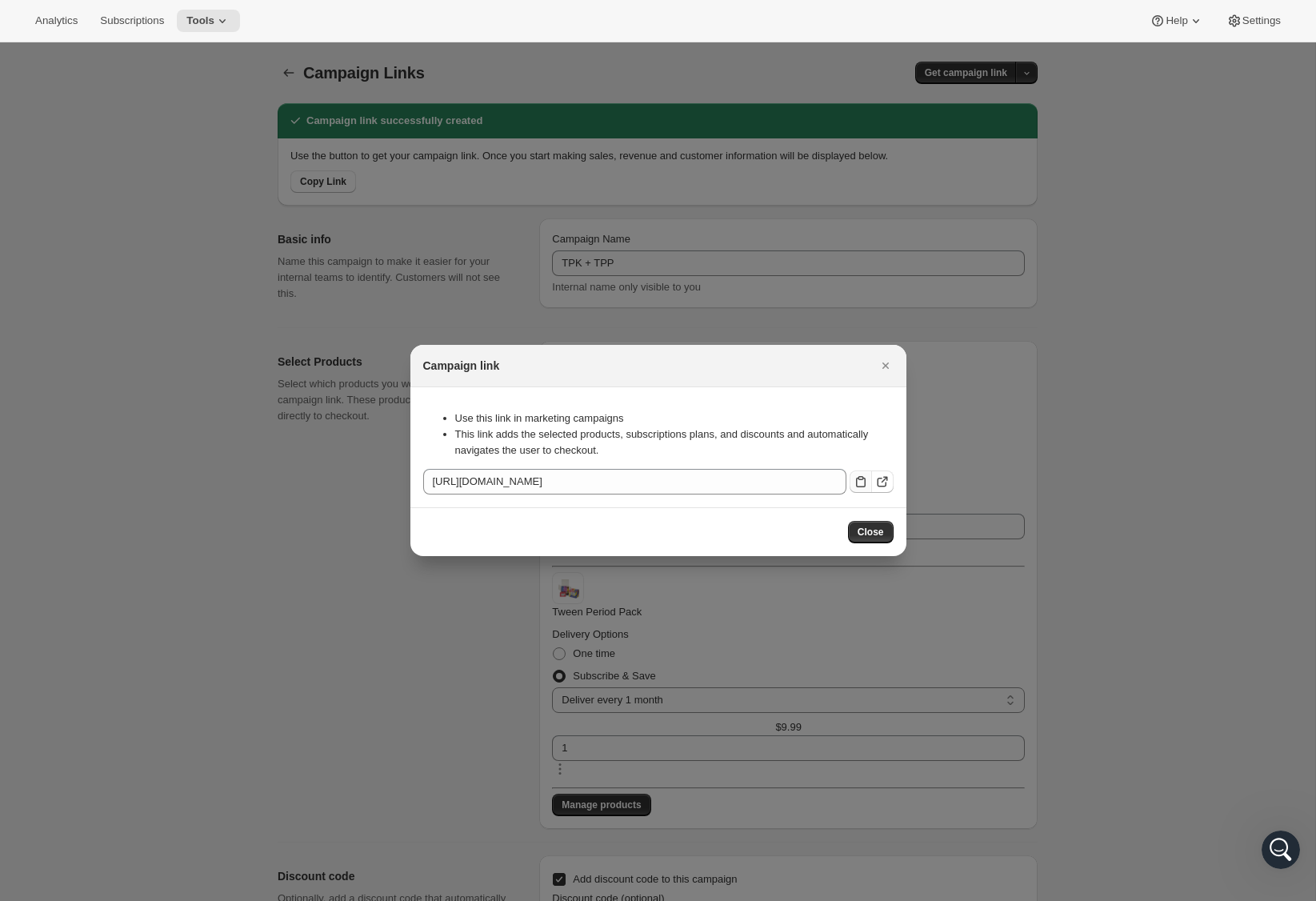
click at [853, 474] on icon ":rho:" at bounding box center [860, 481] width 16 height 16
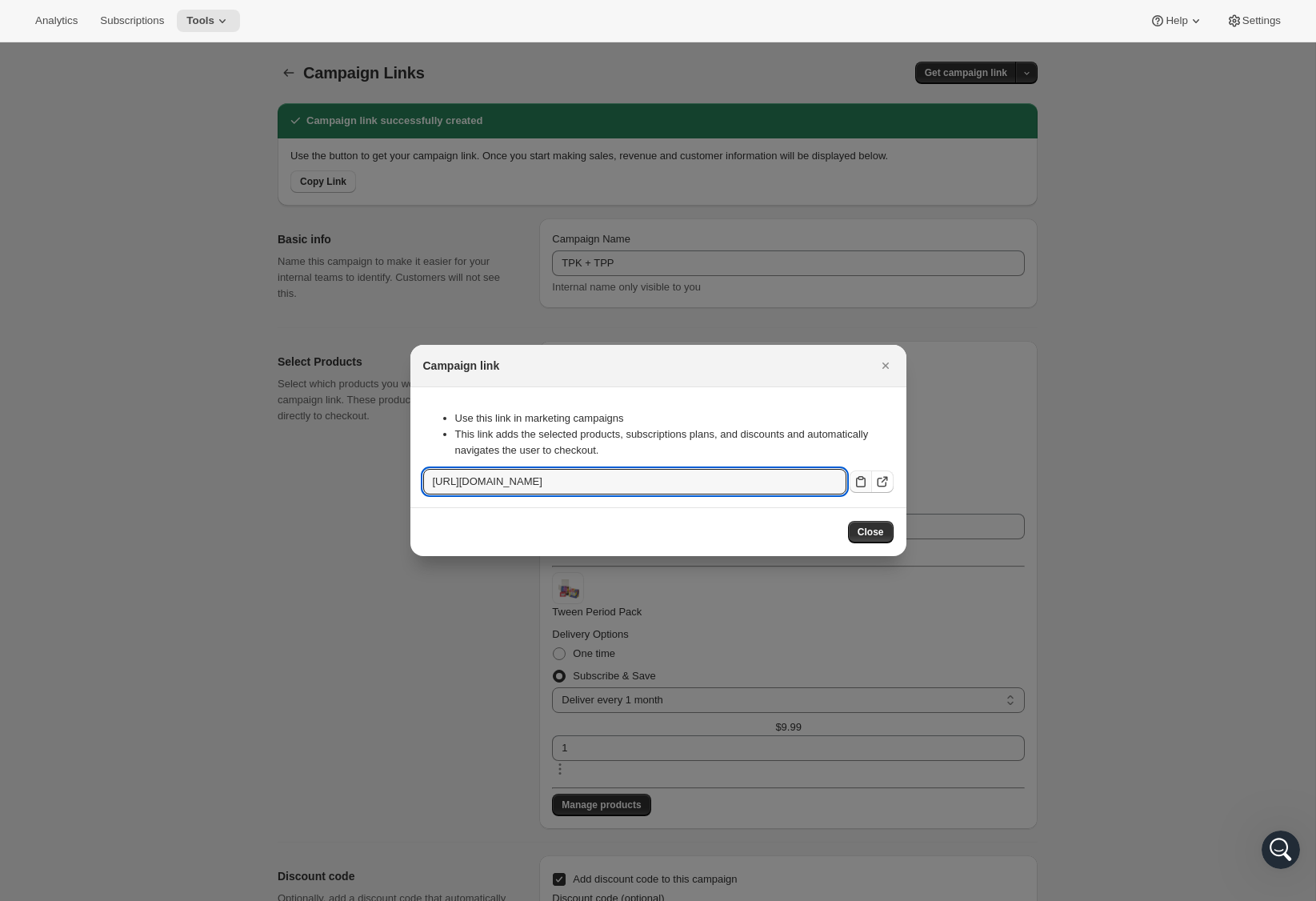
click at [841, 400] on div "Use this link in marketing campaigns This link adds the selected products, subs…" at bounding box center [658, 434] width 471 height 69
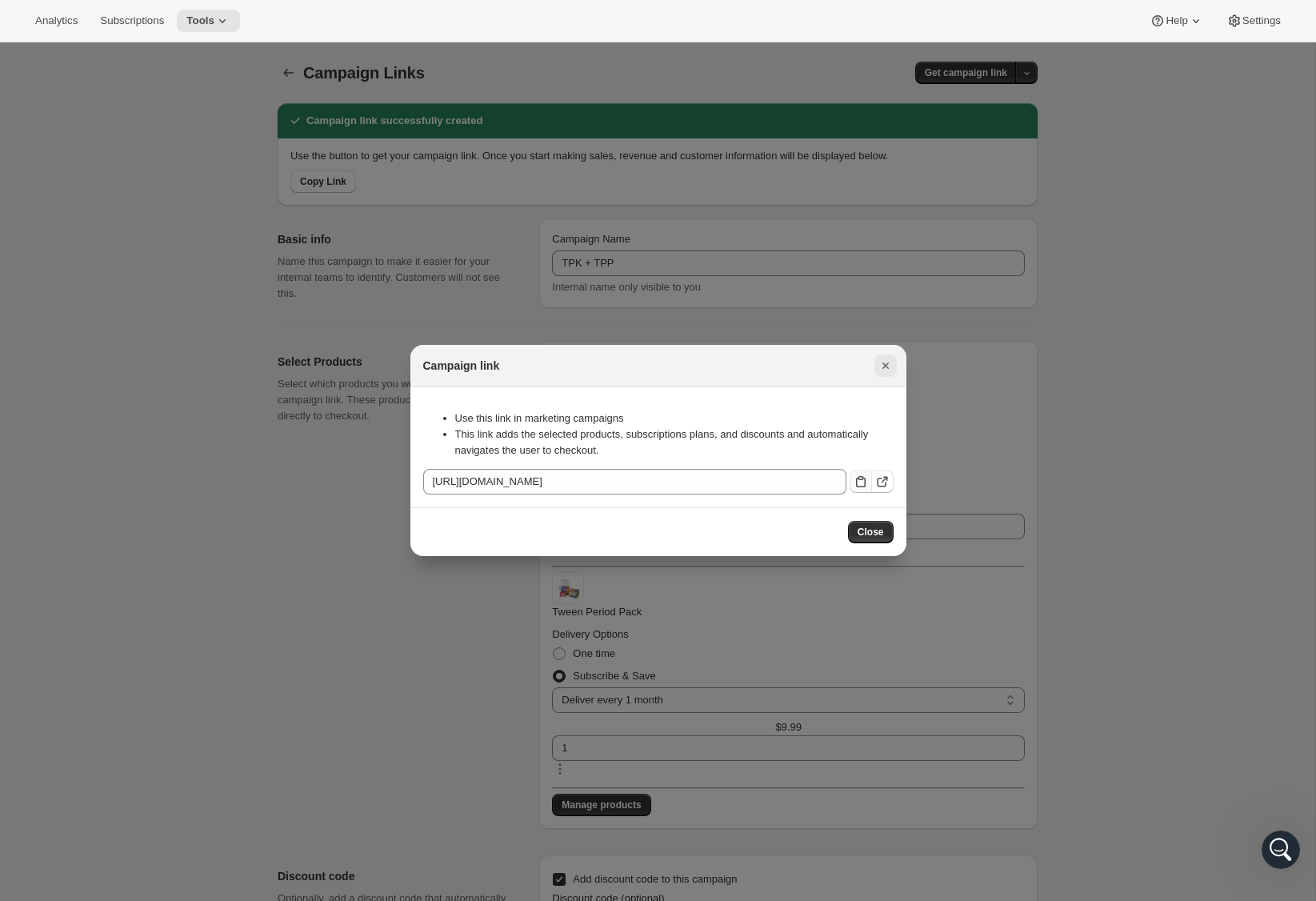
click at [885, 363] on icon "Close" at bounding box center [884, 366] width 6 height 6
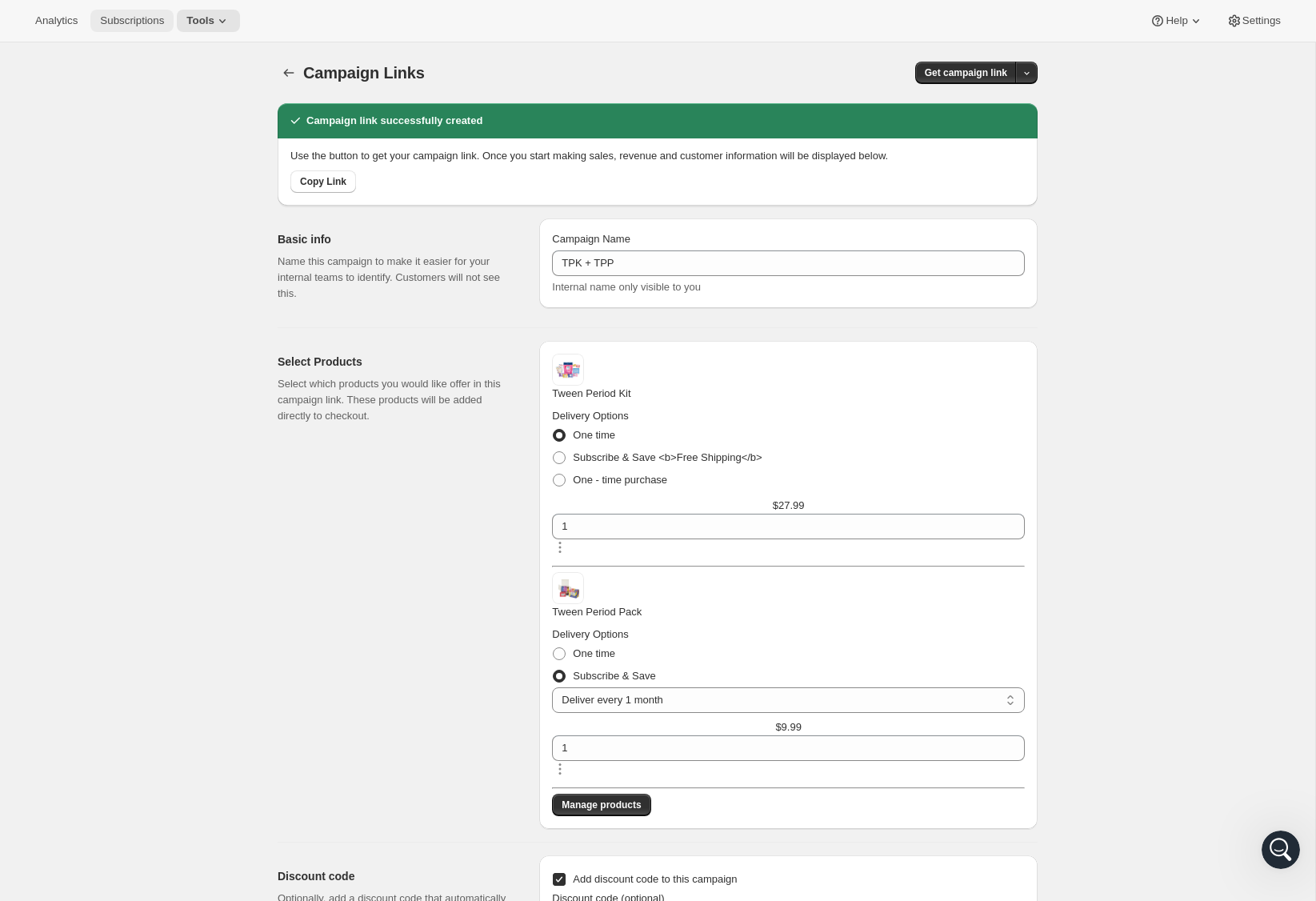
click at [130, 23] on span "Subscriptions" at bounding box center [131, 21] width 64 height 13
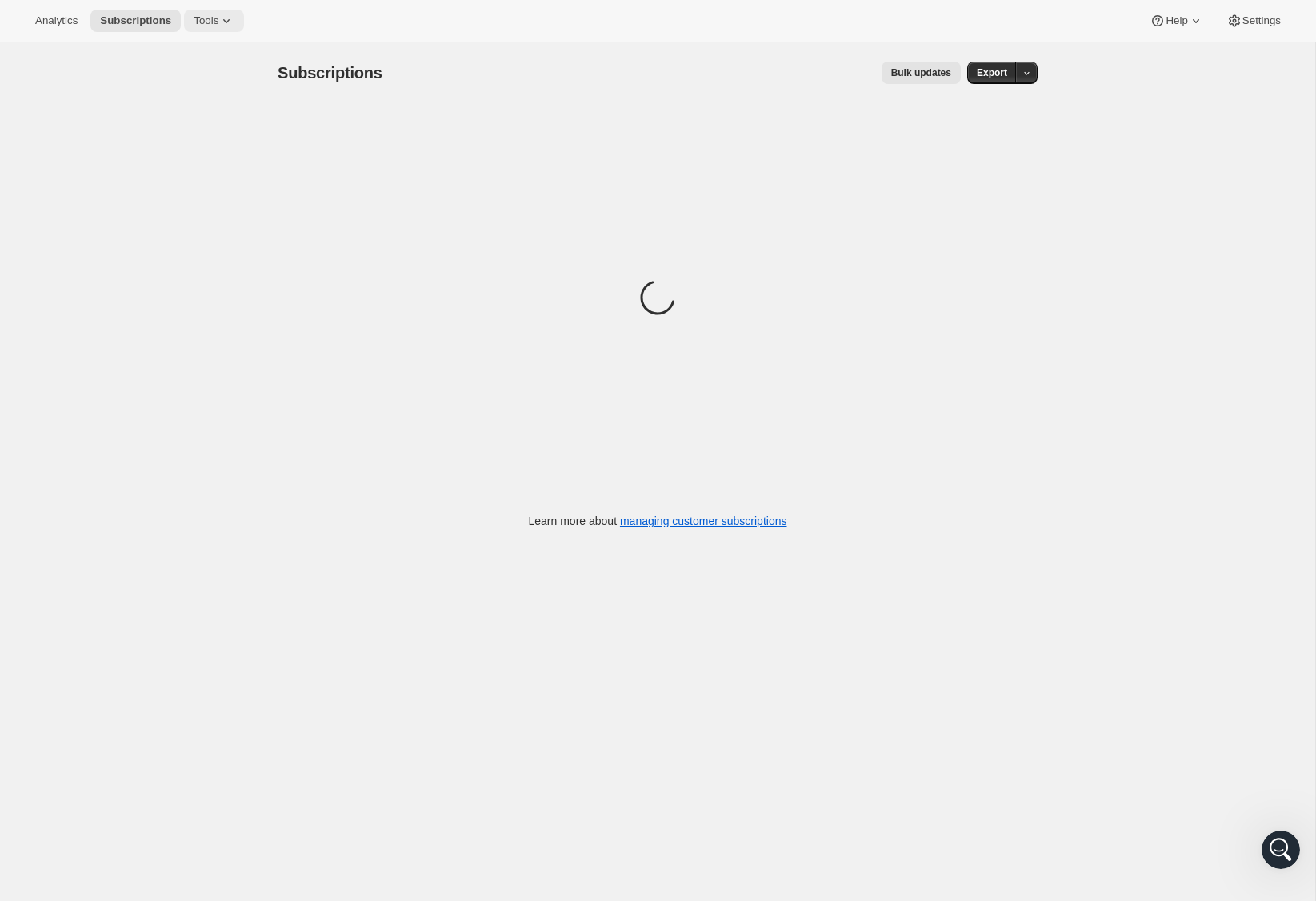
click at [203, 24] on span "Tools" at bounding box center [206, 21] width 25 height 13
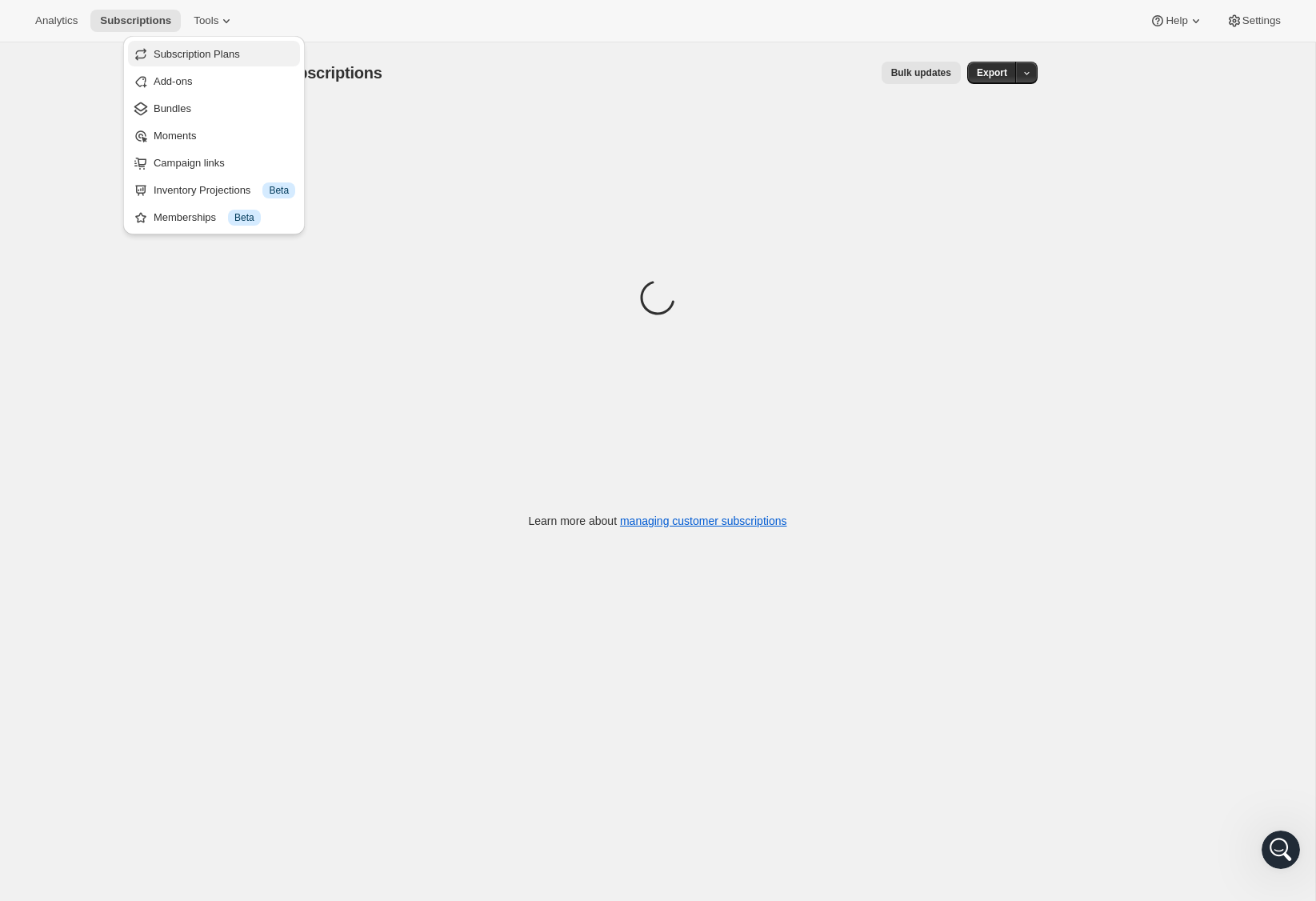
click at [218, 57] on span "Subscription Plans" at bounding box center [197, 54] width 87 height 12
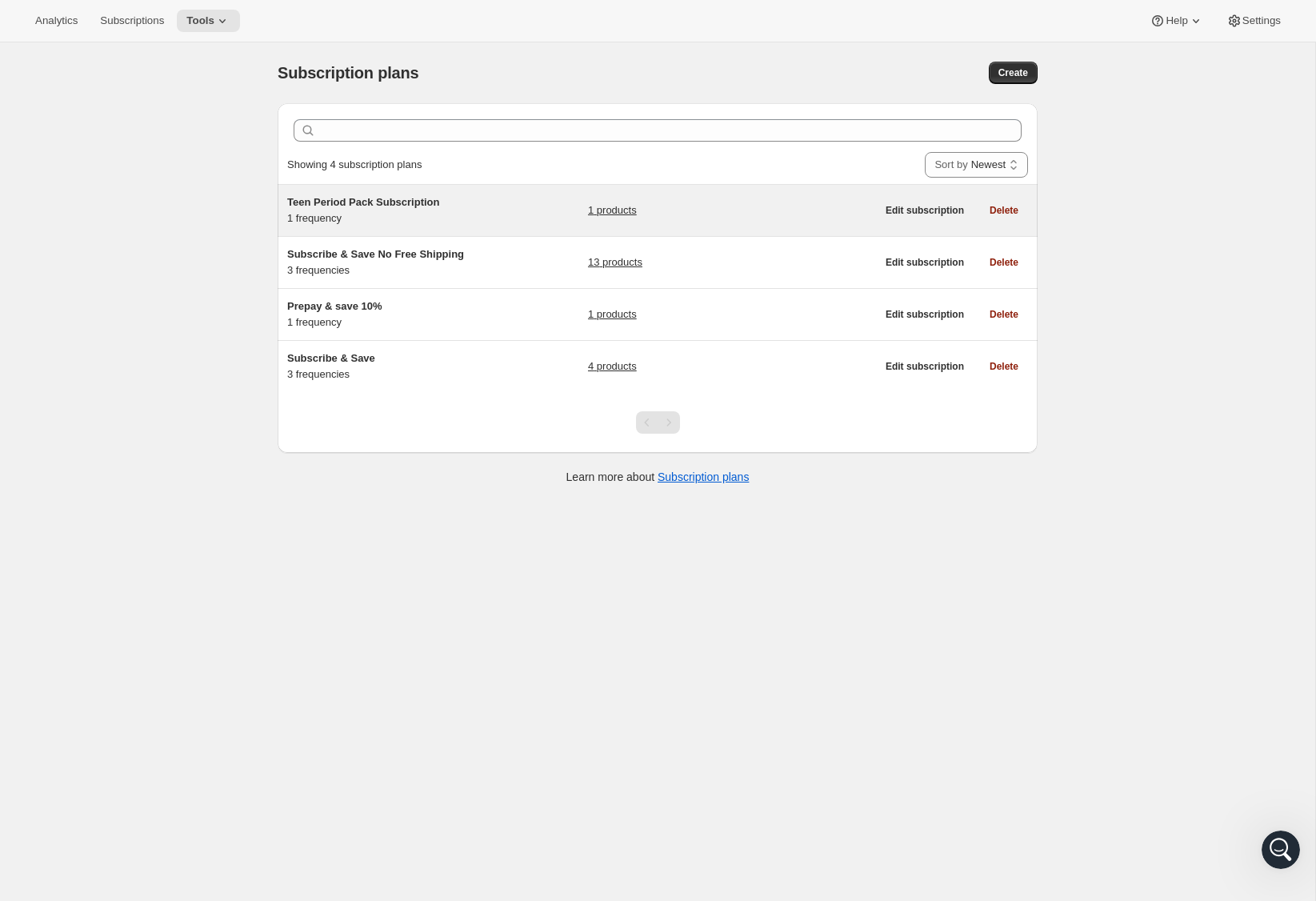
click at [605, 202] on link "1 products" at bounding box center [612, 210] width 49 height 16
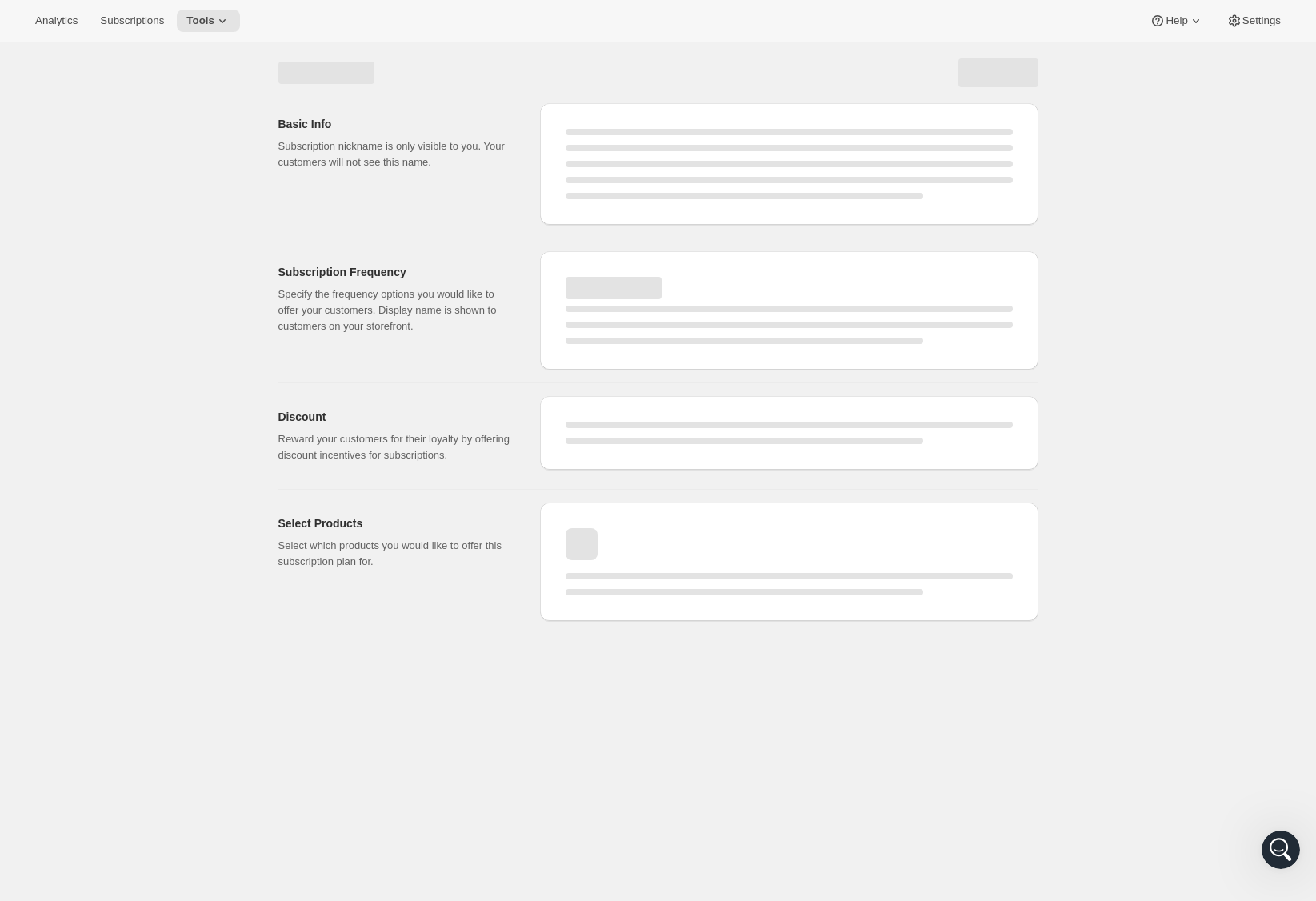
select select "WEEK"
select select "MONTH"
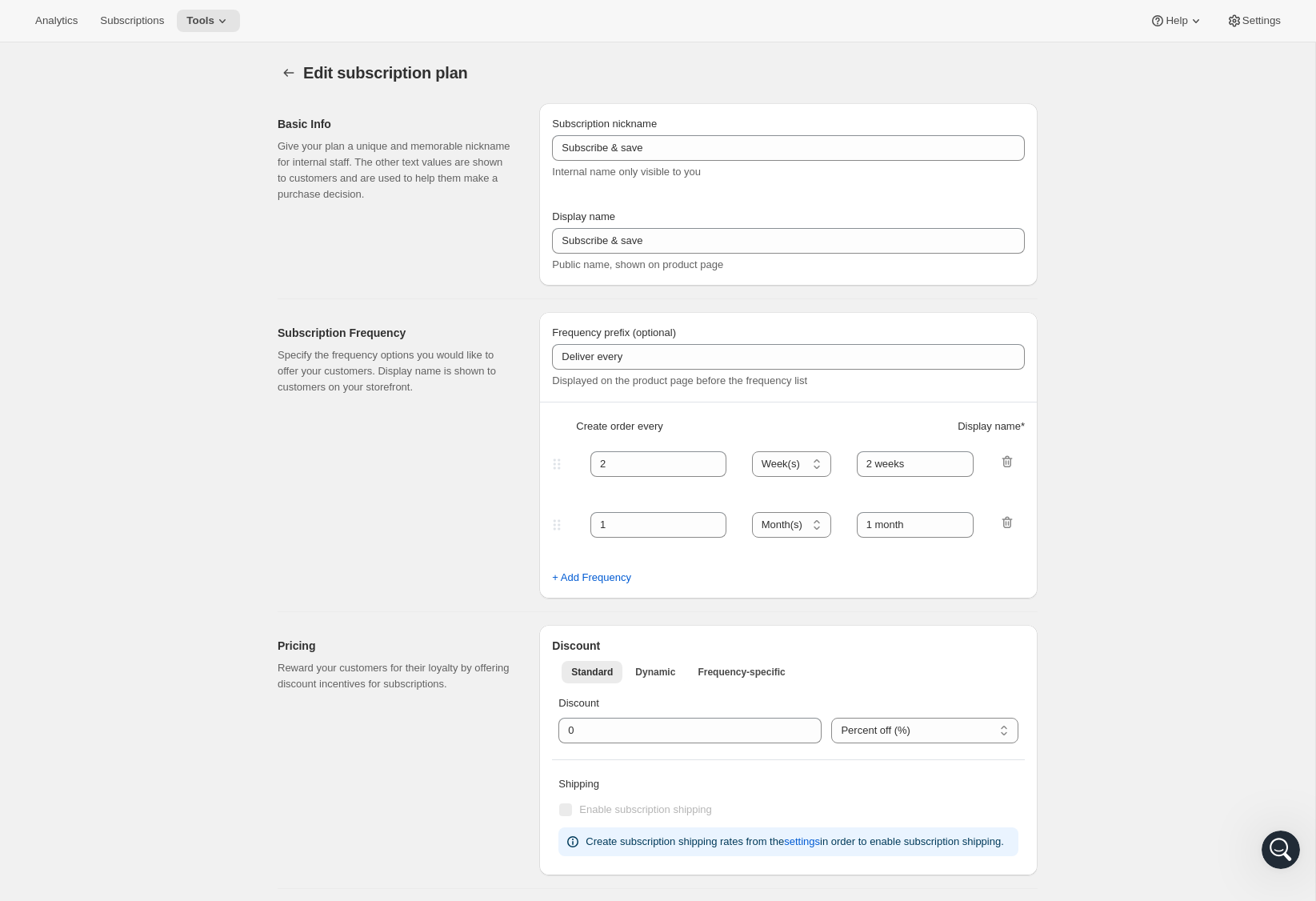
type input "Teen Period Pack Subscription"
type input "1"
type input "1 month"
